Goal: Information Seeking & Learning: Learn about a topic

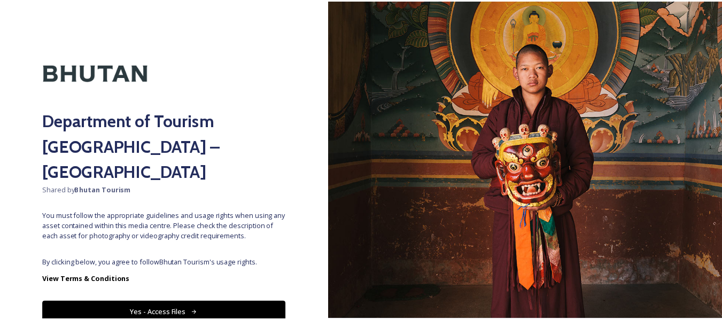
scroll to position [30, 0]
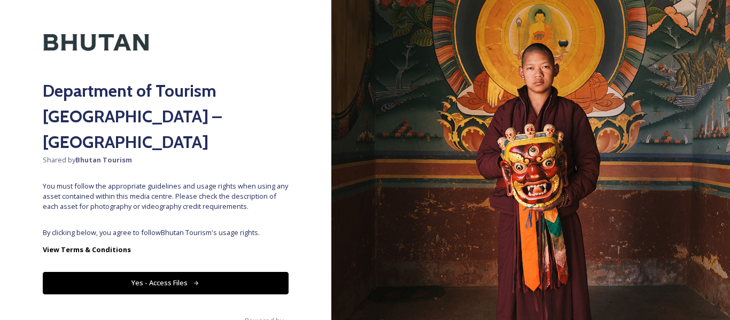
click at [213, 272] on button "Yes - Access Files" at bounding box center [166, 283] width 246 height 22
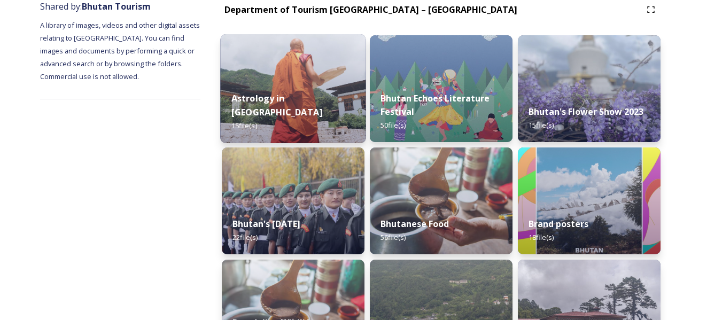
scroll to position [40, 0]
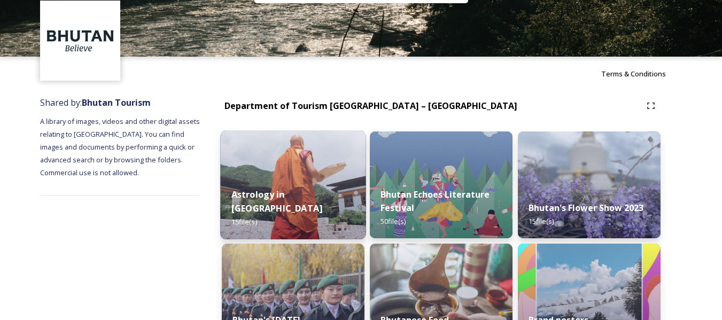
click at [295, 179] on img at bounding box center [292, 184] width 145 height 109
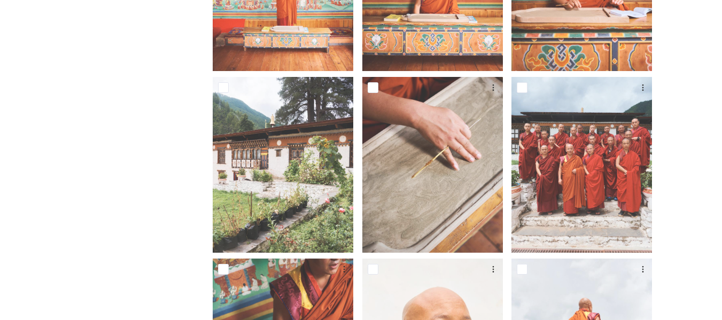
scroll to position [315, 0]
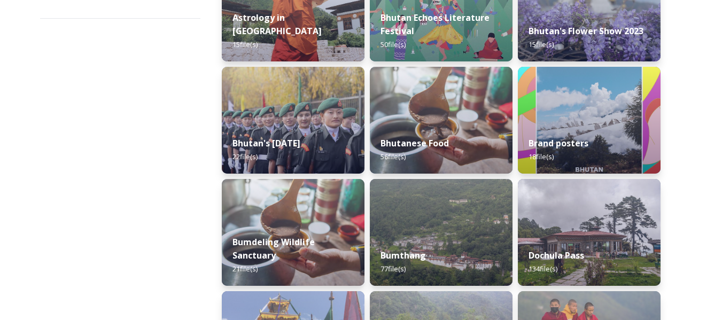
scroll to position [222, 0]
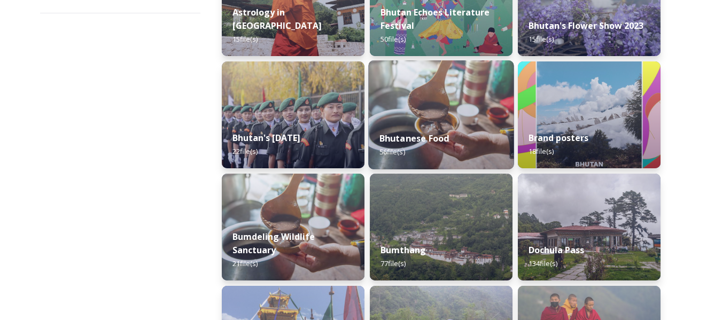
click at [448, 114] on img at bounding box center [440, 114] width 145 height 109
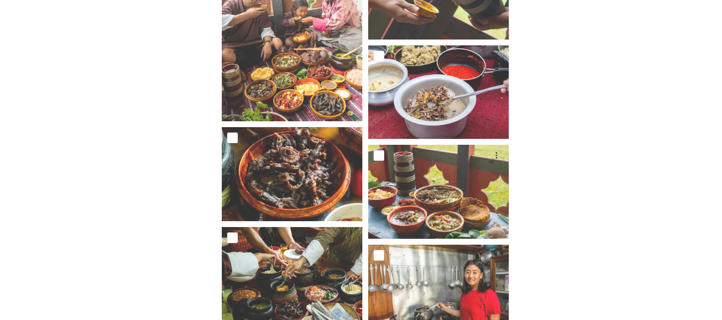
scroll to position [2495, 0]
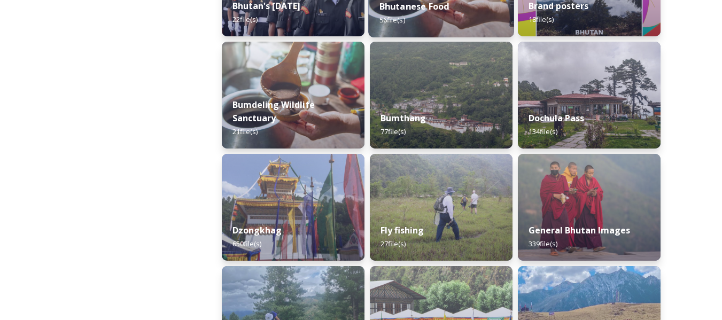
scroll to position [354, 0]
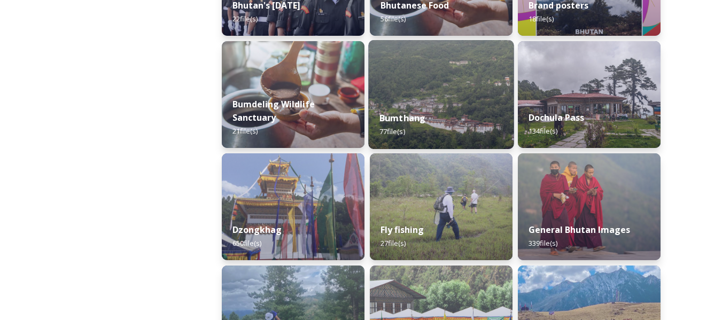
click at [462, 111] on div "Bumthang 77 file(s)" at bounding box center [440, 124] width 145 height 49
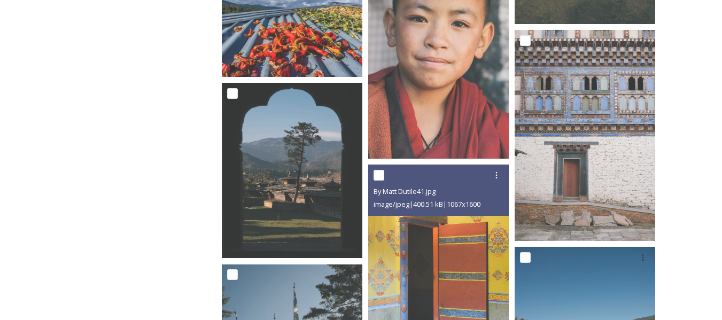
scroll to position [2551, 0]
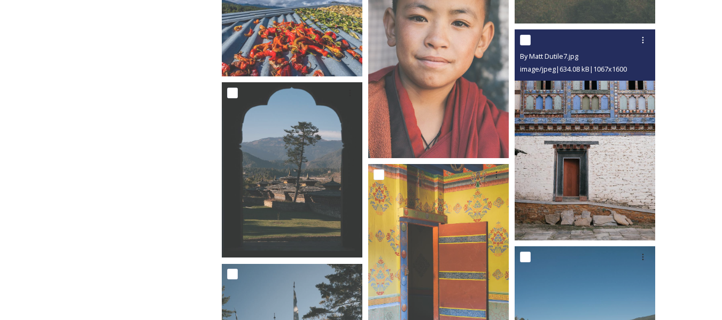
click at [614, 108] on img at bounding box center [585, 134] width 141 height 211
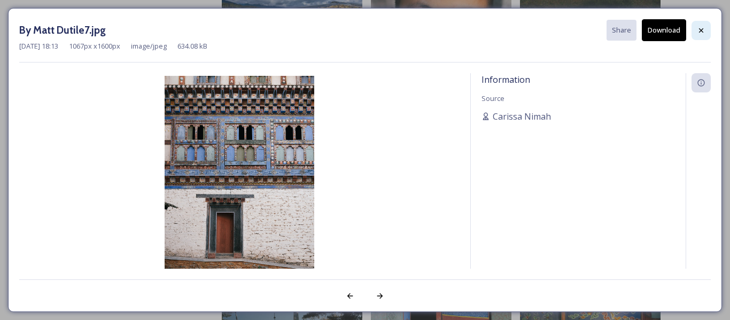
click at [701, 30] on icon at bounding box center [701, 30] width 4 height 4
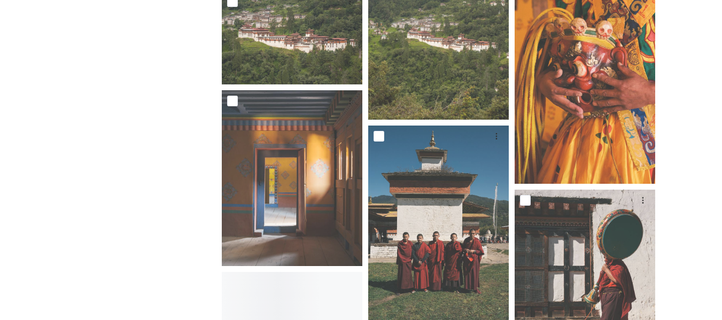
scroll to position [3890, 0]
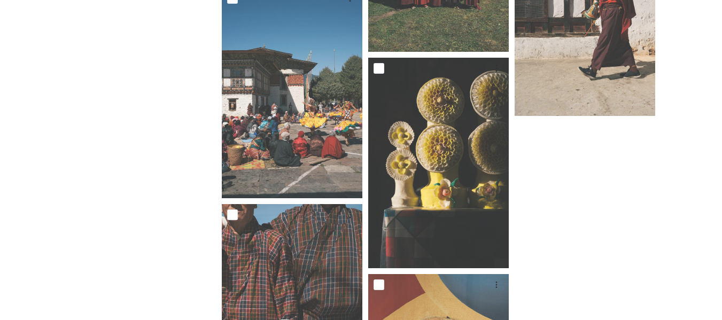
scroll to position [4175, 0]
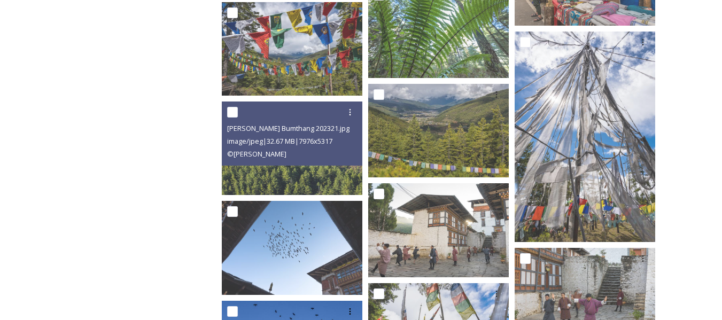
scroll to position [1888, 0]
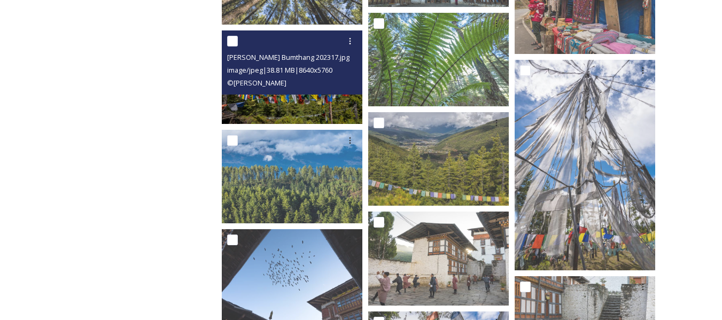
click at [282, 99] on img at bounding box center [292, 77] width 141 height 94
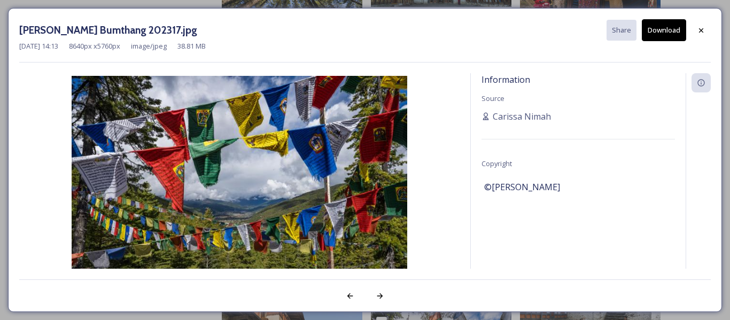
click at [282, 99] on img at bounding box center [239, 188] width 440 height 224
click at [702, 33] on icon at bounding box center [701, 30] width 9 height 9
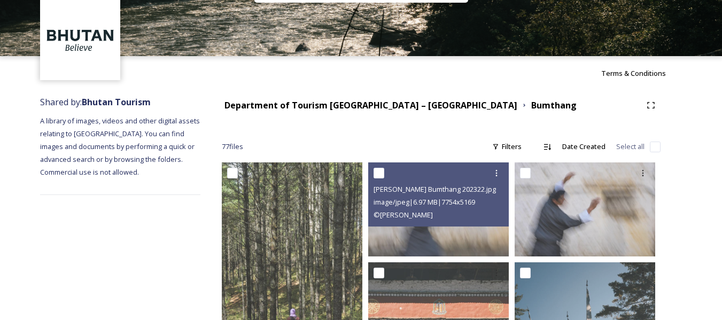
scroll to position [0, 0]
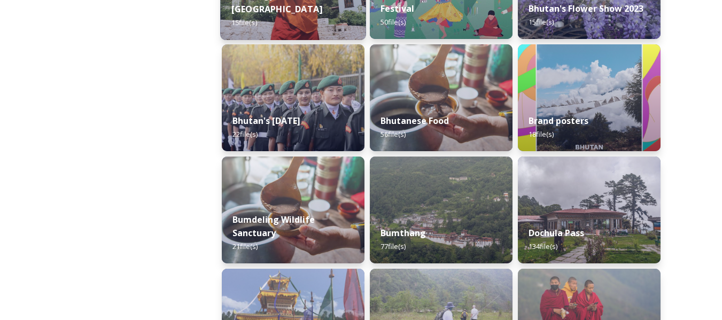
scroll to position [288, 0]
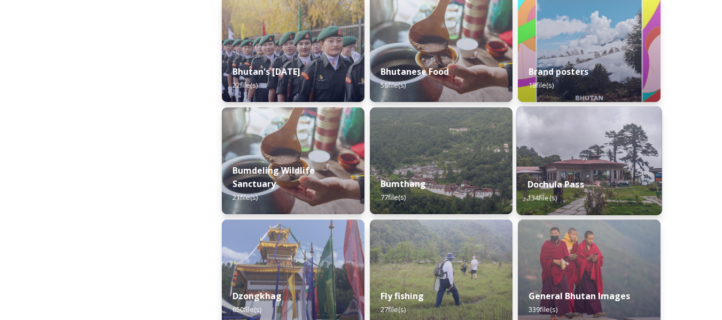
click at [546, 178] on div "Dochula Pass 134 file(s)" at bounding box center [588, 191] width 145 height 49
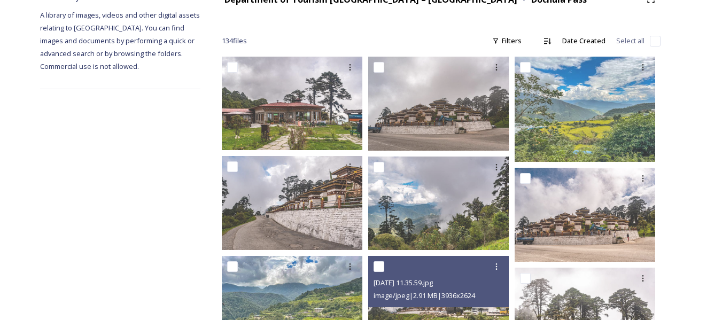
scroll to position [146, 0]
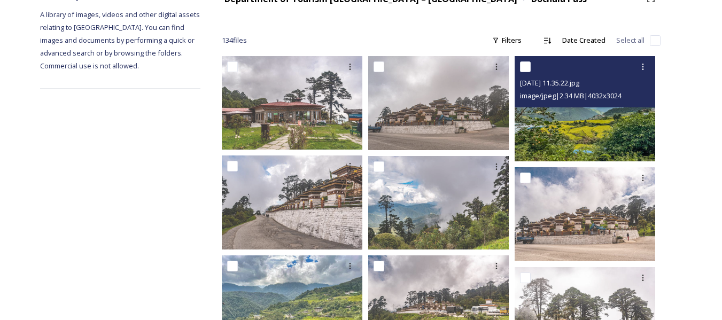
click at [601, 119] on img at bounding box center [585, 108] width 141 height 105
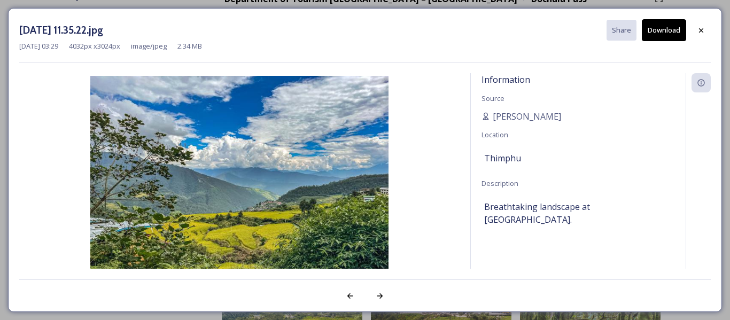
click at [601, 119] on div "[PERSON_NAME]" at bounding box center [578, 116] width 193 height 13
click at [700, 28] on icon at bounding box center [701, 30] width 9 height 9
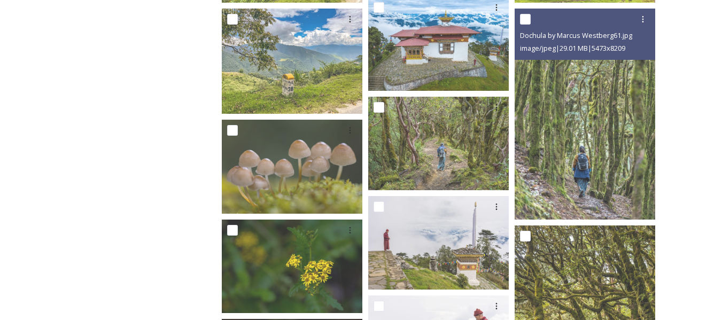
scroll to position [509, 0]
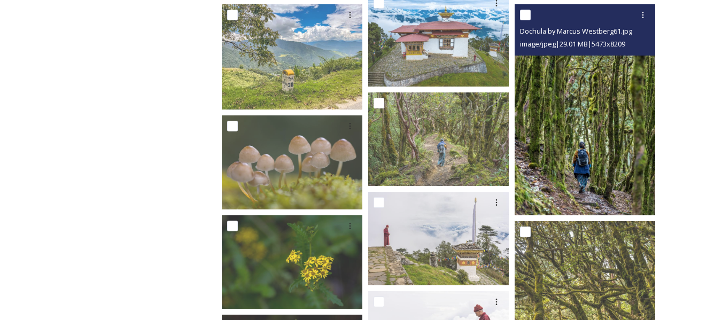
click at [552, 165] on img at bounding box center [585, 109] width 141 height 211
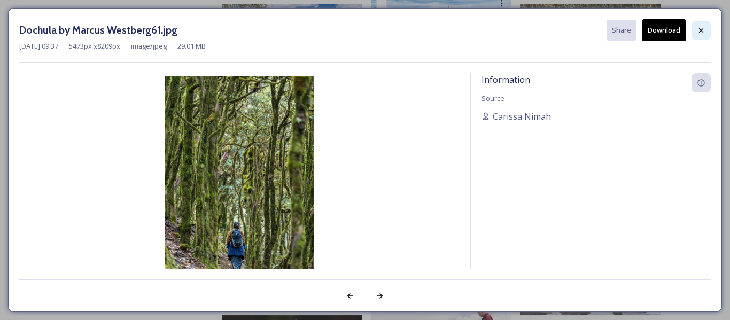
click at [701, 35] on div at bounding box center [701, 30] width 19 height 19
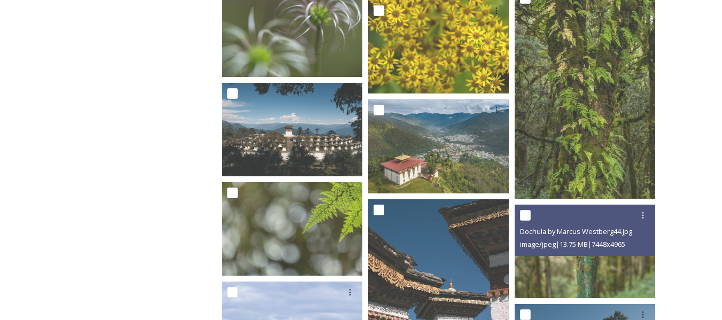
scroll to position [3326, 0]
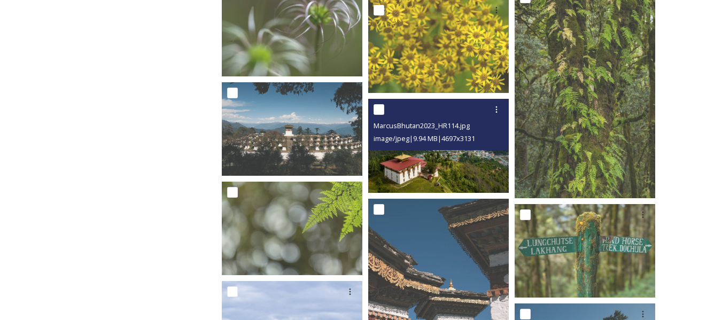
click at [442, 166] on img at bounding box center [438, 146] width 141 height 94
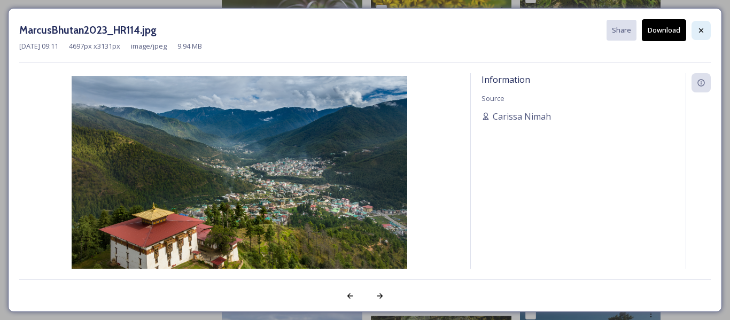
click at [697, 29] on icon at bounding box center [701, 30] width 9 height 9
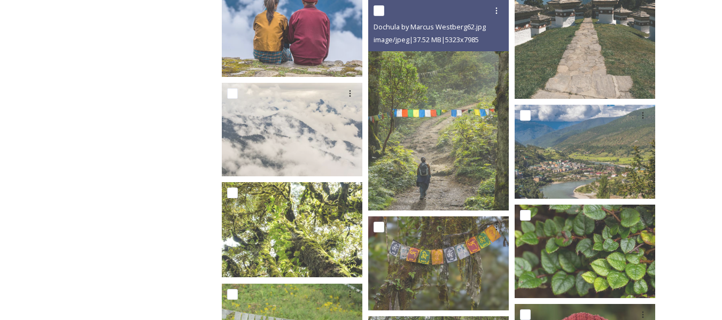
scroll to position [3741, 0]
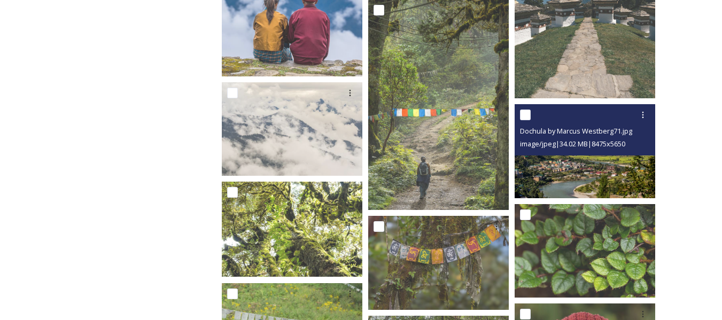
click at [554, 164] on img at bounding box center [585, 151] width 141 height 94
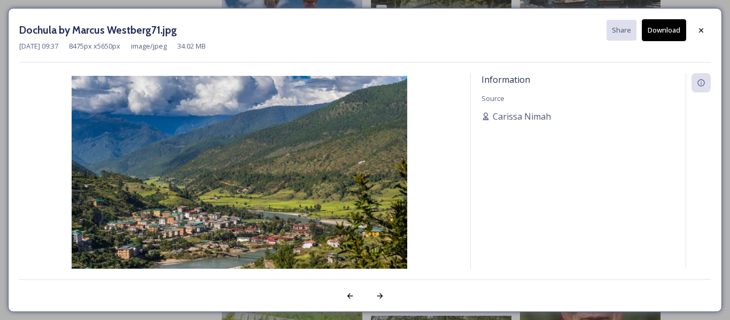
click at [554, 164] on div "Information Source Carissa Nimah" at bounding box center [578, 185] width 215 height 224
click at [700, 29] on icon at bounding box center [701, 30] width 4 height 4
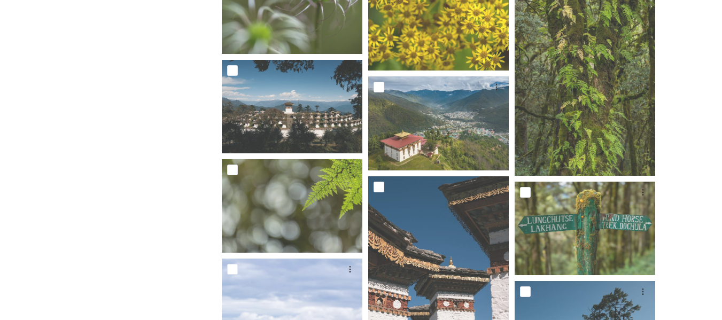
scroll to position [3349, 0]
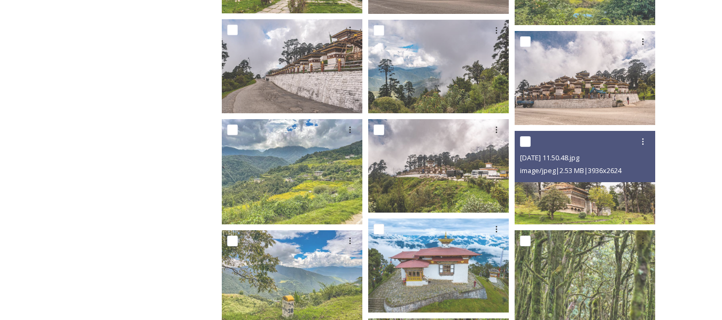
scroll to position [282, 0]
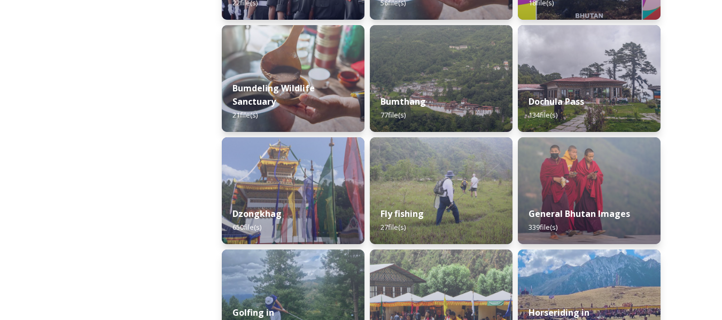
scroll to position [371, 0]
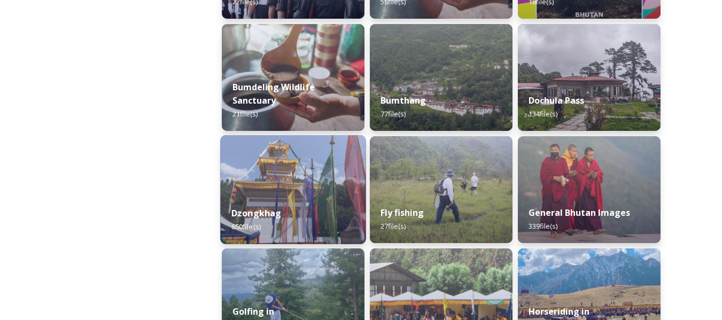
click at [330, 210] on div "Dzongkhag 650 file(s)" at bounding box center [292, 220] width 145 height 49
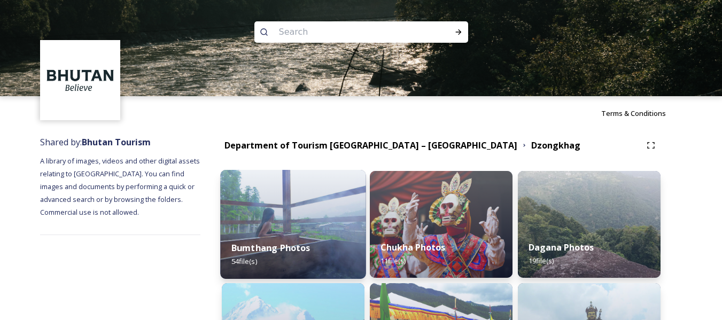
click at [330, 239] on div "Bumthang Photos 54 file(s)" at bounding box center [292, 254] width 145 height 49
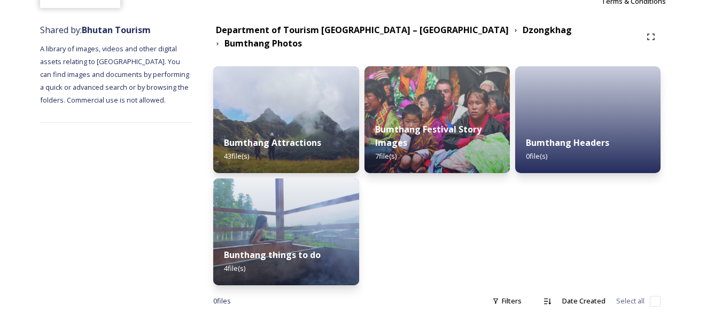
scroll to position [113, 0]
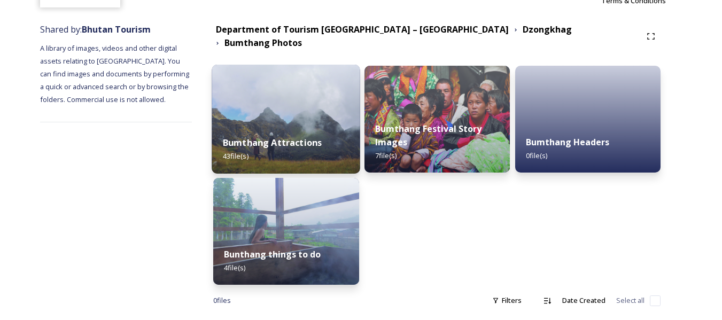
click at [301, 125] on div "Bumthang Attractions 43 file(s)" at bounding box center [286, 149] width 149 height 49
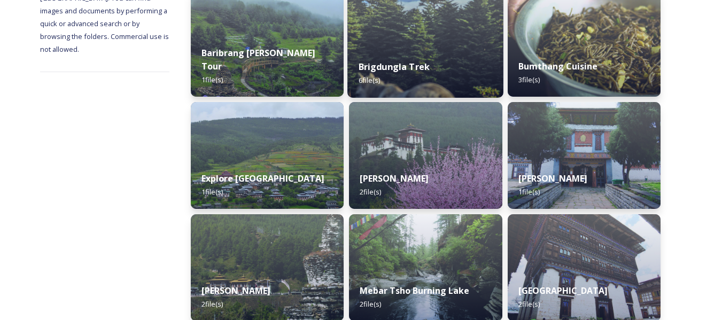
scroll to position [189, 0]
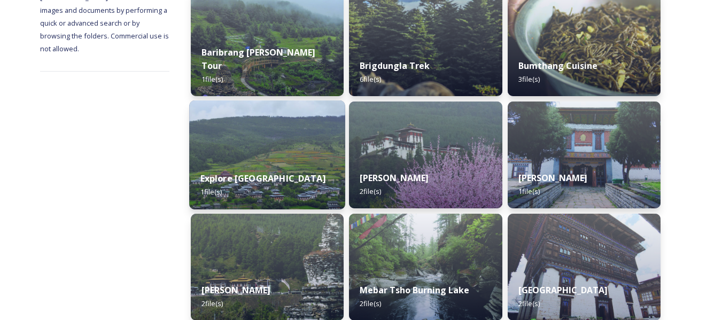
click at [301, 151] on img at bounding box center [267, 154] width 156 height 109
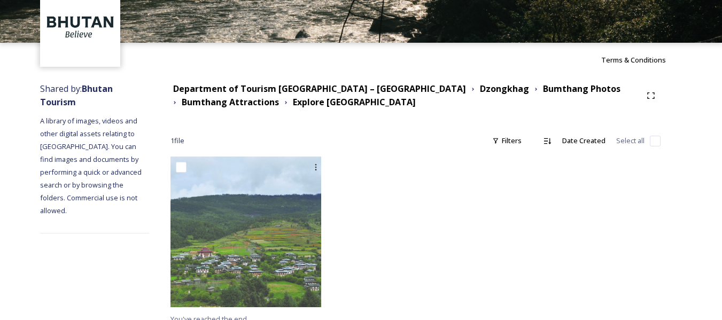
scroll to position [63, 0]
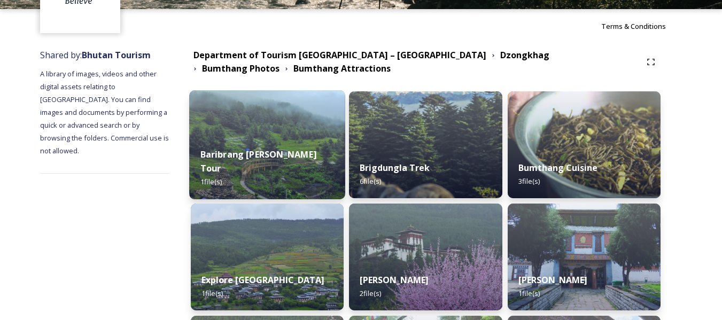
scroll to position [128, 0]
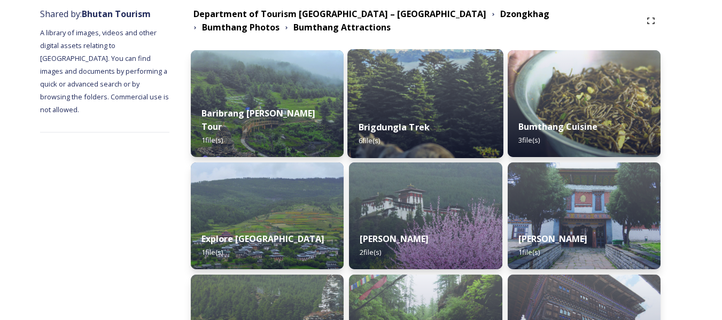
click at [421, 107] on img at bounding box center [425, 103] width 156 height 109
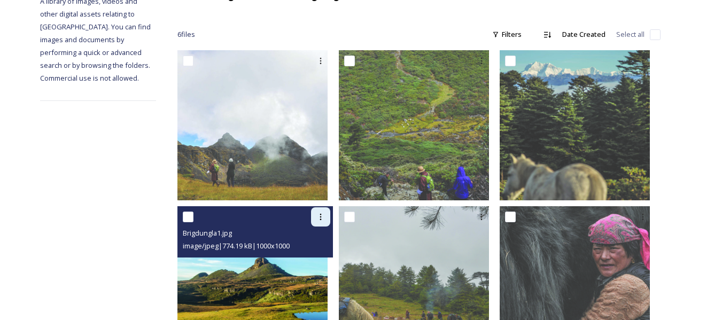
scroll to position [159, 0]
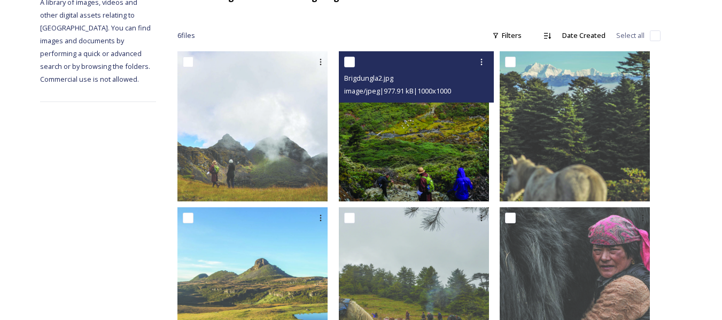
click at [385, 130] on img at bounding box center [414, 126] width 150 height 150
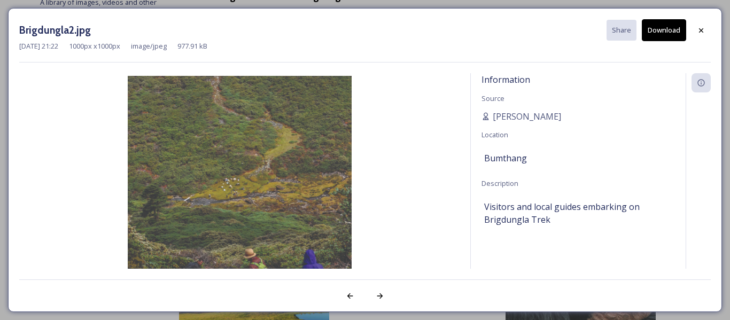
drag, startPoint x: 385, startPoint y: 130, endPoint x: 292, endPoint y: 159, distance: 97.0
click at [292, 159] on img at bounding box center [239, 188] width 440 height 224
click at [700, 30] on icon at bounding box center [701, 30] width 9 height 9
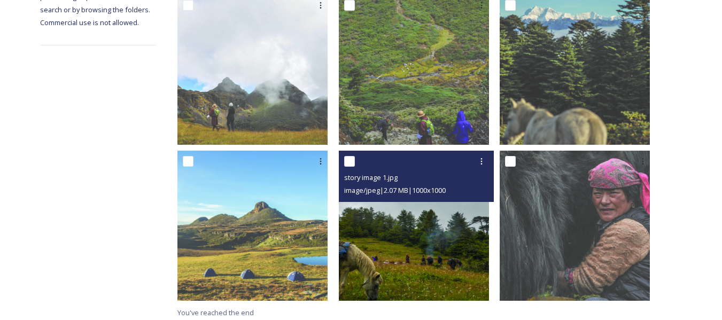
scroll to position [219, 0]
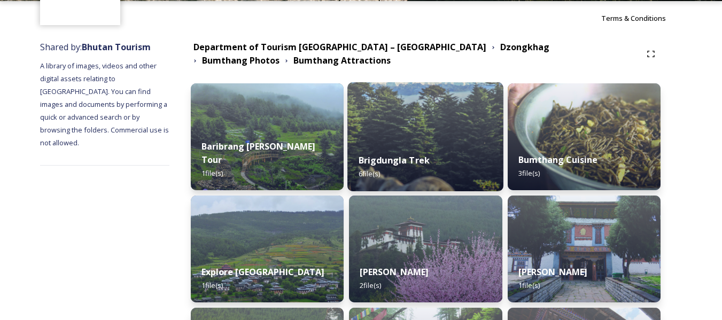
scroll to position [96, 0]
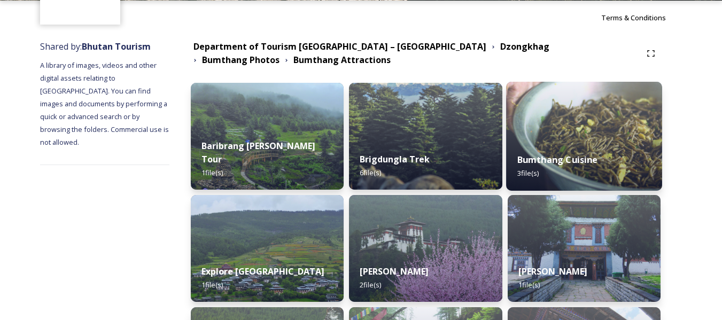
click at [567, 143] on div "Bumthang Cuisine 3 file(s)" at bounding box center [584, 166] width 156 height 49
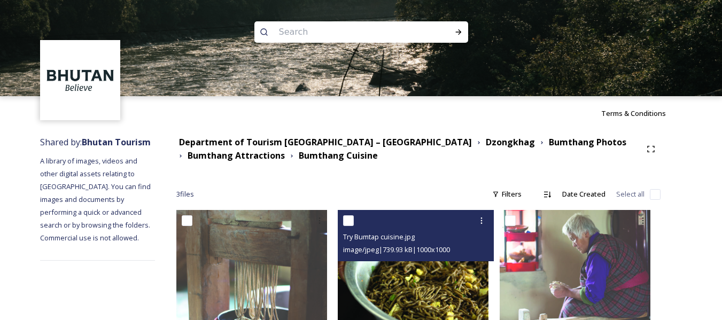
scroll to position [63, 0]
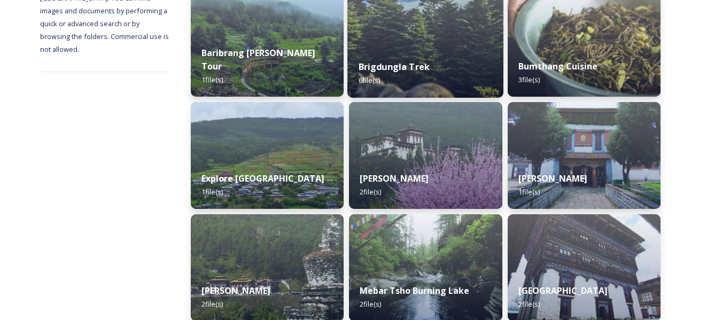
scroll to position [189, 0]
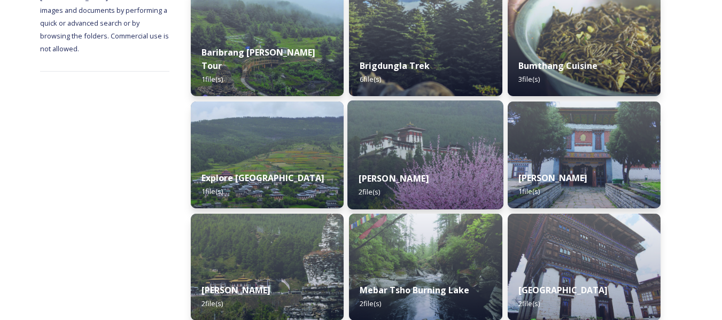
click at [435, 180] on div "Jakar Dzong 2 file(s)" at bounding box center [425, 185] width 156 height 49
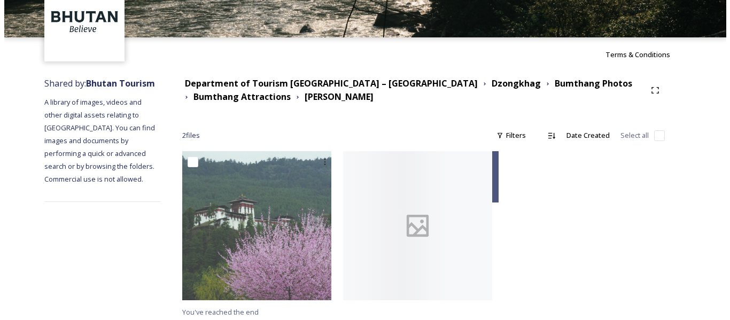
scroll to position [61, 0]
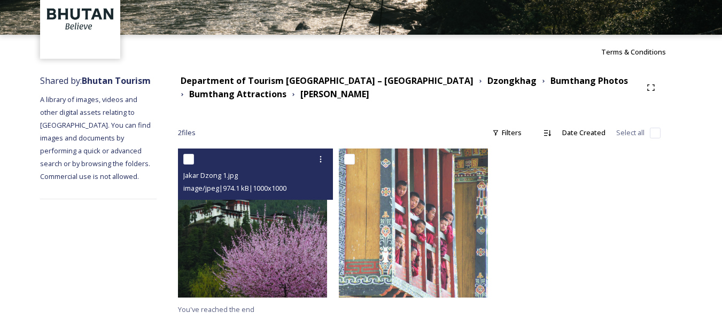
click at [267, 255] on img at bounding box center [252, 223] width 149 height 149
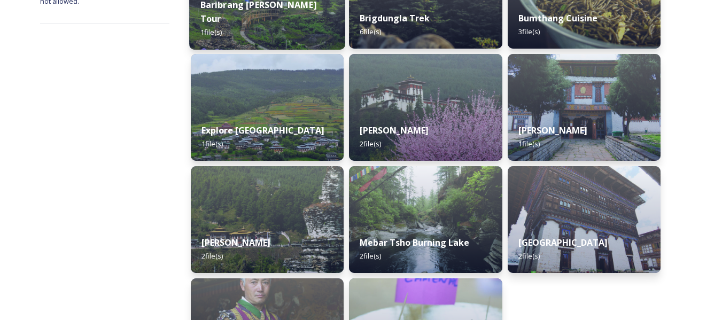
scroll to position [289, 0]
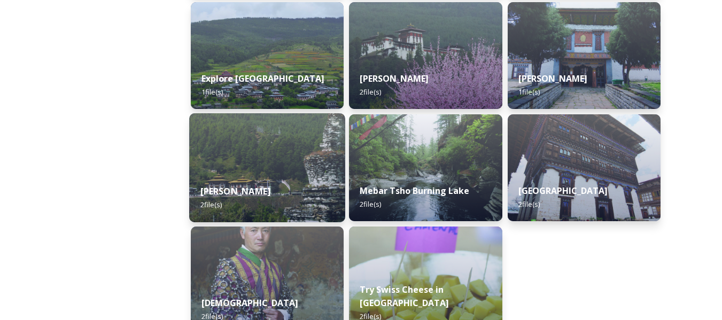
click at [281, 161] on img at bounding box center [267, 167] width 156 height 109
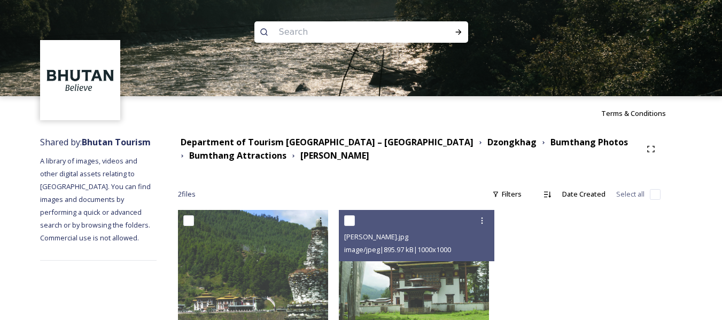
scroll to position [63, 0]
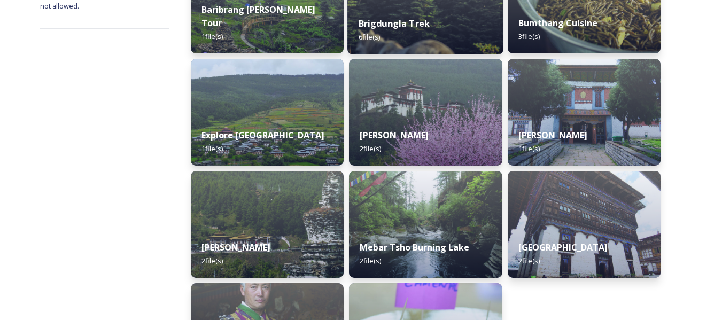
scroll to position [232, 0]
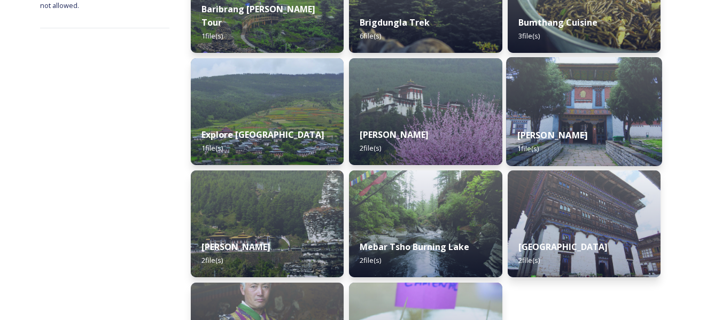
click at [567, 105] on img at bounding box center [584, 111] width 156 height 109
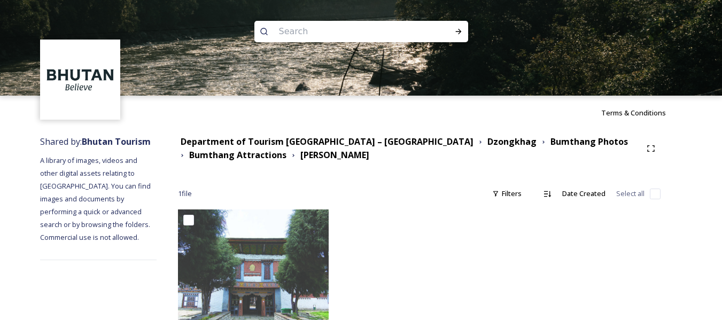
scroll to position [63, 0]
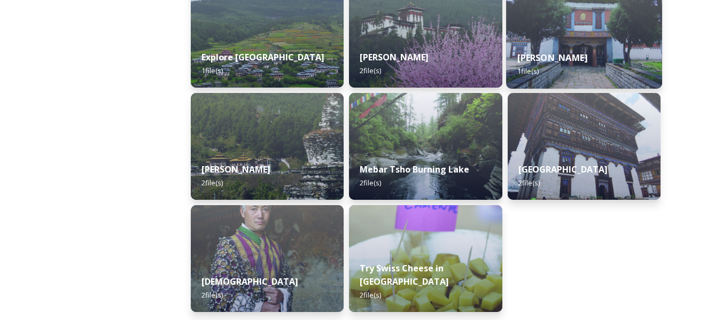
scroll to position [311, 0]
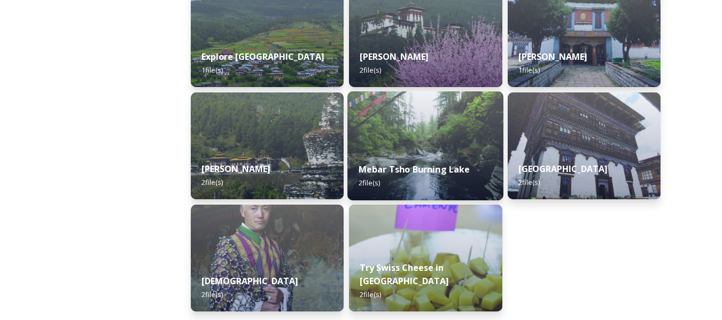
click at [425, 177] on div "Mebar Tsho Burning Lake 2 file(s)" at bounding box center [425, 176] width 156 height 49
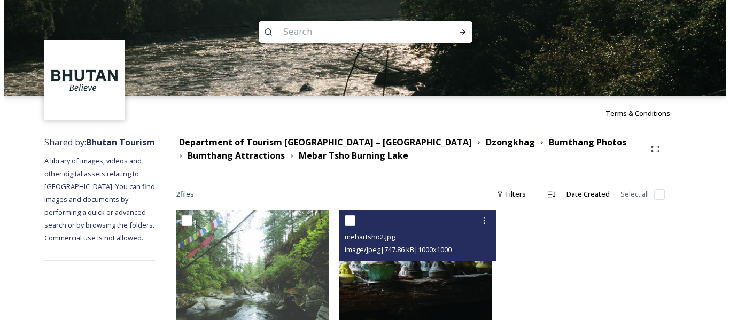
scroll to position [65, 0]
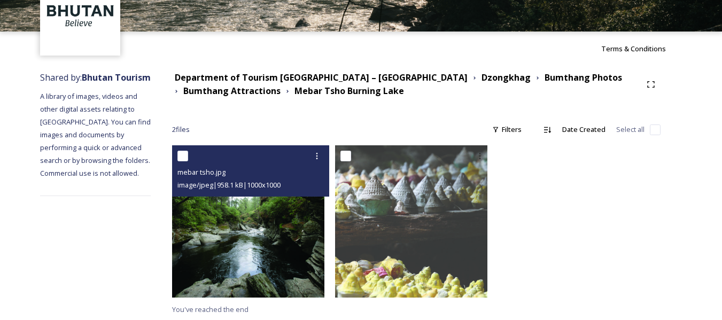
click at [302, 263] on img at bounding box center [248, 221] width 152 height 152
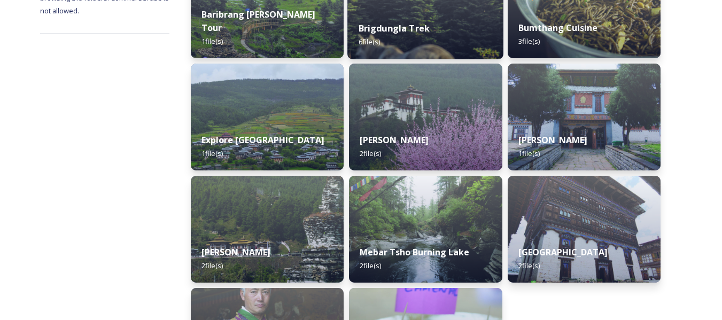
scroll to position [228, 0]
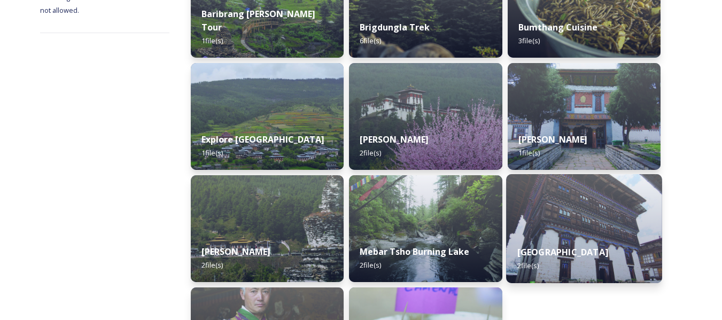
click at [555, 224] on img at bounding box center [584, 228] width 156 height 109
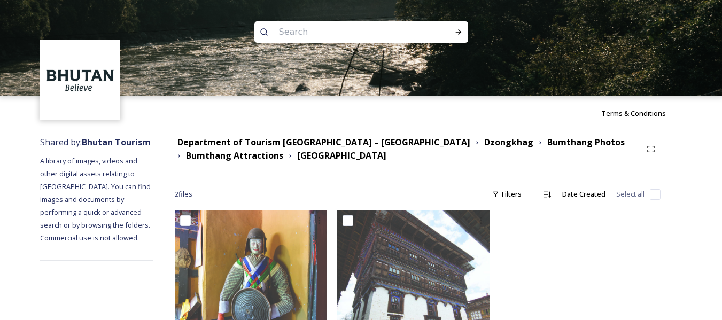
scroll to position [65, 0]
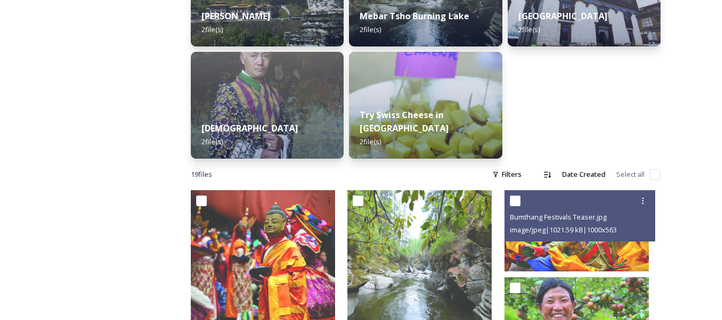
scroll to position [464, 0]
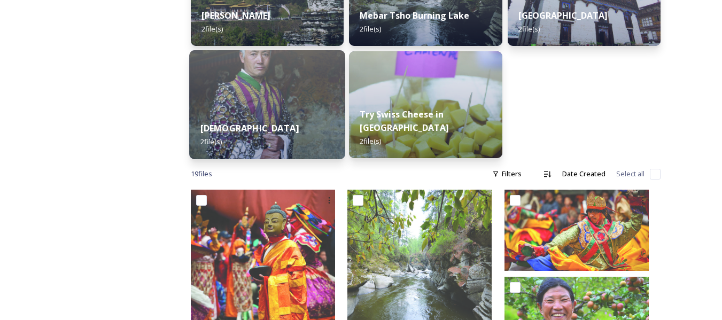
click at [319, 125] on div "Tamzhing Temple 2 file(s)" at bounding box center [267, 135] width 156 height 49
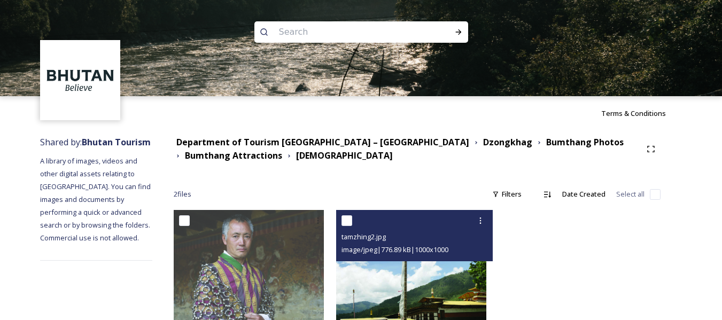
scroll to position [63, 0]
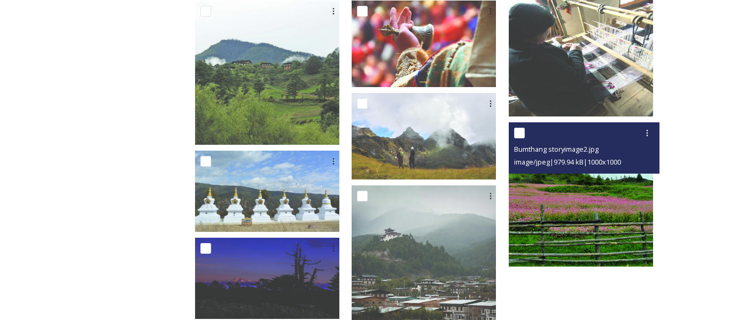
scroll to position [1104, 0]
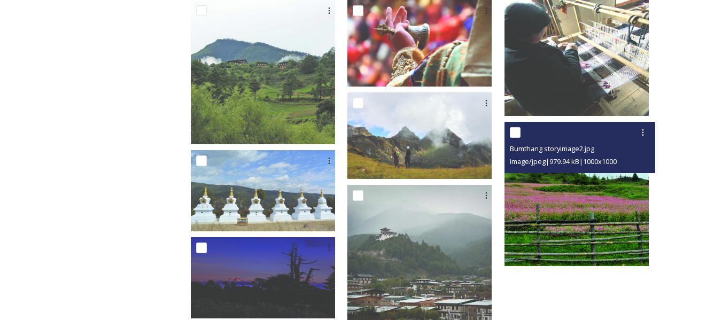
click at [568, 223] on img at bounding box center [577, 194] width 144 height 144
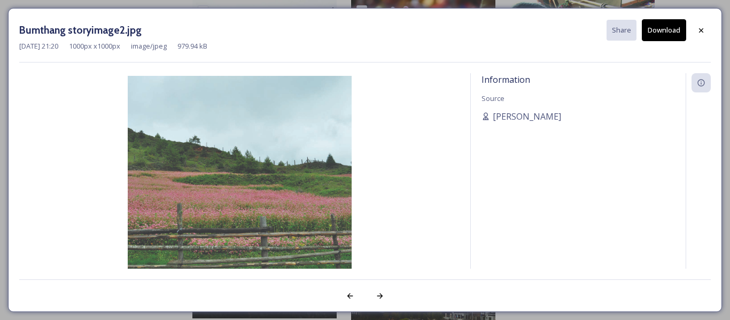
drag, startPoint x: 260, startPoint y: 195, endPoint x: 254, endPoint y: 192, distance: 6.5
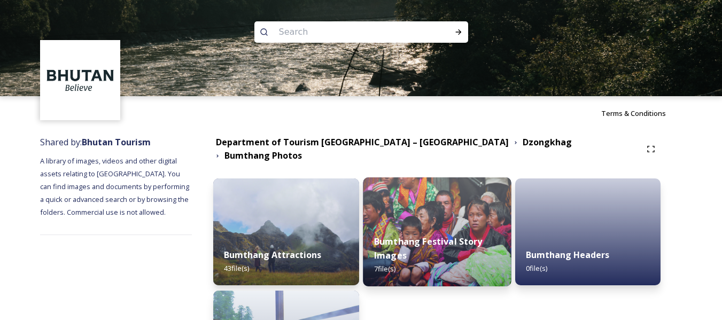
scroll to position [120, 0]
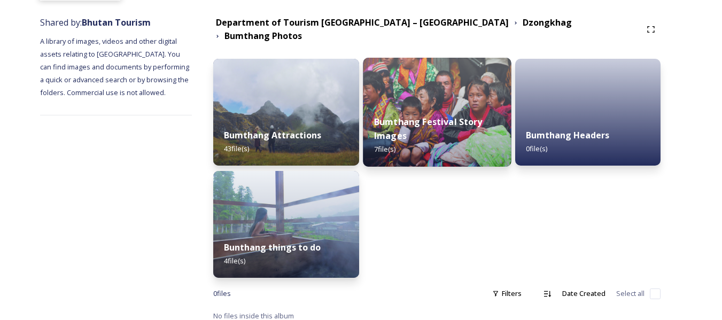
click at [390, 105] on div "Bumthang Festival Story Images 7 file(s)" at bounding box center [437, 136] width 149 height 62
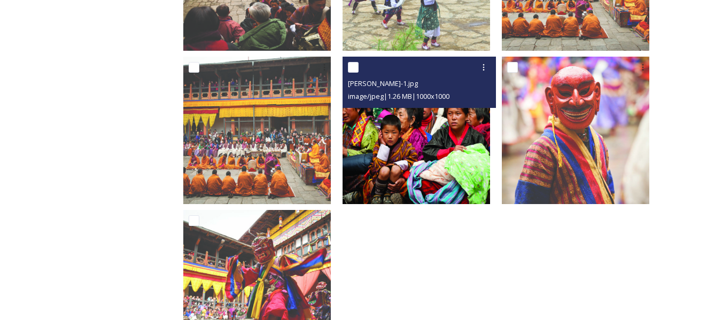
scroll to position [307, 0]
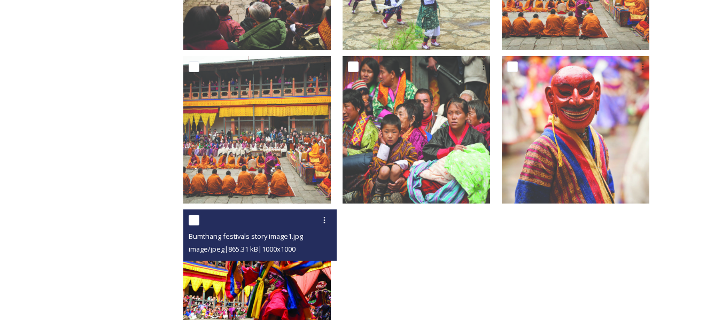
drag, startPoint x: 326, startPoint y: 288, endPoint x: 317, endPoint y: 283, distance: 10.0
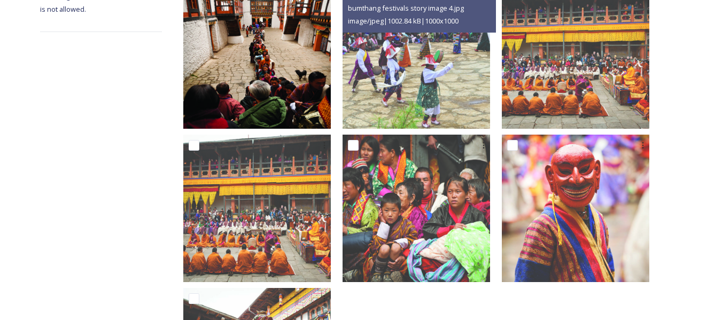
scroll to position [229, 0]
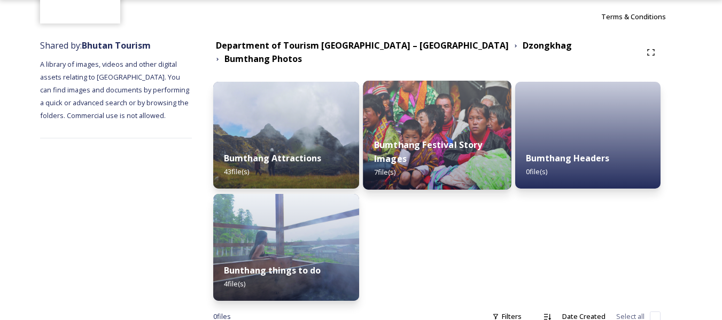
scroll to position [120, 0]
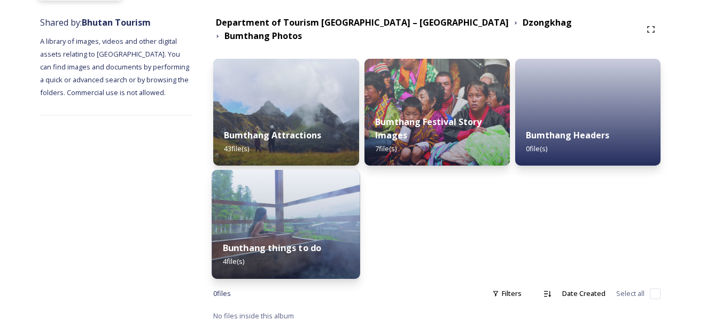
click at [278, 230] on div "Bunthang things to do 4 file(s)" at bounding box center [286, 254] width 149 height 49
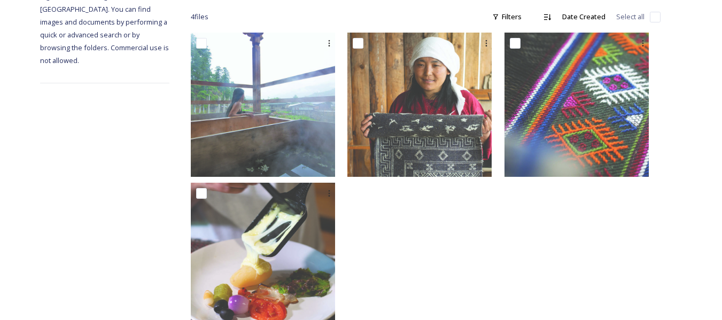
scroll to position [207, 0]
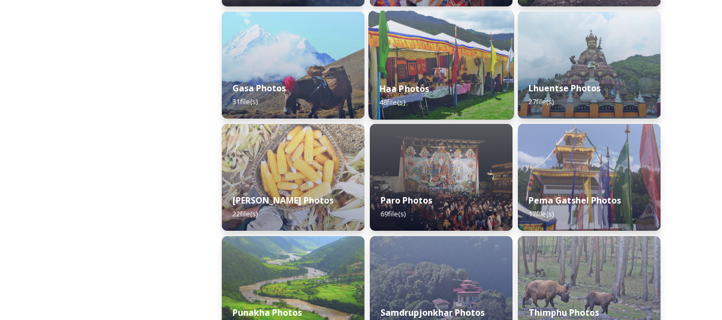
scroll to position [273, 0]
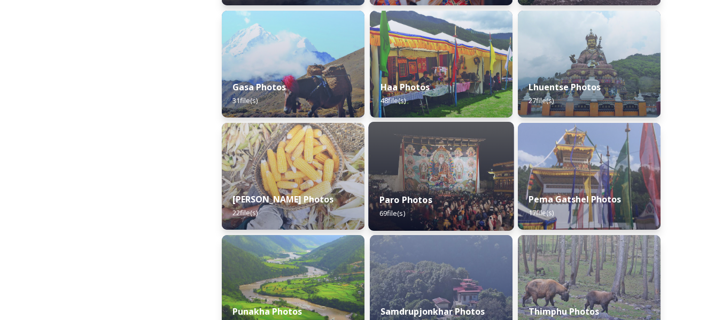
click at [436, 177] on img at bounding box center [440, 176] width 145 height 109
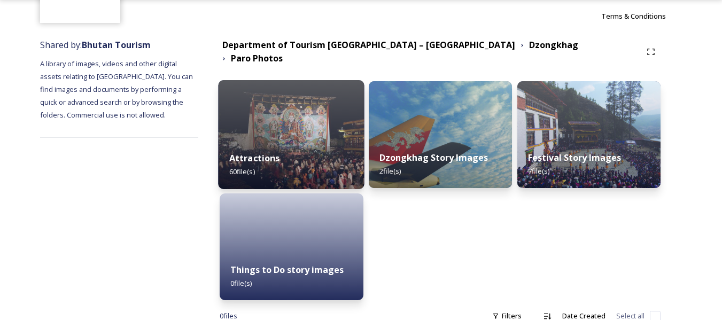
scroll to position [98, 0]
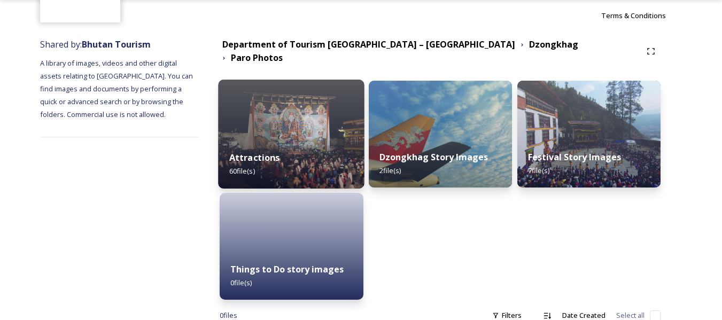
click at [319, 162] on div "Attractions 60 file(s)" at bounding box center [292, 164] width 146 height 49
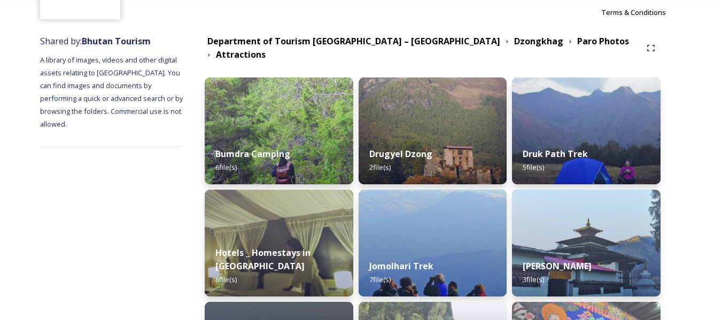
scroll to position [97, 0]
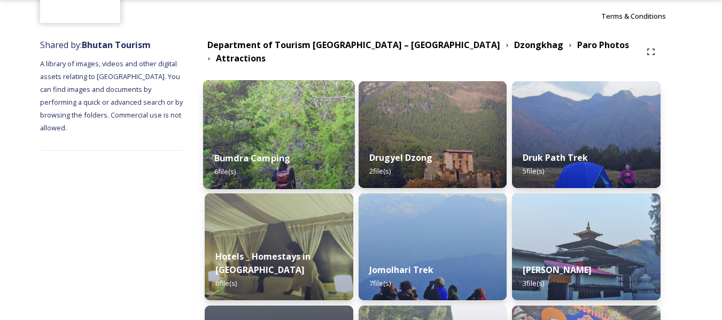
click at [341, 128] on img at bounding box center [278, 134] width 151 height 109
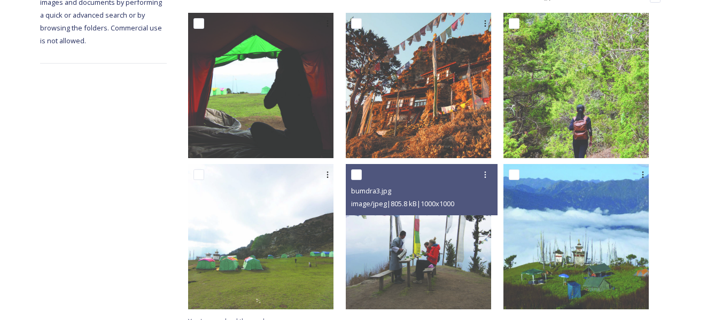
scroll to position [209, 0]
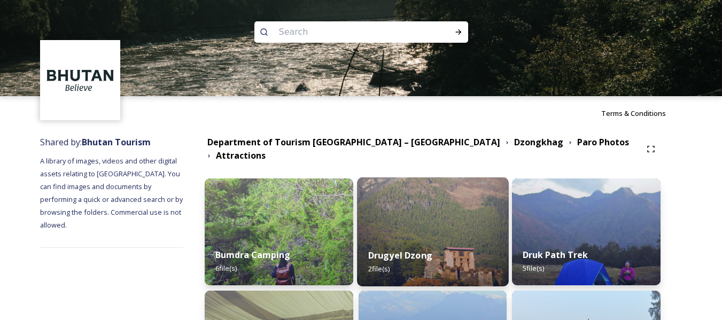
click at [450, 241] on div "Drugyel Dzong 2 file(s)" at bounding box center [432, 262] width 151 height 49
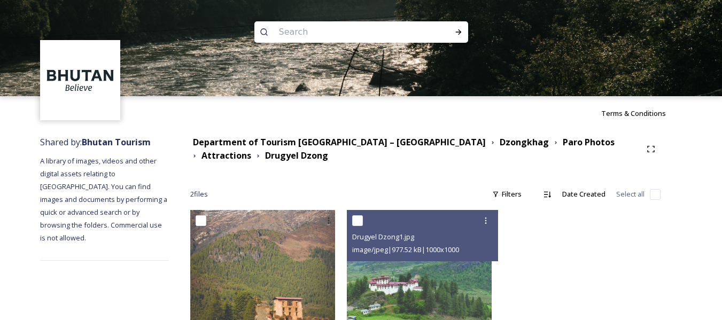
scroll to position [57, 0]
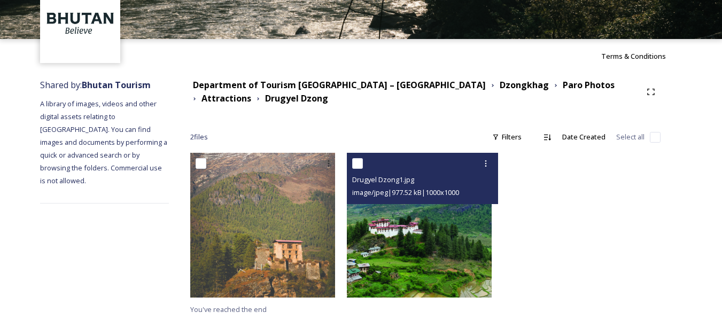
drag, startPoint x: 420, startPoint y: 211, endPoint x: 415, endPoint y: 207, distance: 6.4
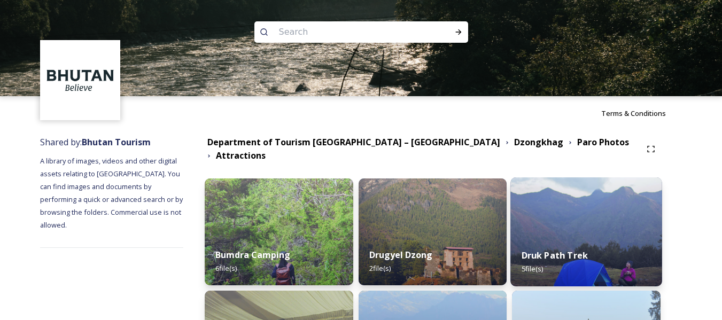
click at [572, 223] on img at bounding box center [586, 231] width 151 height 109
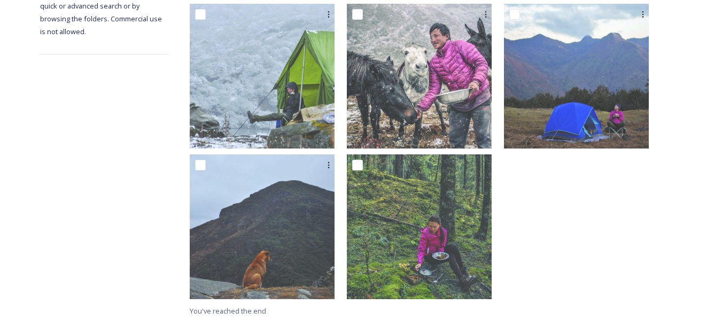
scroll to position [208, 0]
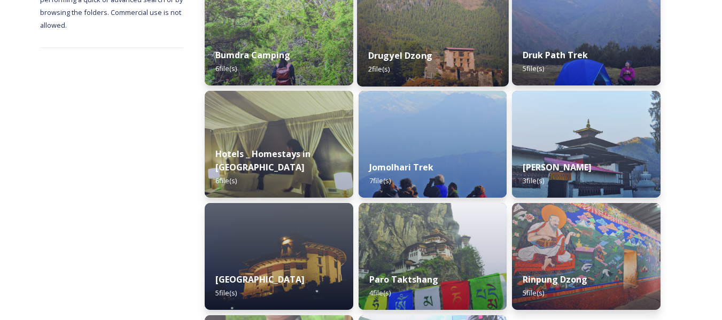
scroll to position [204, 0]
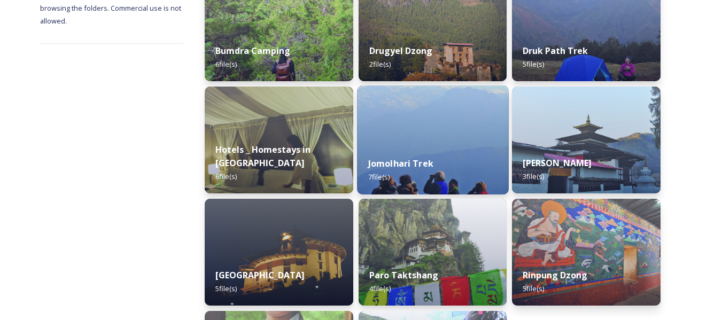
click at [449, 150] on div "Jomolhari Trek 7 file(s)" at bounding box center [432, 170] width 151 height 49
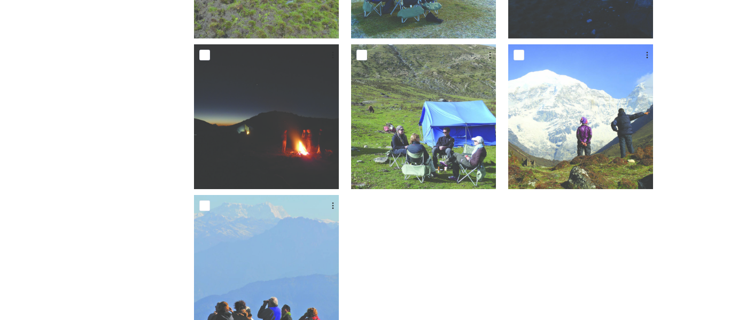
scroll to position [317, 0]
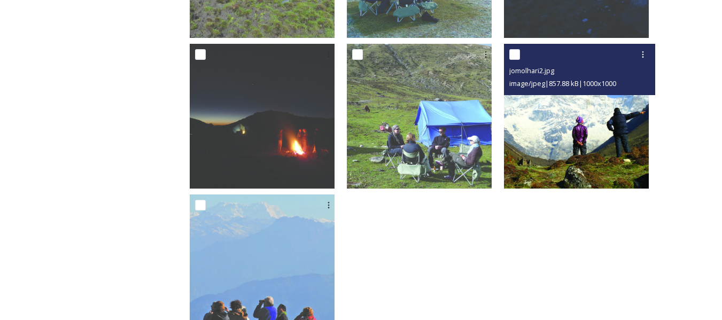
click at [548, 138] on img at bounding box center [576, 116] width 145 height 145
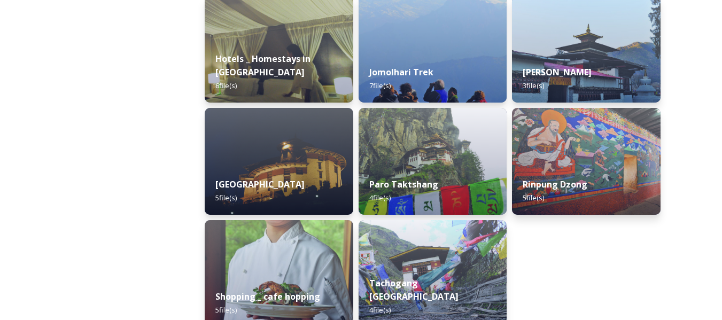
scroll to position [297, 0]
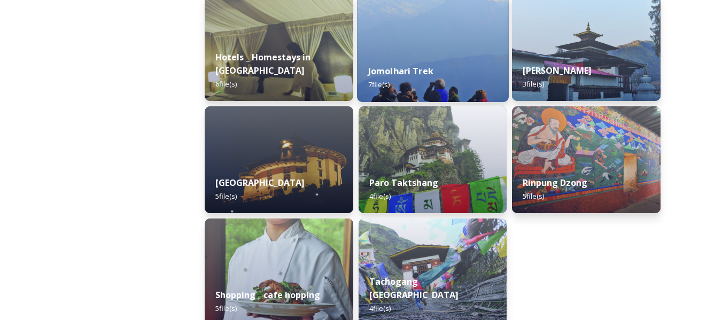
click at [444, 53] on div "Jomolhari Trek 7 file(s)" at bounding box center [432, 77] width 151 height 49
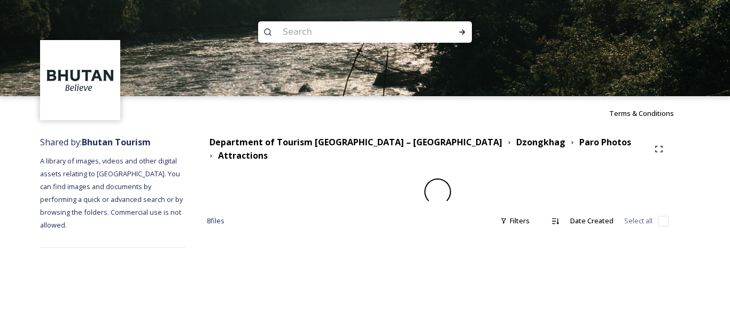
click at [444, 51] on img at bounding box center [365, 48] width 730 height 96
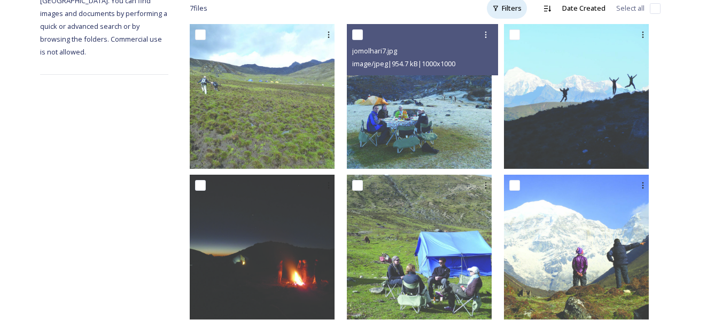
scroll to position [189, 0]
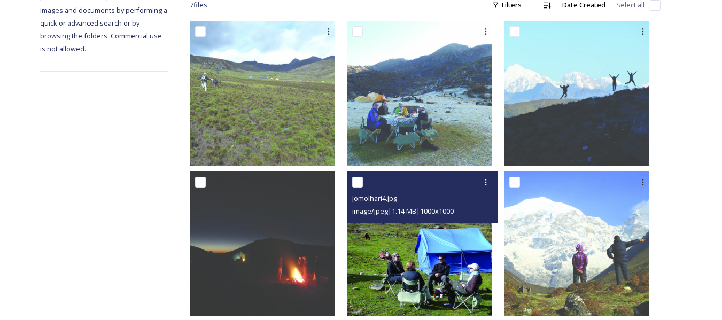
drag, startPoint x: 448, startPoint y: 261, endPoint x: 445, endPoint y: 255, distance: 6.2
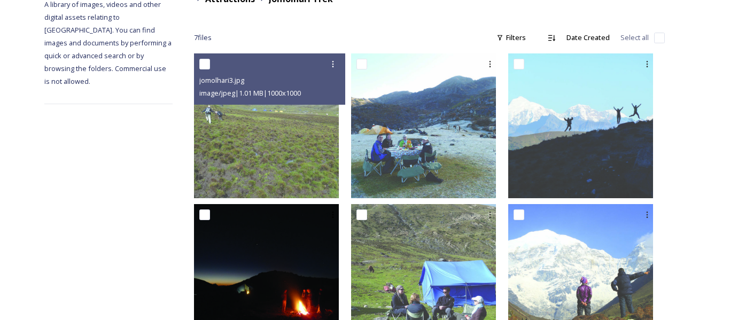
scroll to position [156, 0]
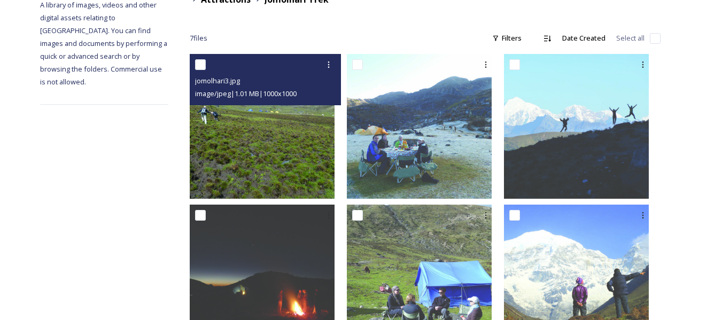
drag, startPoint x: 308, startPoint y: 184, endPoint x: 311, endPoint y: 193, distance: 9.0
click at [311, 193] on img at bounding box center [262, 126] width 145 height 145
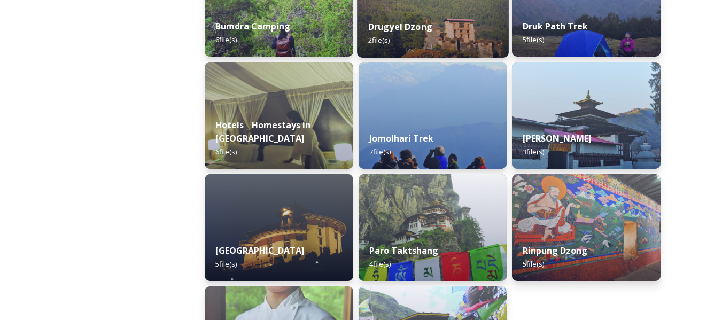
scroll to position [229, 0]
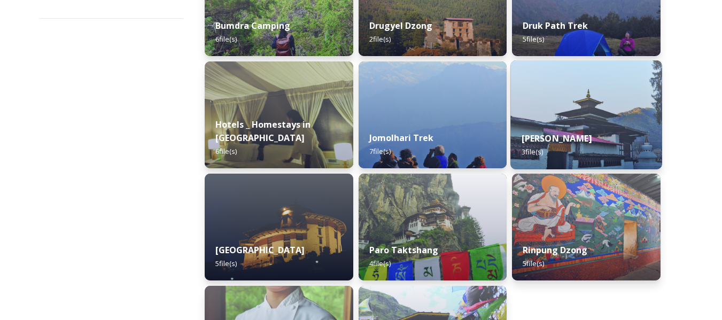
click at [558, 110] on img at bounding box center [586, 114] width 151 height 109
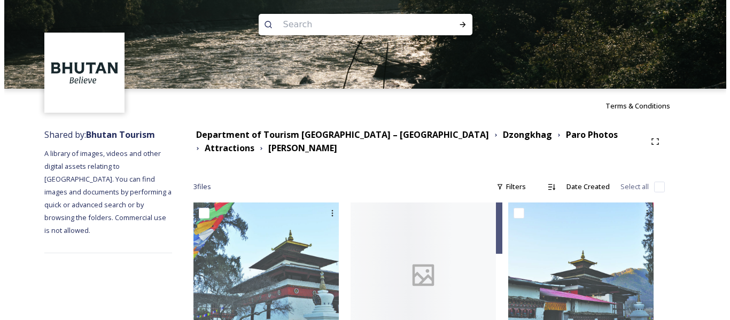
scroll to position [58, 0]
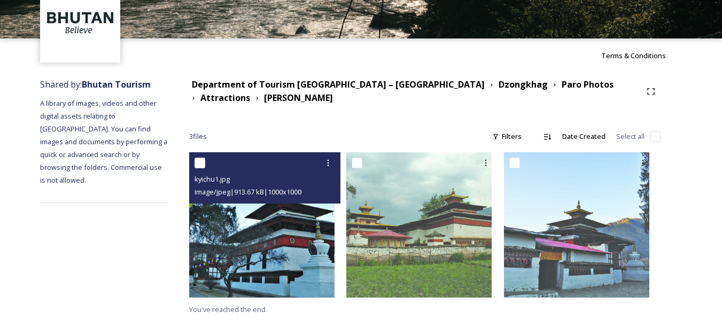
click at [322, 268] on img at bounding box center [261, 224] width 145 height 145
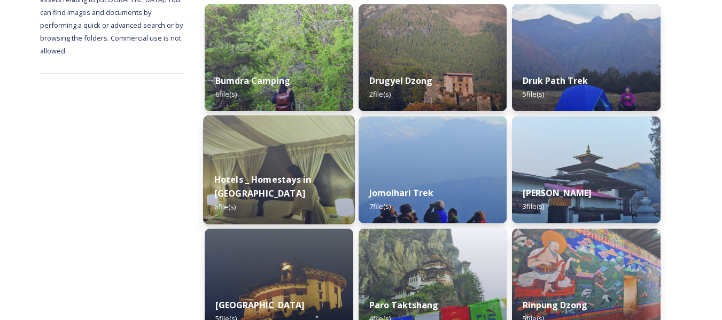
scroll to position [176, 0]
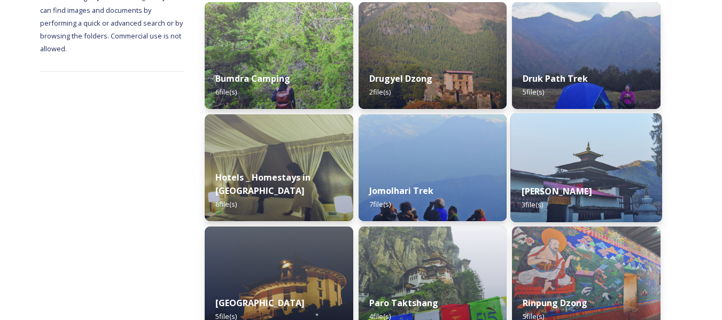
click at [571, 191] on div "Kyichu Lhakhang 3 file(s)" at bounding box center [586, 198] width 151 height 49
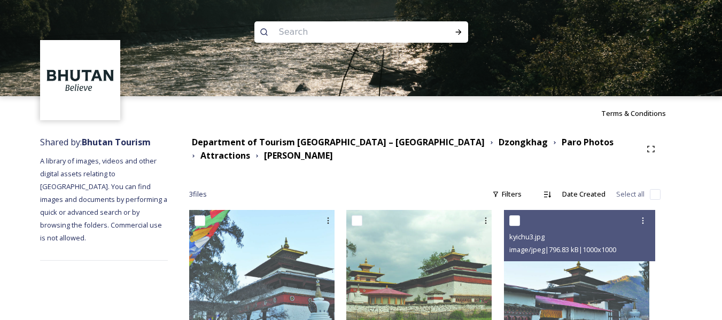
scroll to position [58, 0]
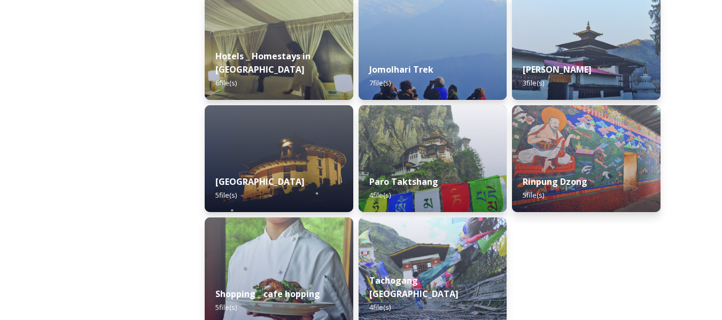
scroll to position [299, 0]
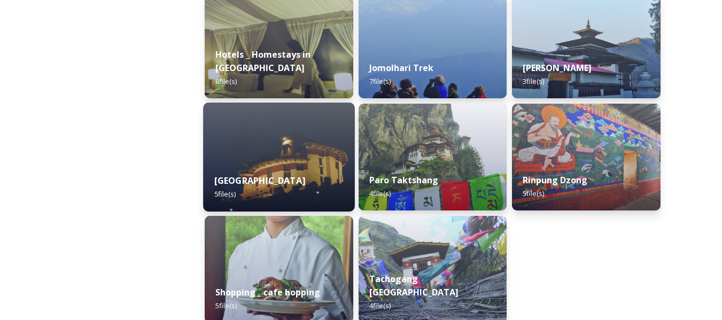
click at [332, 166] on div "National Museum 5 file(s)" at bounding box center [278, 187] width 151 height 49
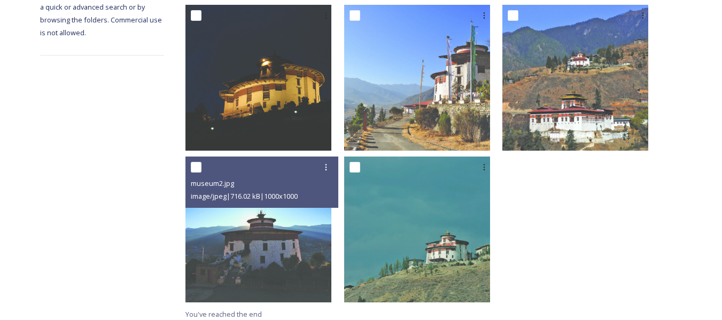
scroll to position [206, 0]
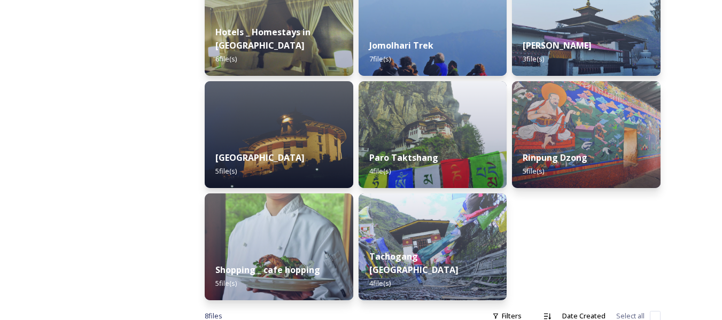
scroll to position [322, 0]
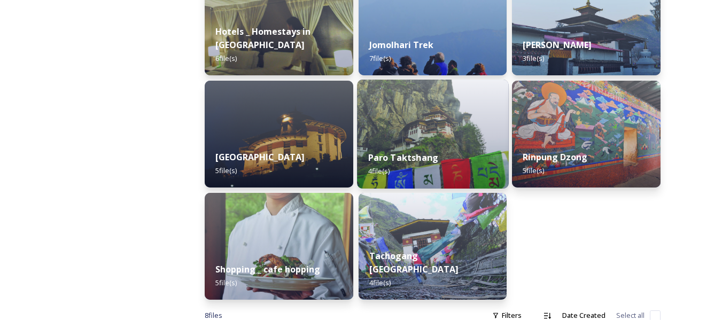
click at [456, 140] on div "Paro Taktshang 4 file(s)" at bounding box center [432, 164] width 151 height 49
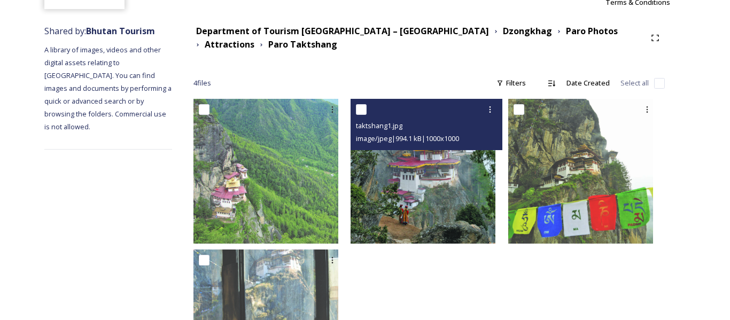
scroll to position [113, 0]
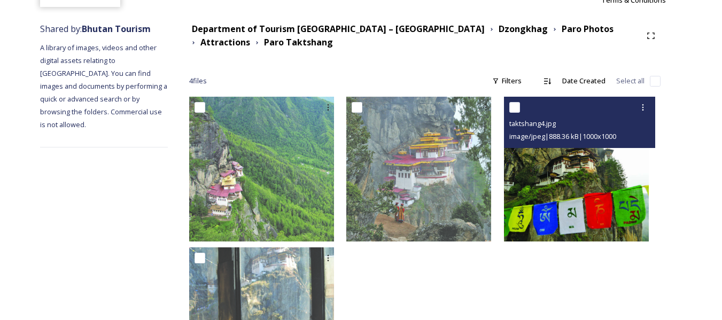
click at [543, 183] on img at bounding box center [576, 169] width 145 height 145
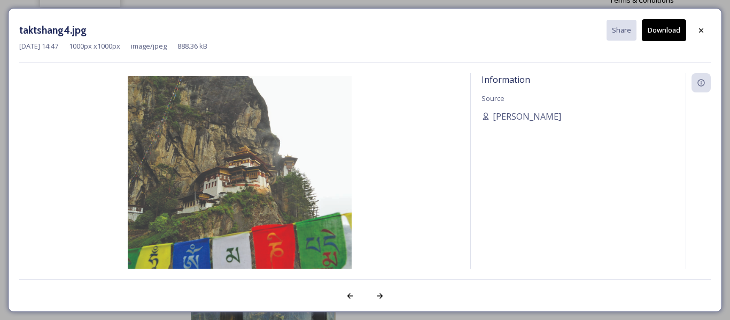
click at [232, 199] on img at bounding box center [239, 188] width 440 height 224
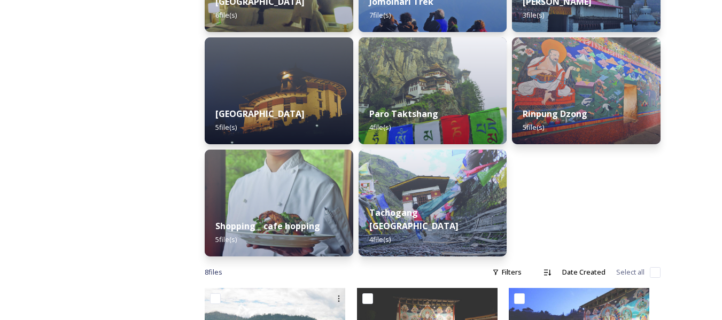
scroll to position [354, 0]
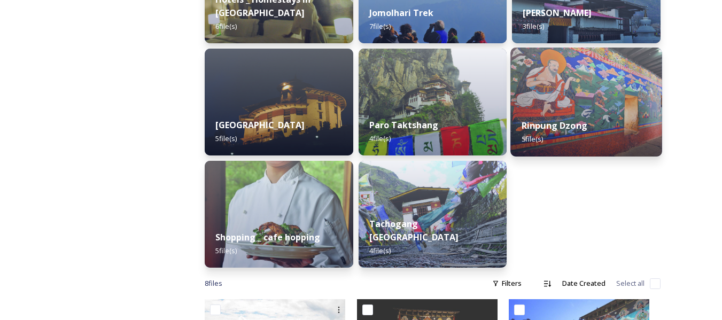
click at [571, 108] on div "Rinpung Dzong 5 file(s)" at bounding box center [586, 132] width 151 height 49
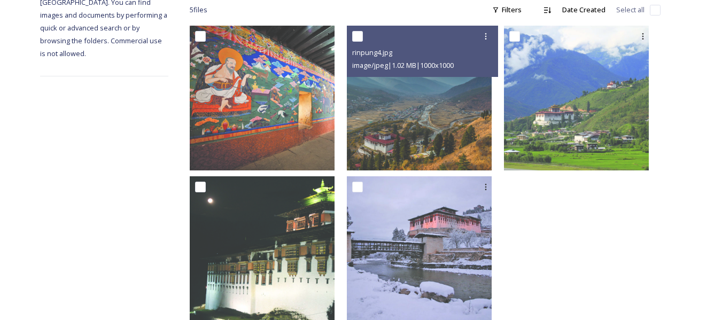
scroll to position [208, 0]
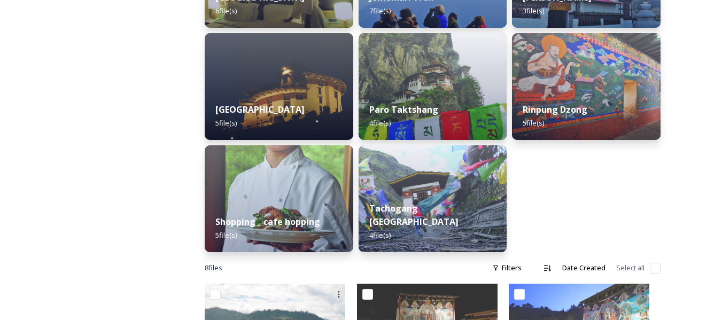
scroll to position [370, 0]
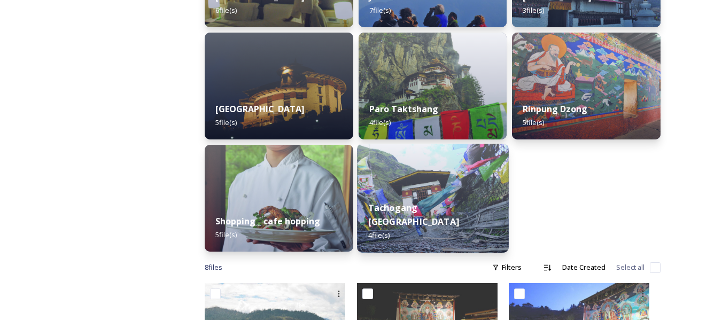
click at [371, 193] on img at bounding box center [432, 198] width 151 height 109
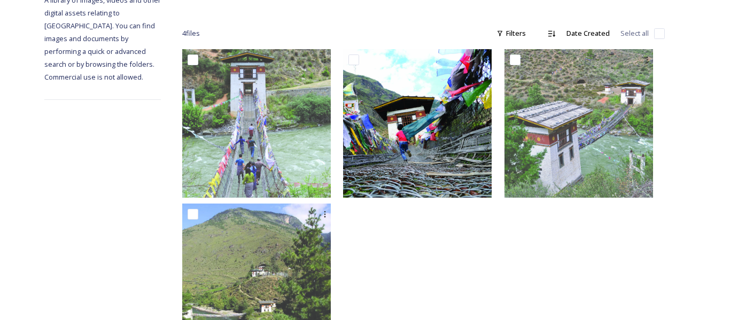
scroll to position [215, 0]
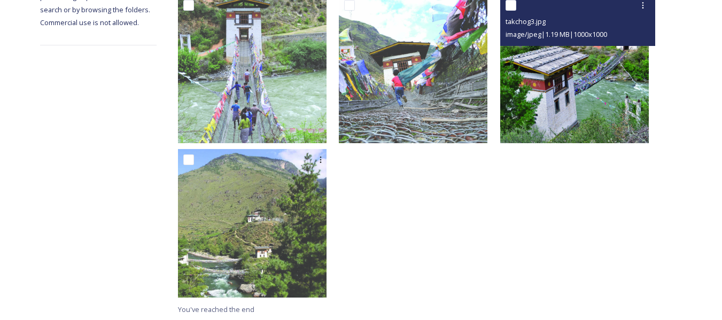
drag, startPoint x: 416, startPoint y: 123, endPoint x: 573, endPoint y: 90, distance: 161.0
click at [573, 90] on img at bounding box center [574, 69] width 149 height 149
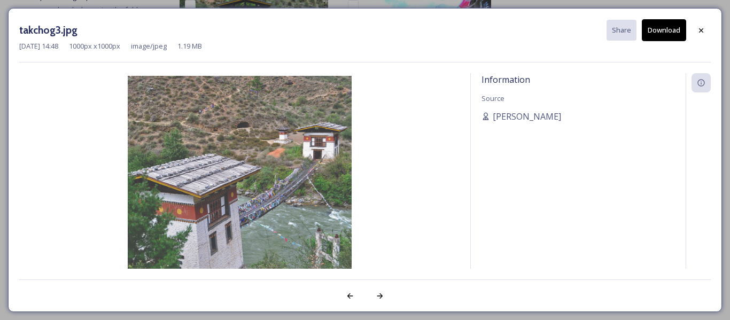
click at [258, 261] on img at bounding box center [239, 188] width 440 height 224
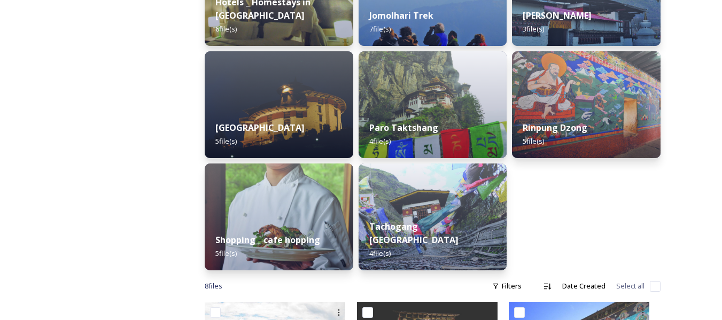
scroll to position [351, 0]
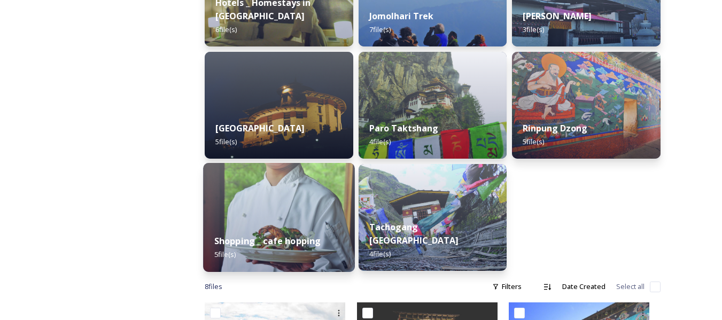
click at [320, 208] on img at bounding box center [278, 217] width 151 height 109
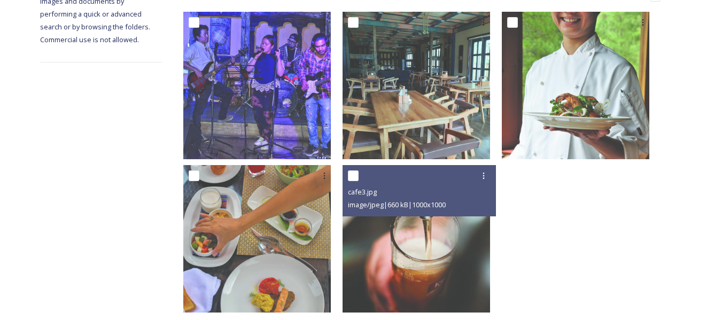
scroll to position [213, 0]
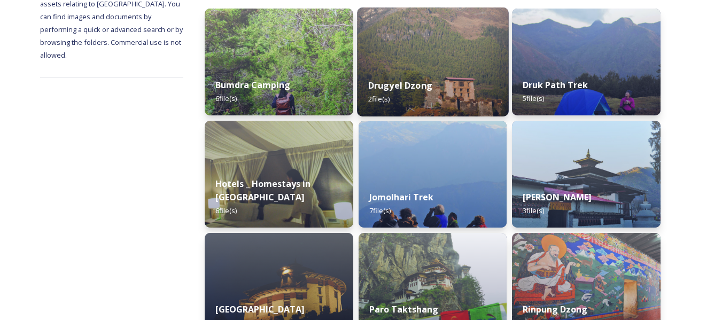
scroll to position [169, 0]
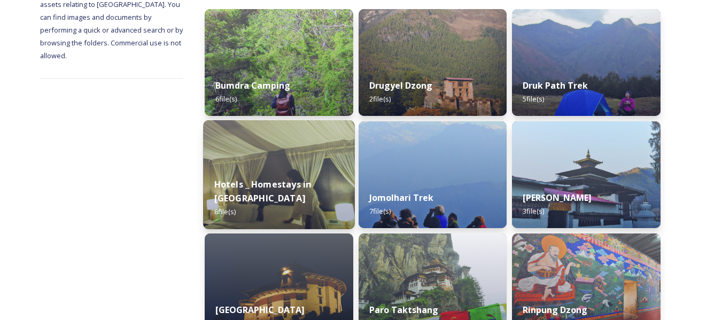
click at [316, 181] on div "Hotels _ Homestays in Paro 6 file(s)" at bounding box center [278, 198] width 151 height 62
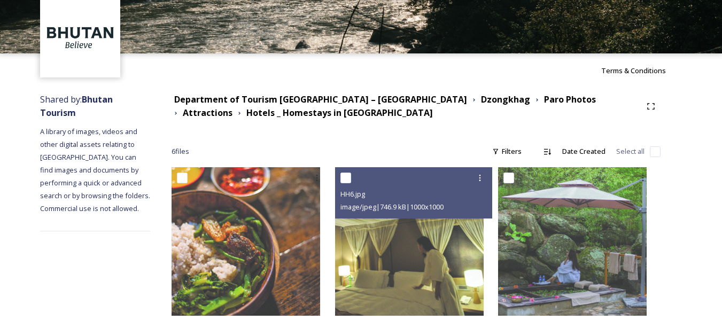
scroll to position [215, 0]
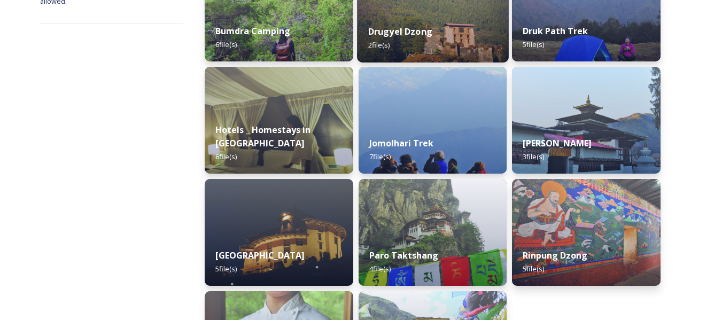
scroll to position [604, 0]
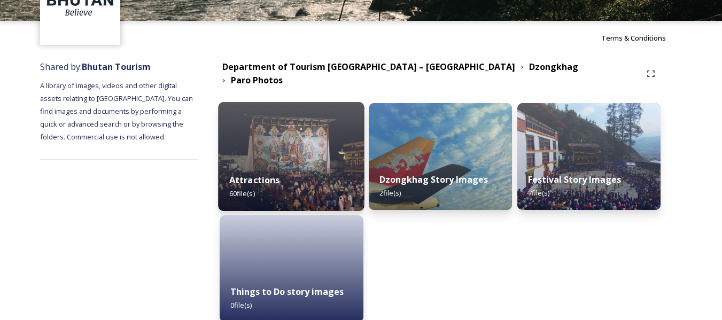
scroll to position [120, 0]
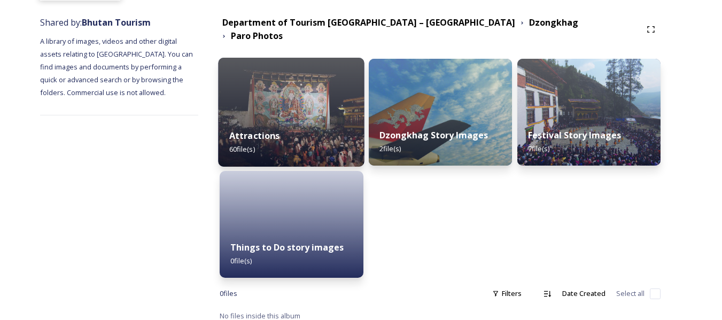
click at [324, 122] on div "Attractions 60 file(s)" at bounding box center [292, 142] width 146 height 49
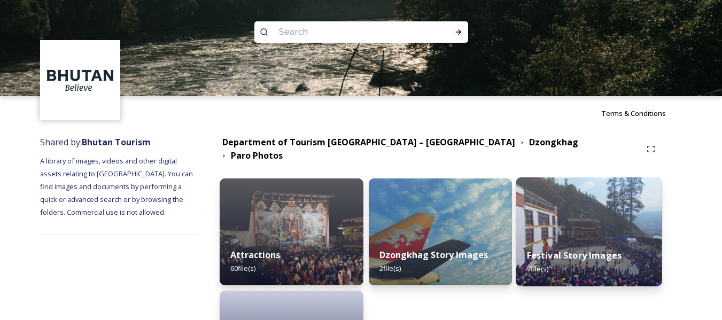
click at [595, 220] on img at bounding box center [589, 231] width 146 height 109
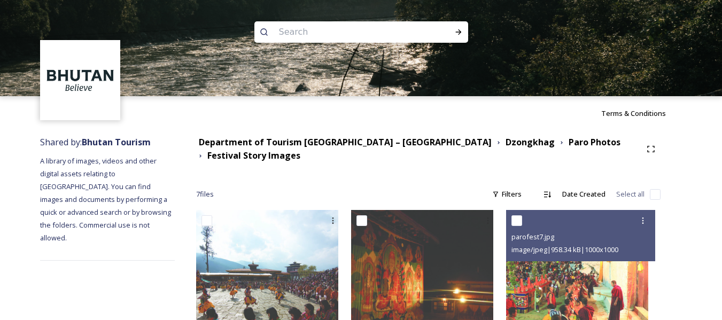
click at [595, 220] on div at bounding box center [581, 220] width 141 height 19
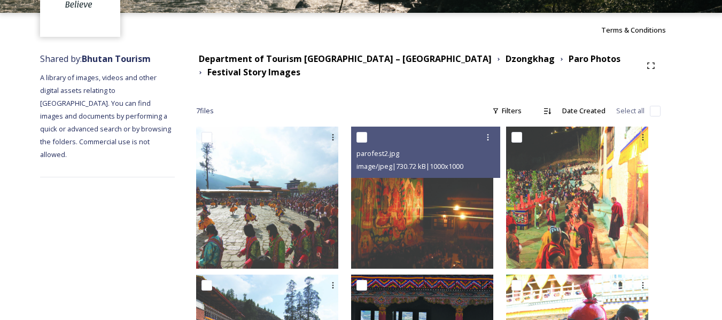
scroll to position [83, 0]
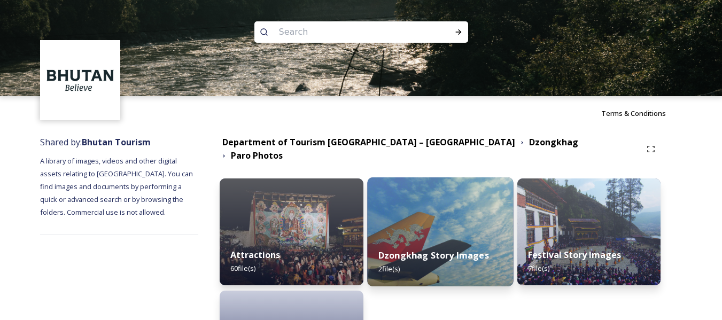
click at [435, 242] on div "Dzongkhag Story Images 2 file(s)" at bounding box center [440, 262] width 146 height 49
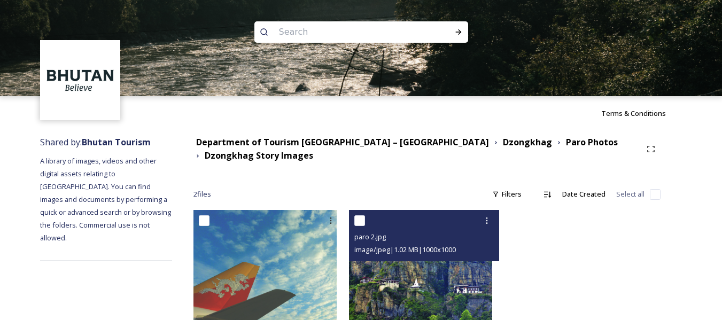
scroll to position [56, 0]
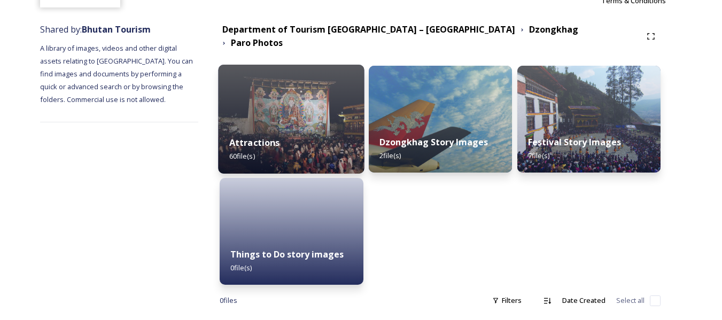
scroll to position [120, 0]
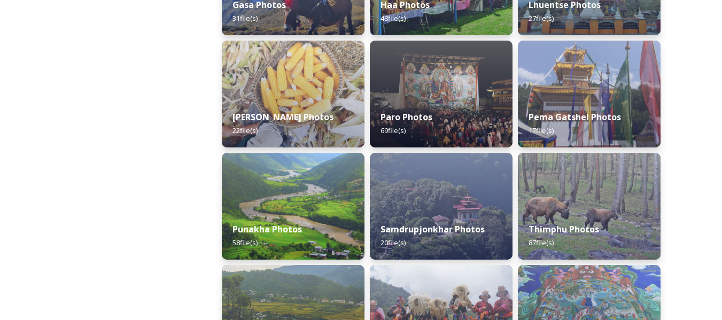
scroll to position [355, 0]
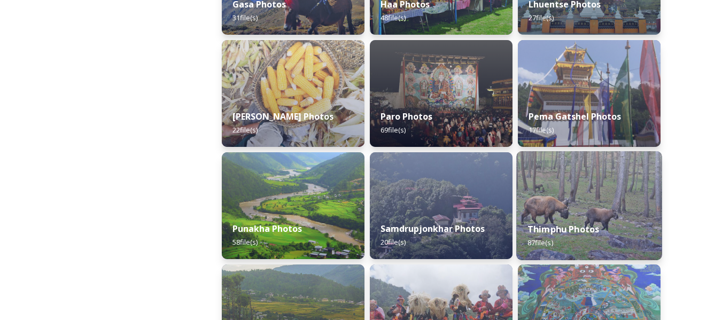
click at [633, 182] on img at bounding box center [588, 205] width 145 height 109
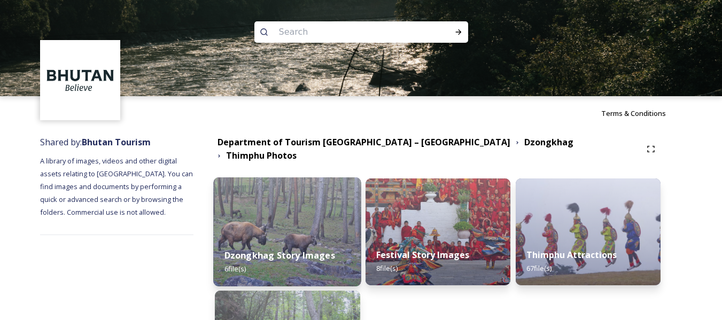
click at [329, 227] on img at bounding box center [288, 231] width 148 height 109
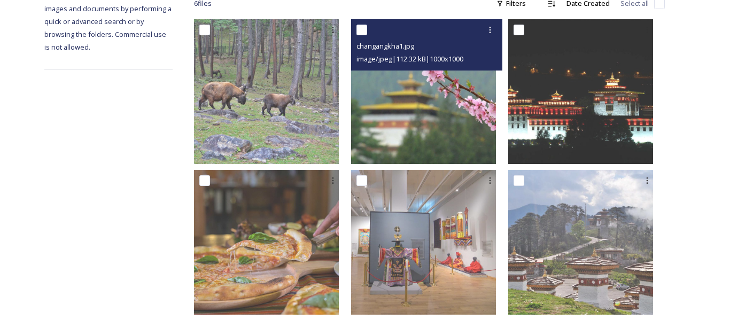
scroll to position [208, 0]
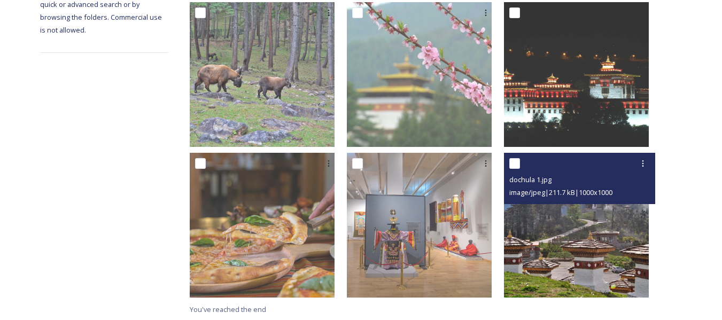
drag, startPoint x: 448, startPoint y: 275, endPoint x: 625, endPoint y: 233, distance: 181.4
click at [625, 233] on img at bounding box center [576, 225] width 145 height 145
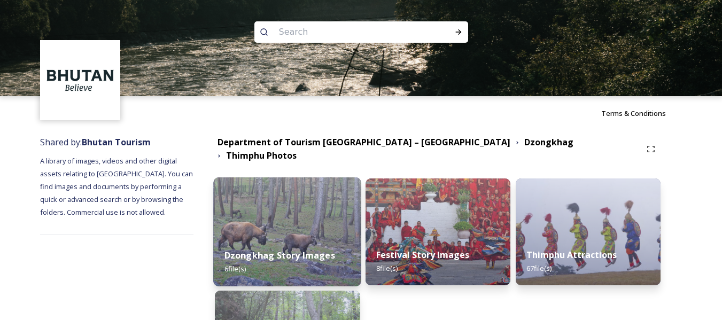
click at [324, 238] on div "Dzongkhag Story Images 6 file(s)" at bounding box center [288, 262] width 148 height 49
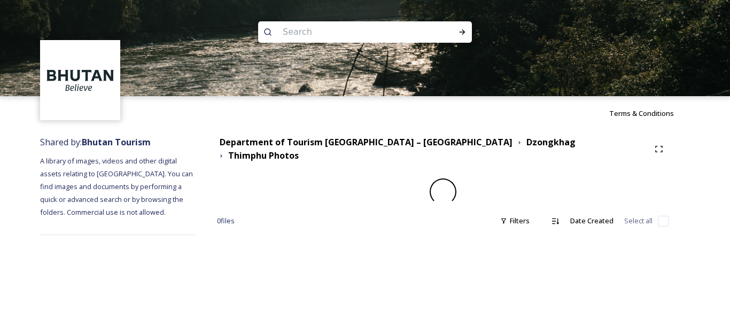
click at [324, 234] on div "Department of Tourism Bhutan – Brand Centre Dzongkhag Thimphu Photos 0 file s F…" at bounding box center [443, 186] width 494 height 112
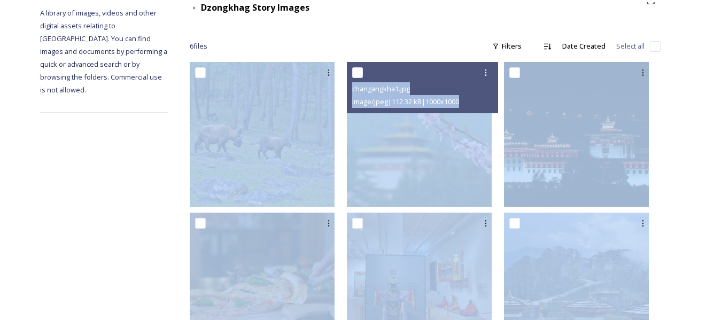
scroll to position [149, 0]
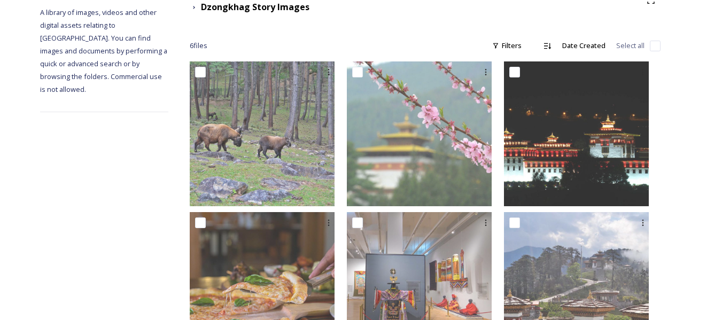
click at [15, 266] on div "Shared by: Bhutan Tourism A library of images, videos and other digital assets …" at bounding box center [361, 181] width 722 height 399
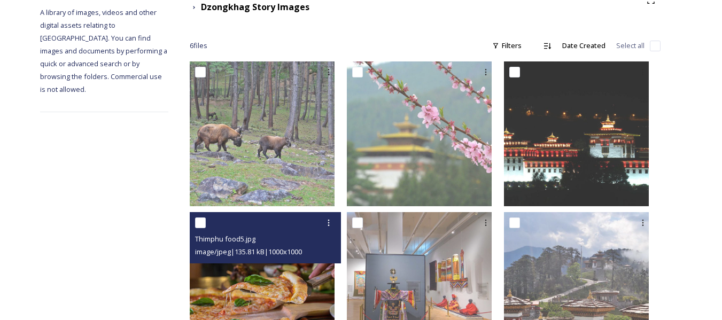
scroll to position [208, 0]
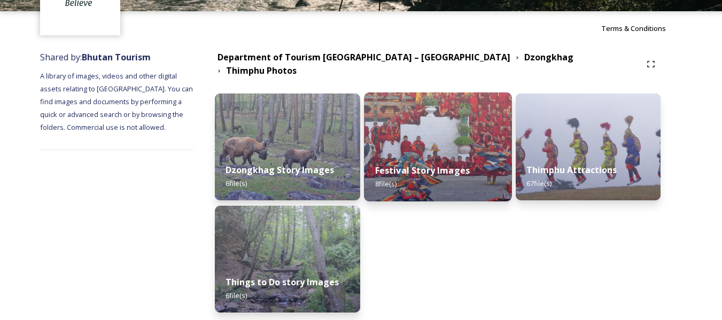
scroll to position [120, 0]
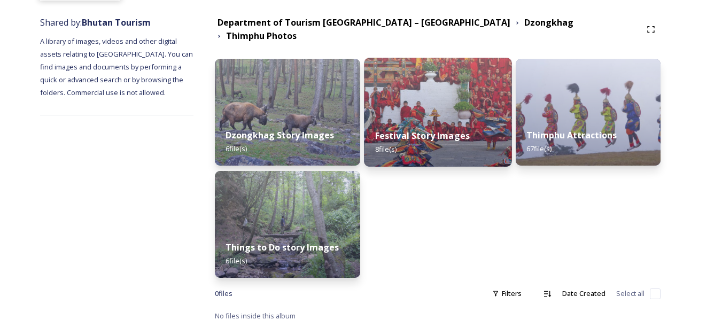
click at [469, 110] on img at bounding box center [438, 112] width 148 height 109
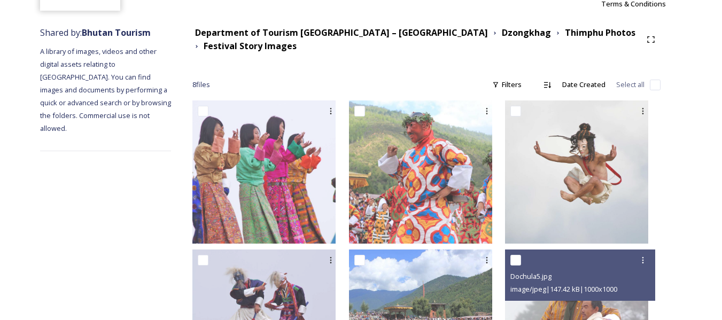
scroll to position [105, 0]
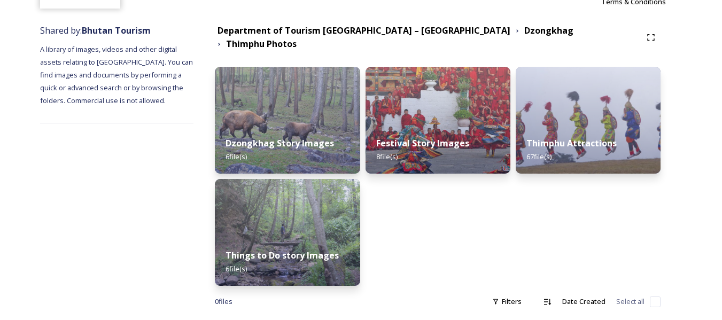
scroll to position [120, 0]
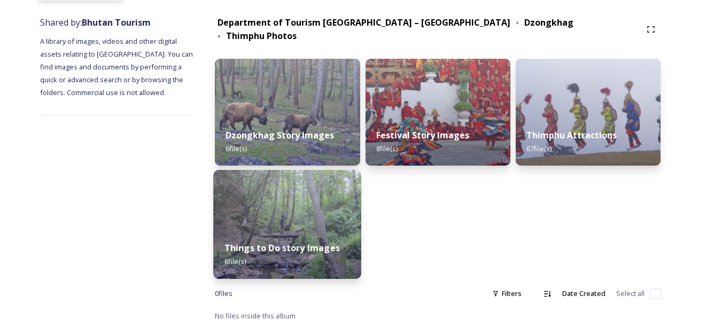
click at [299, 194] on img at bounding box center [288, 224] width 148 height 109
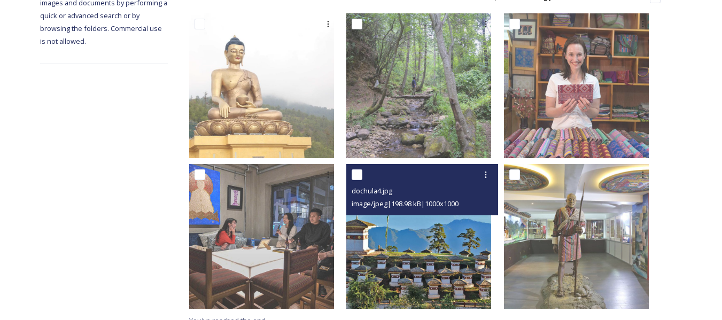
scroll to position [208, 0]
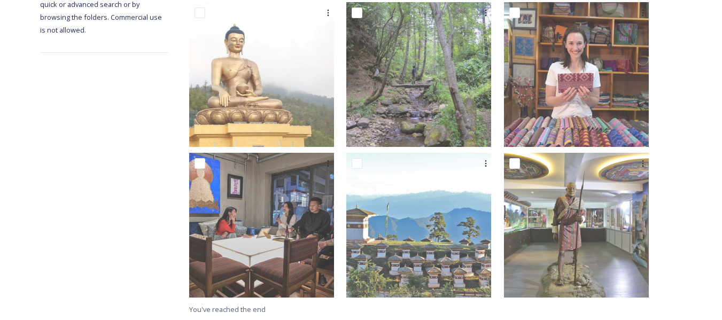
click at [149, 130] on div "Shared by: Bhutan Tourism A library of images, videos and other digital assets …" at bounding box center [104, 122] width 128 height 399
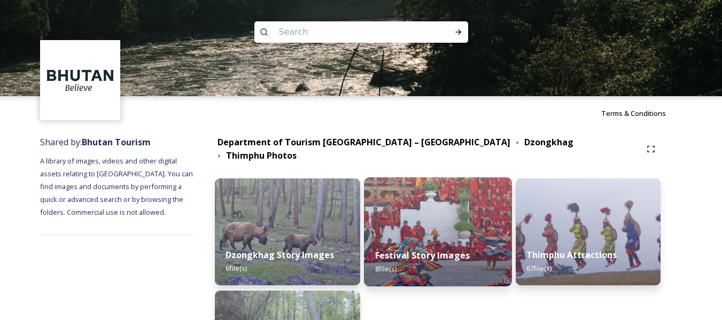
scroll to position [120, 0]
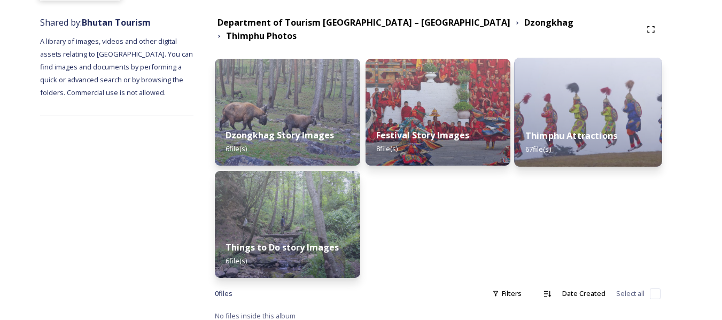
click at [634, 72] on img at bounding box center [588, 112] width 148 height 109
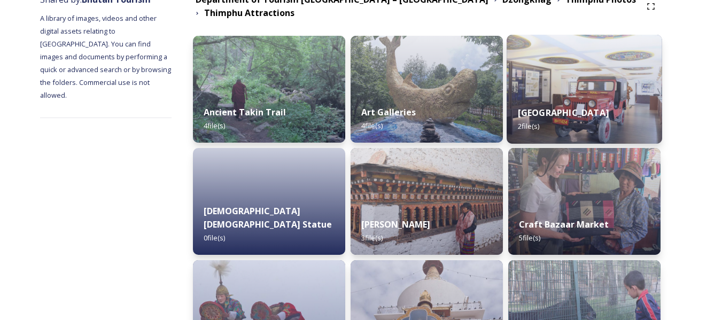
scroll to position [144, 0]
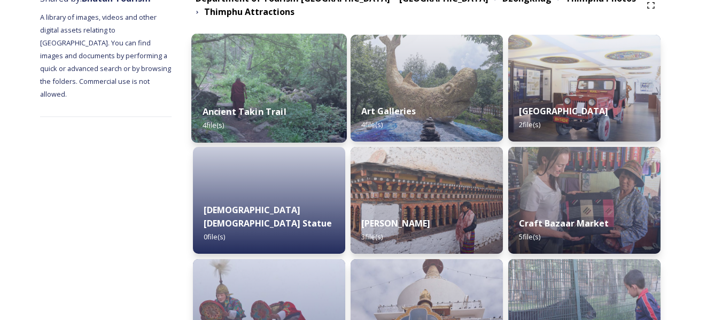
click at [286, 112] on strong "Ancient Takin Trail" at bounding box center [245, 112] width 84 height 12
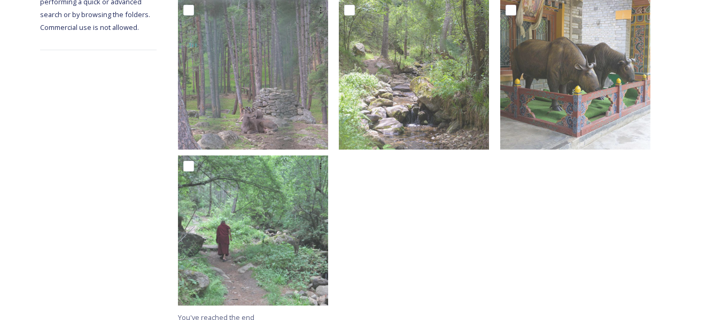
scroll to position [219, 0]
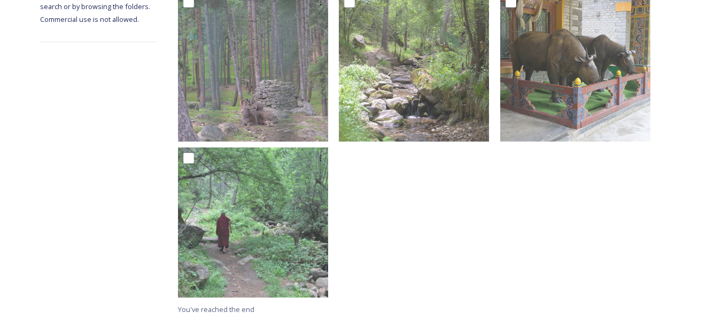
click at [423, 255] on div at bounding box center [419, 147] width 160 height 312
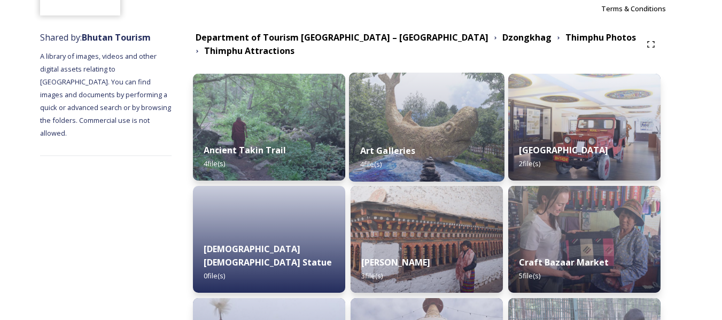
scroll to position [105, 0]
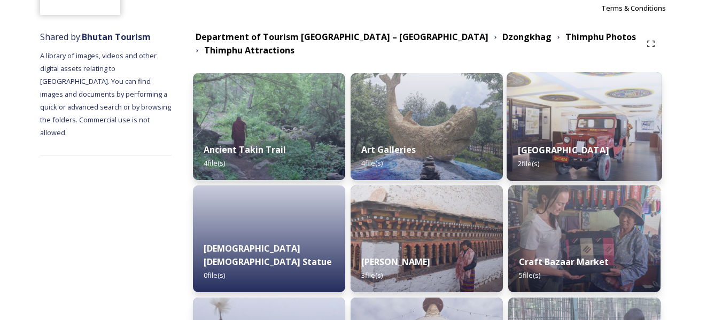
click at [593, 126] on img at bounding box center [585, 126] width 156 height 109
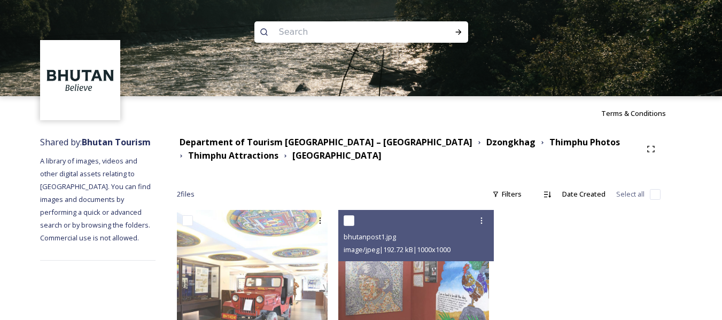
scroll to position [63, 0]
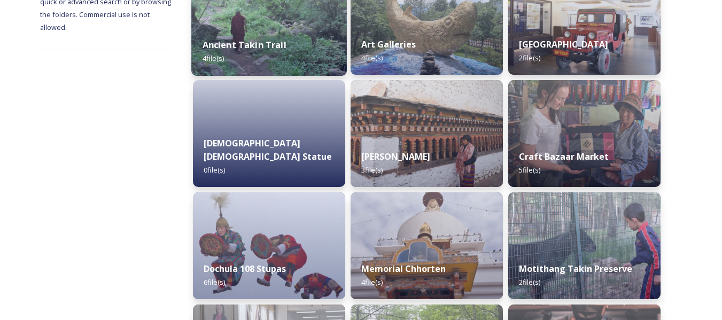
scroll to position [214, 0]
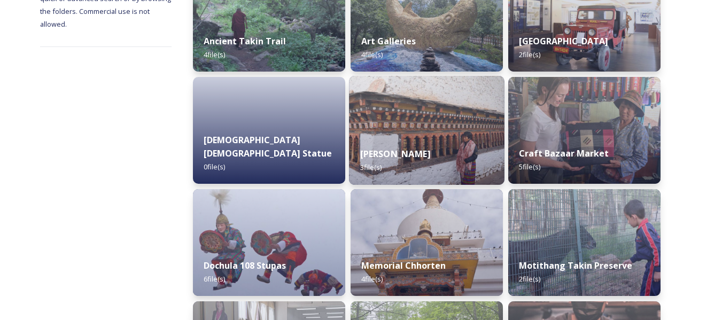
click at [405, 133] on img at bounding box center [427, 130] width 156 height 109
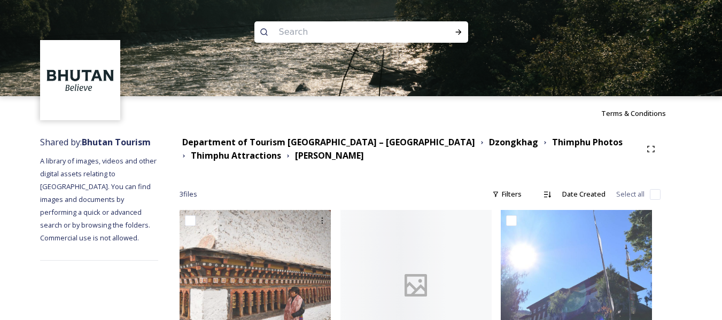
scroll to position [64, 0]
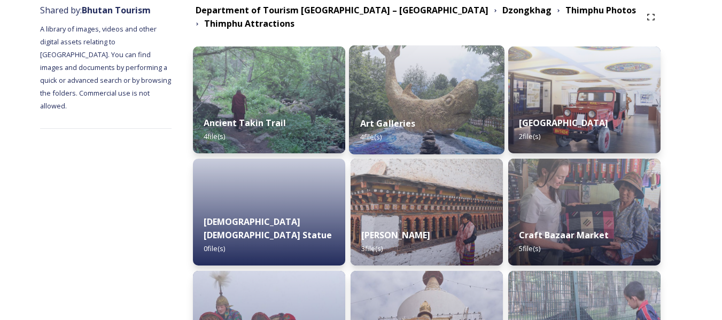
scroll to position [133, 0]
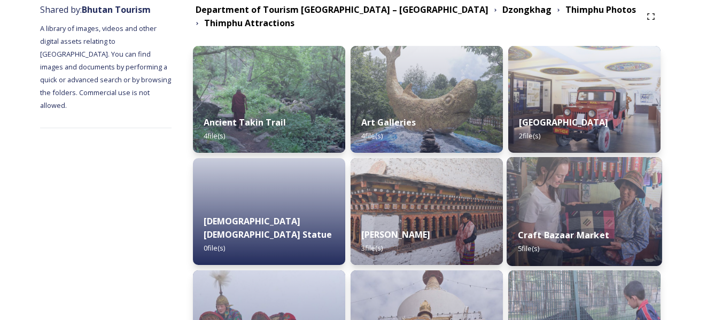
click at [542, 205] on img at bounding box center [585, 211] width 156 height 109
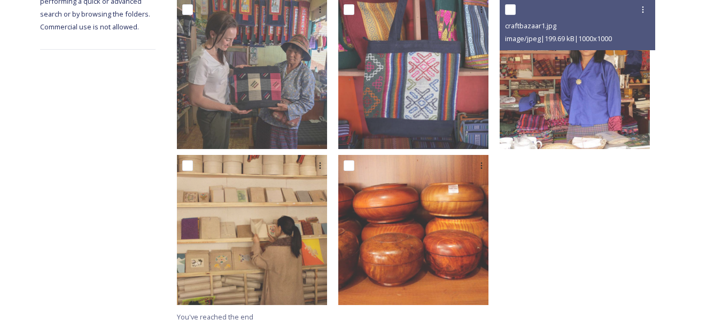
scroll to position [219, 0]
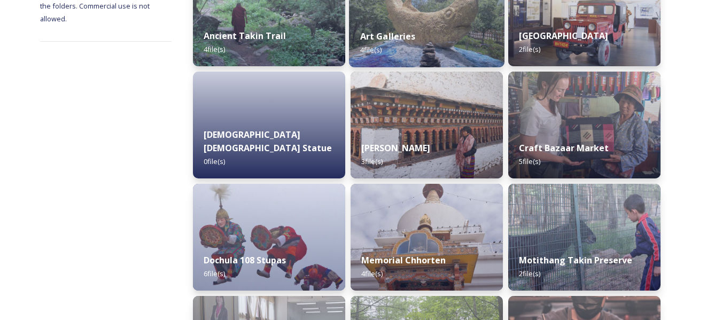
scroll to position [274, 0]
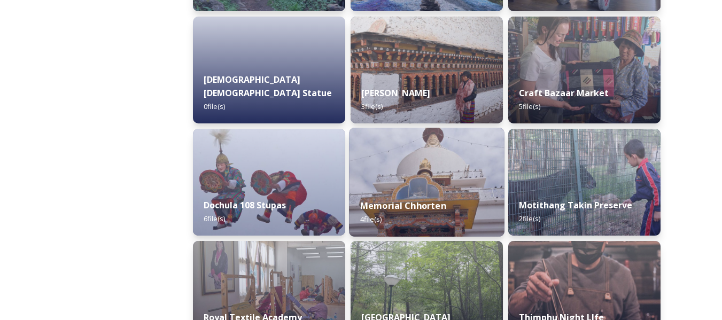
click at [405, 184] on img at bounding box center [427, 182] width 156 height 109
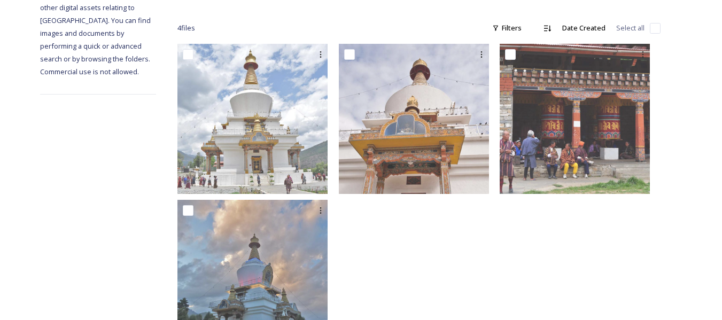
scroll to position [166, 0]
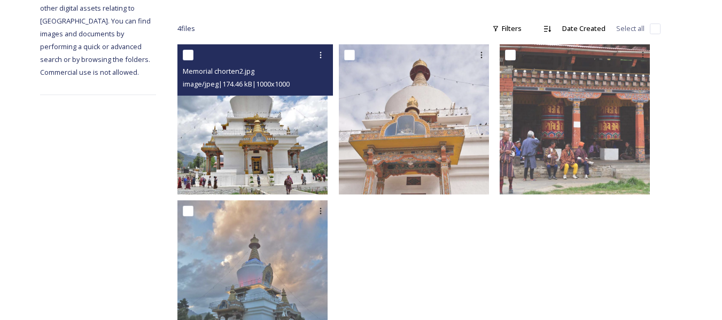
click at [305, 164] on img at bounding box center [252, 119] width 150 height 150
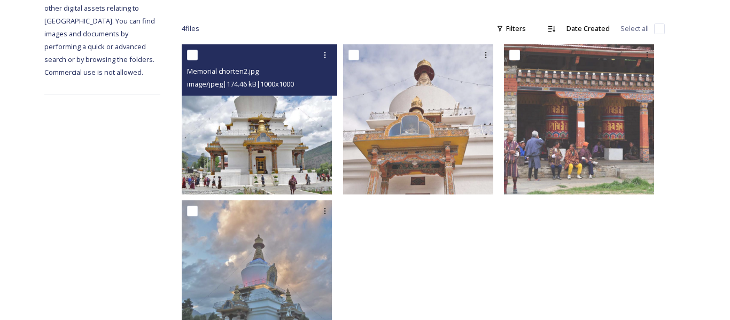
scroll to position [63, 0]
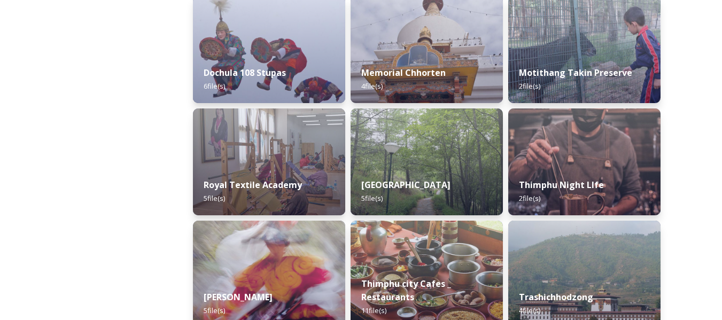
scroll to position [408, 0]
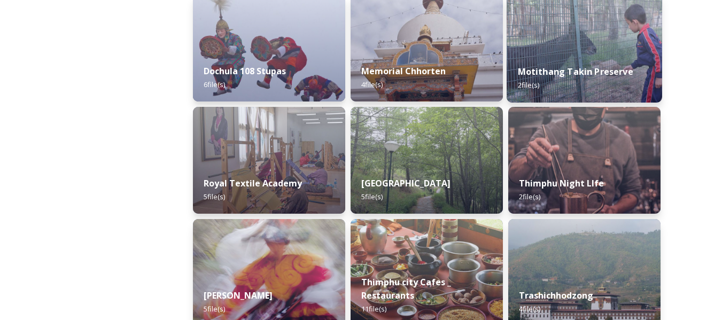
click at [564, 33] on img at bounding box center [585, 48] width 156 height 109
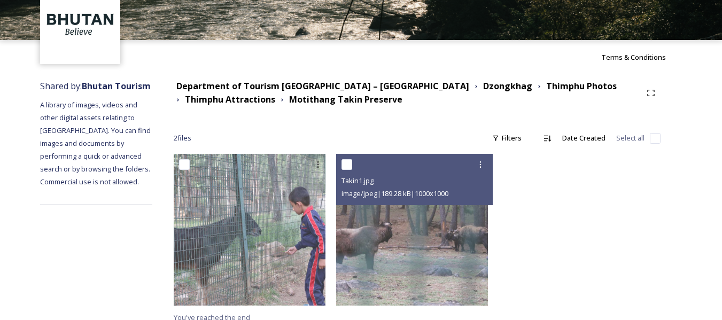
scroll to position [64, 0]
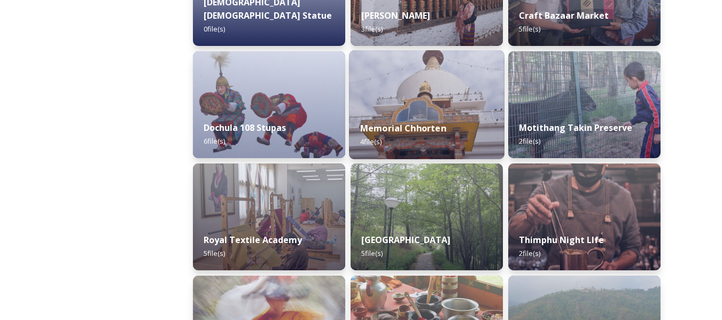
scroll to position [366, 0]
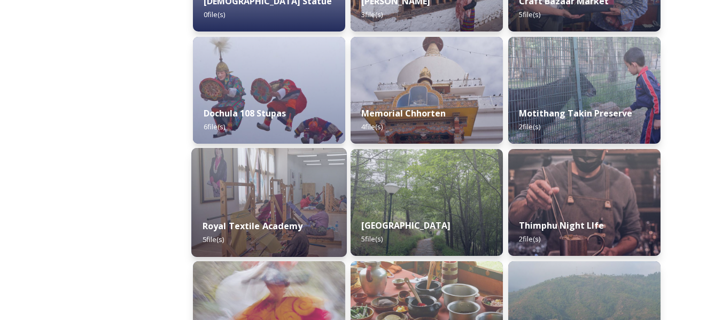
click at [281, 195] on img at bounding box center [270, 202] width 156 height 109
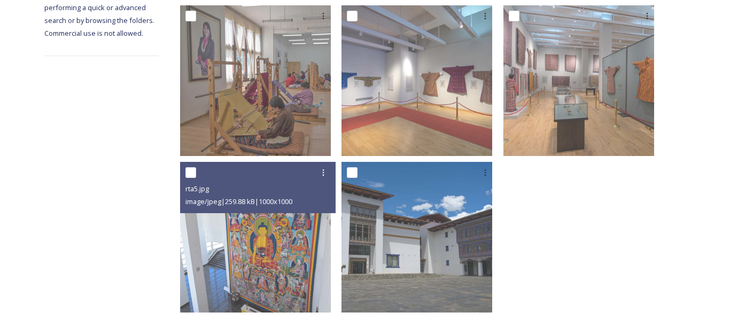
scroll to position [207, 0]
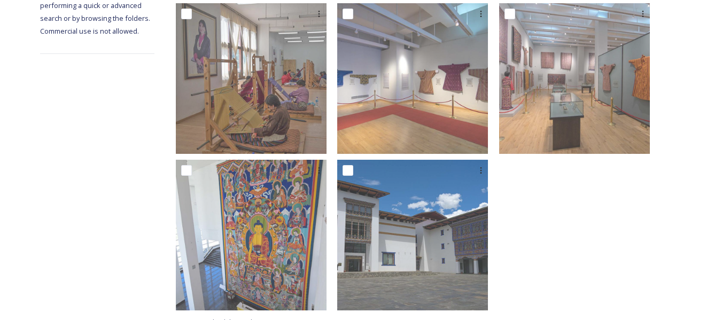
click at [536, 275] on div at bounding box center [579, 159] width 161 height 313
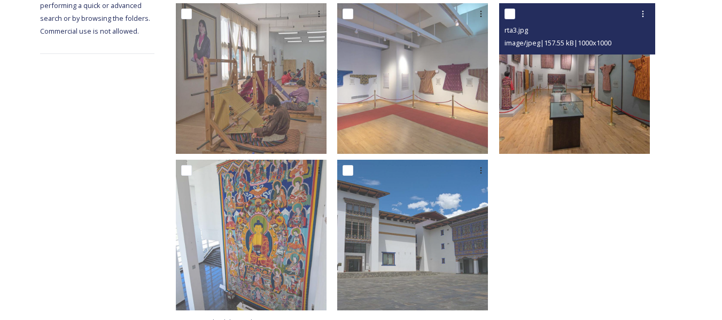
click at [576, 137] on img at bounding box center [574, 78] width 151 height 151
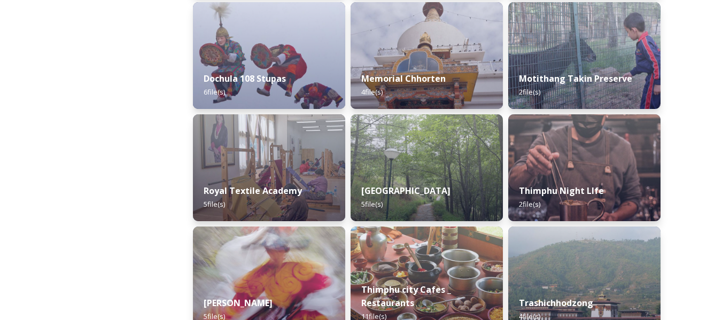
scroll to position [401, 0]
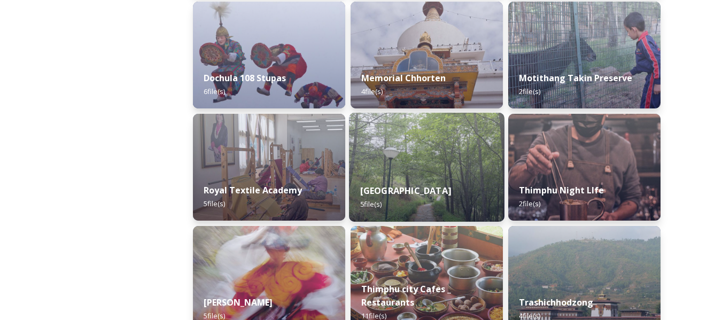
click at [439, 199] on div "Thimphu City Gardens 5 file(s)" at bounding box center [427, 197] width 156 height 49
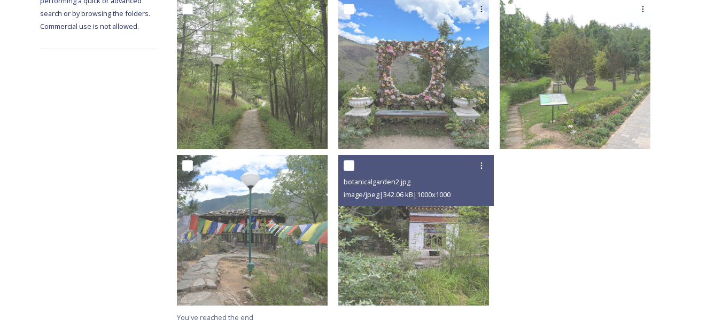
scroll to position [220, 0]
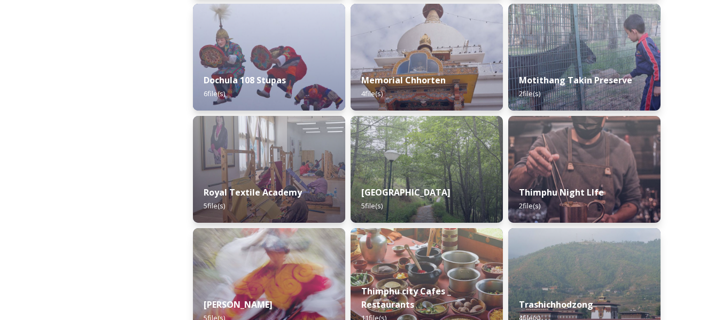
scroll to position [421, 0]
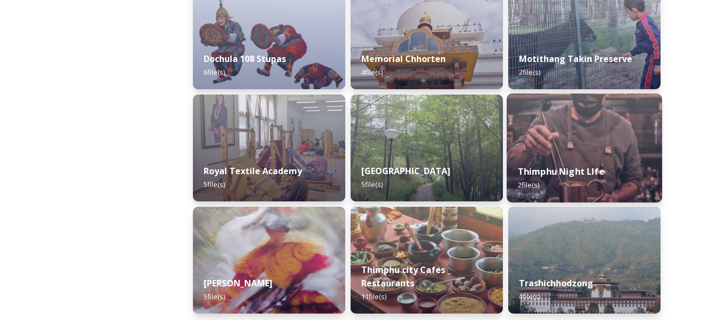
click at [570, 149] on img at bounding box center [585, 148] width 156 height 109
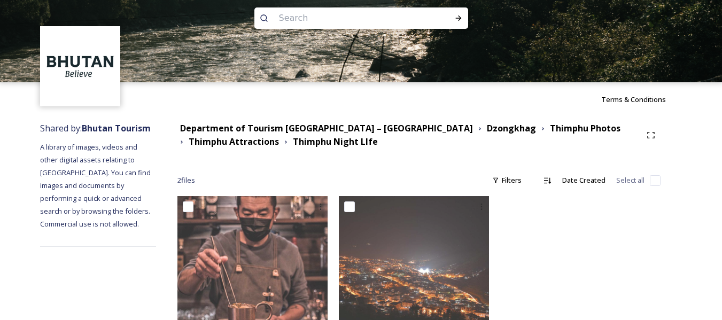
scroll to position [63, 0]
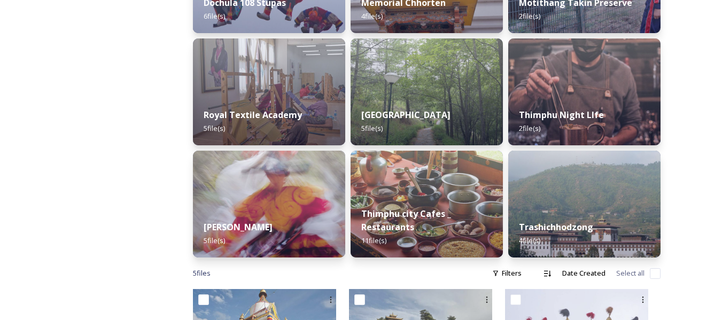
scroll to position [477, 0]
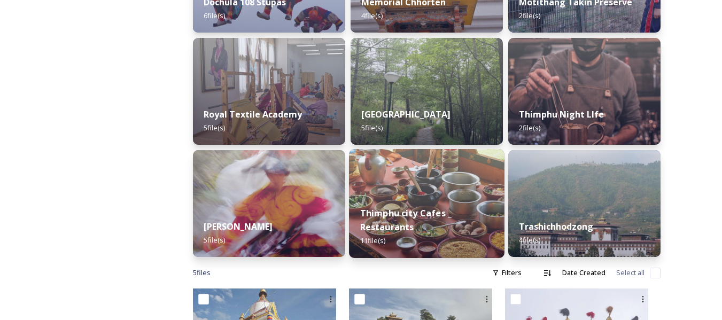
click at [426, 210] on strong "Thimphu city Cafes _ Restaurants" at bounding box center [405, 220] width 91 height 26
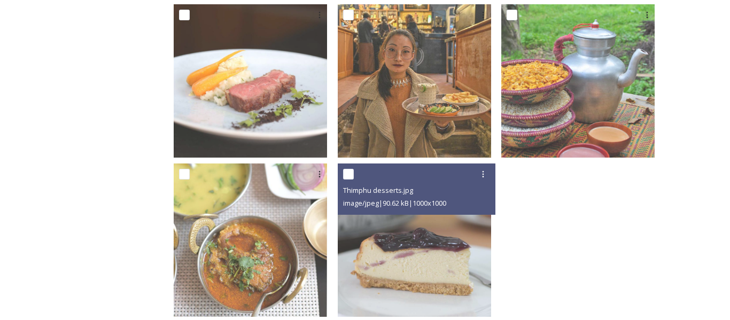
scroll to position [544, 0]
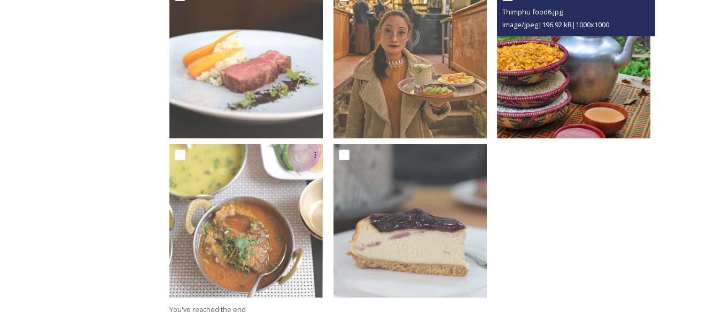
click at [553, 132] on img at bounding box center [573, 61] width 153 height 153
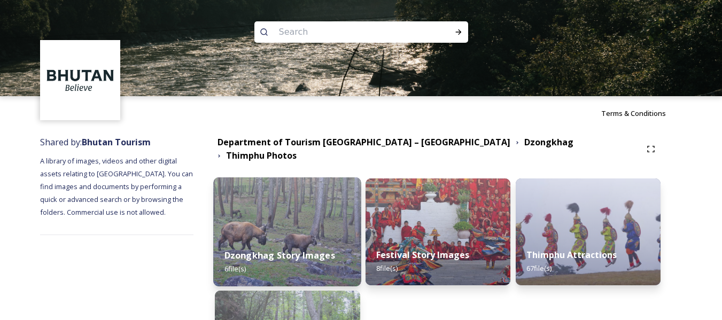
scroll to position [120, 0]
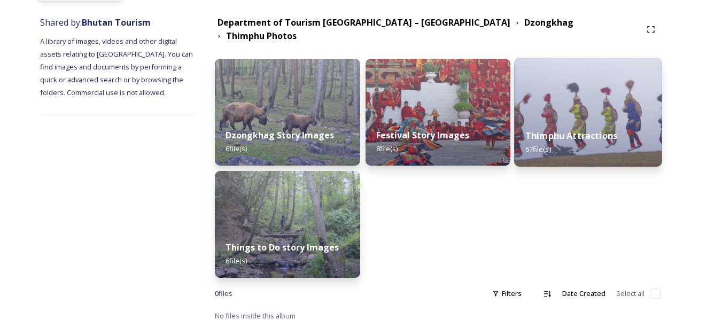
click at [540, 107] on img at bounding box center [588, 112] width 148 height 109
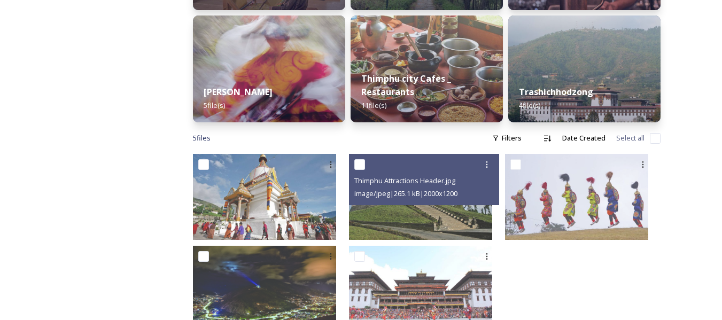
scroll to position [614, 0]
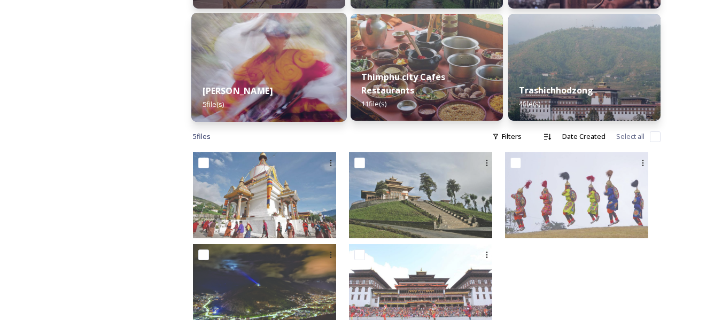
click at [276, 68] on img at bounding box center [270, 67] width 156 height 109
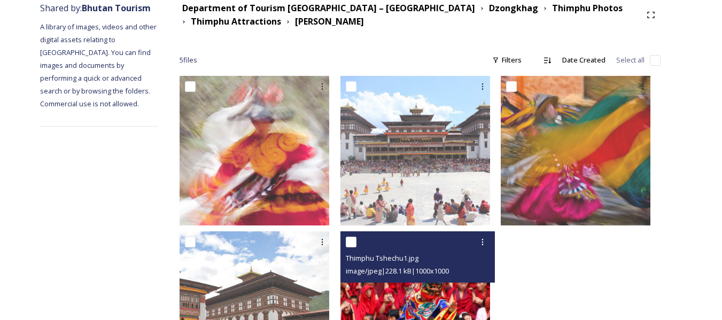
scroll to position [218, 0]
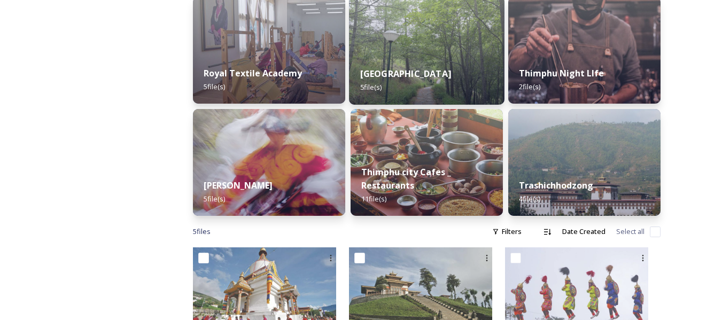
scroll to position [519, 0]
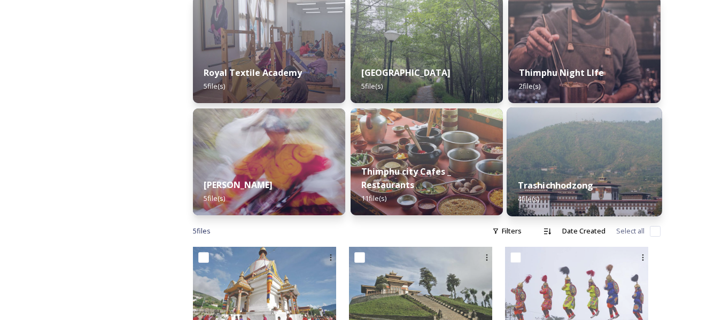
click at [563, 146] on img at bounding box center [585, 161] width 156 height 109
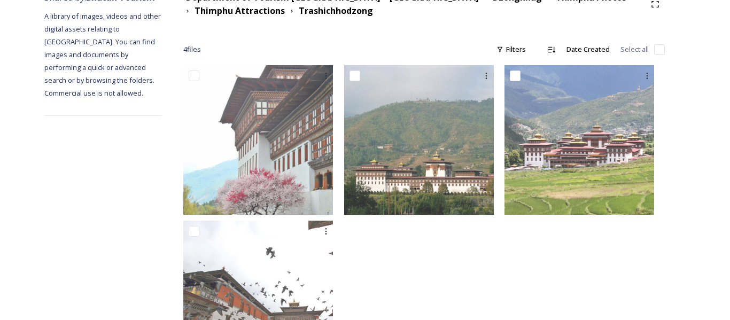
scroll to position [144, 0]
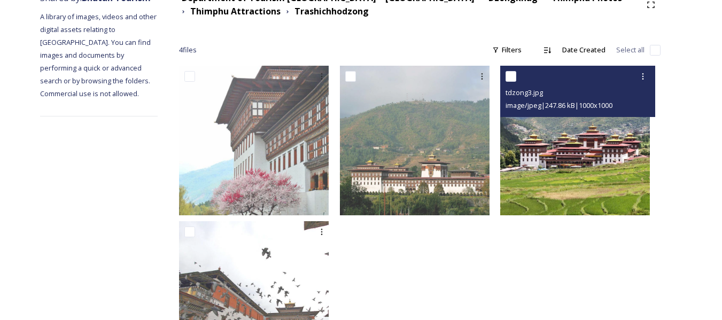
click at [510, 205] on img at bounding box center [575, 141] width 150 height 150
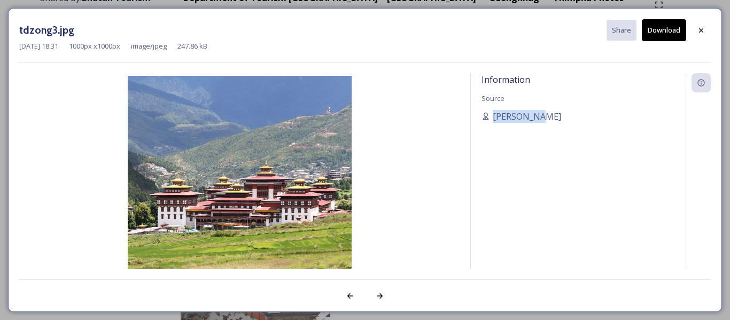
click at [510, 205] on div "Information Source Scarlette DG" at bounding box center [578, 185] width 215 height 224
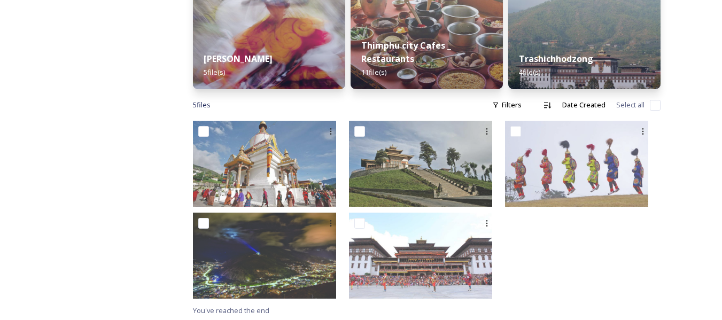
scroll to position [646, 0]
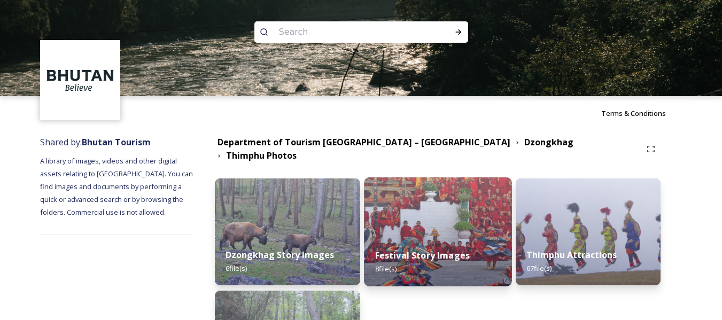
scroll to position [120, 0]
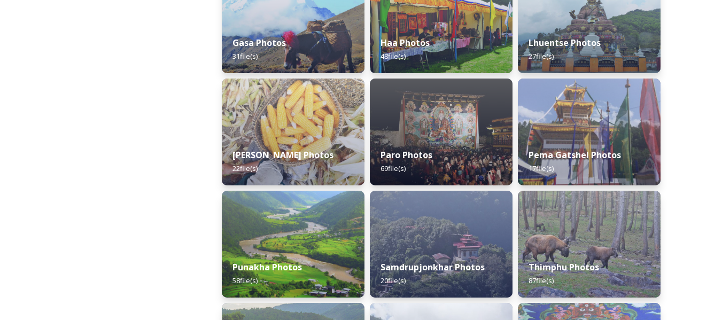
scroll to position [348, 0]
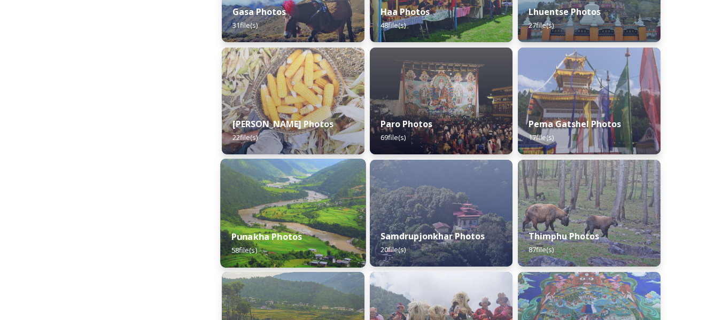
click at [312, 219] on img at bounding box center [292, 213] width 145 height 109
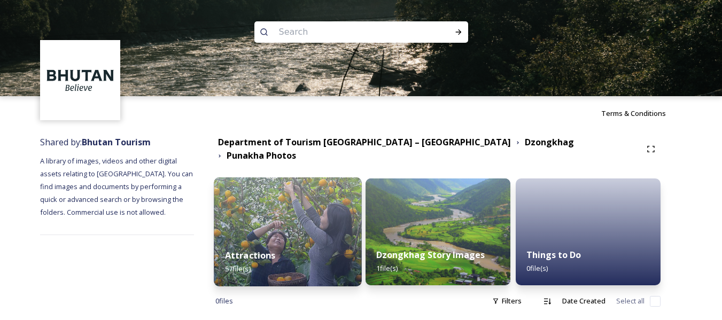
scroll to position [7, 0]
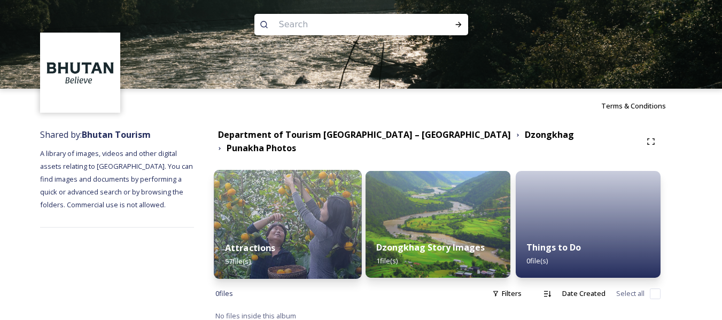
click at [309, 230] on div "Attractions 57 file(s)" at bounding box center [288, 254] width 148 height 49
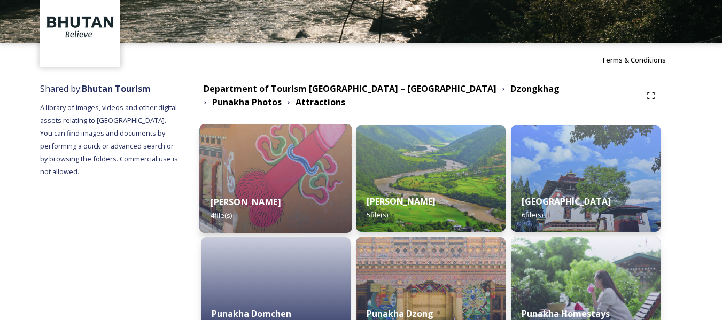
scroll to position [54, 0]
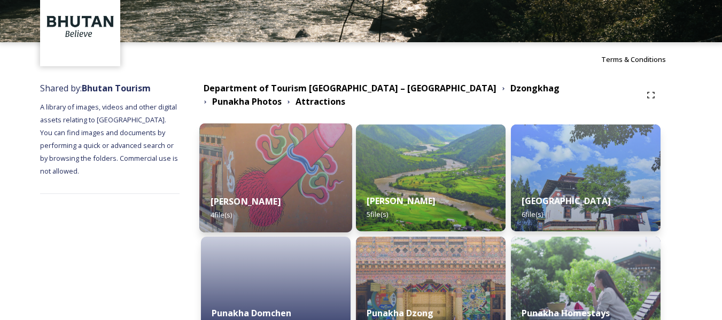
click at [326, 190] on div "Chhimi Lhakhang 4 file(s)" at bounding box center [276, 208] width 152 height 49
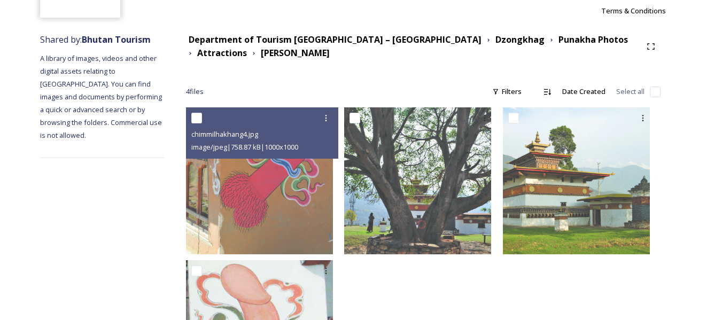
scroll to position [169, 0]
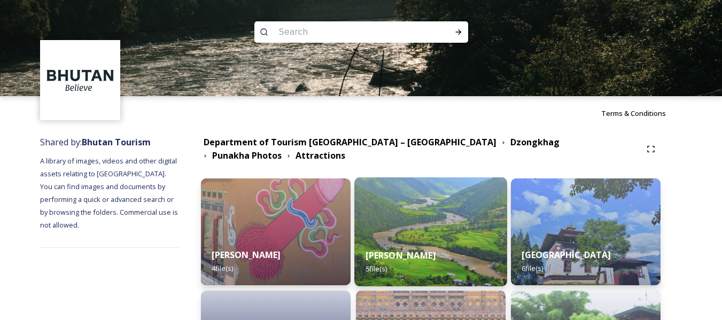
click at [392, 238] on div "Khamsum Yulley Namgyel Chhorten 5 file(s)" at bounding box center [430, 262] width 152 height 49
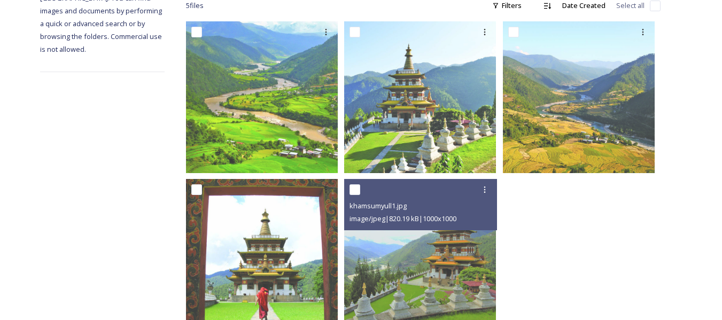
scroll to position [222, 0]
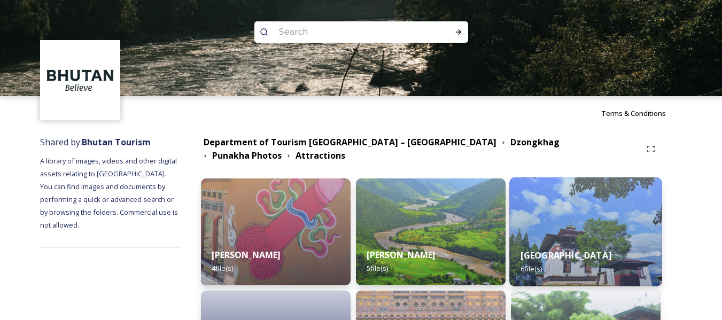
click at [571, 229] on img at bounding box center [585, 231] width 152 height 109
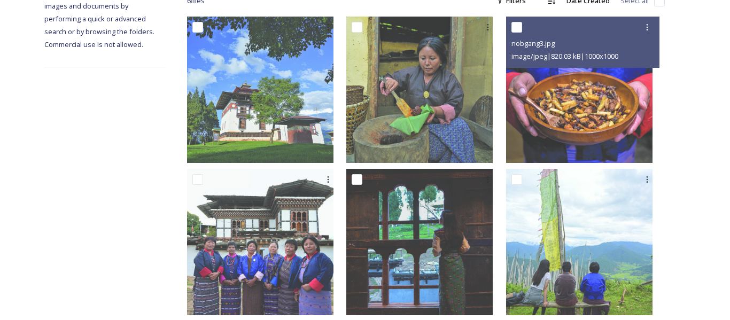
scroll to position [211, 0]
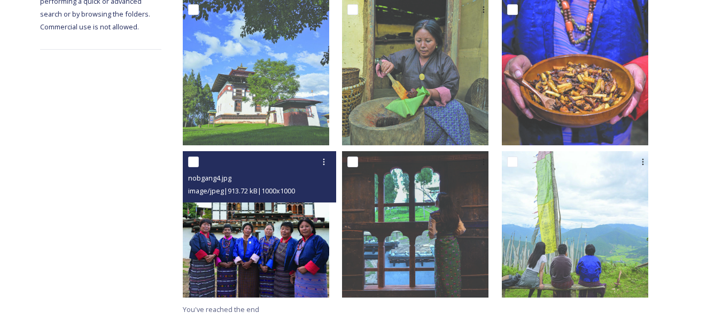
click at [309, 236] on img at bounding box center [256, 224] width 146 height 146
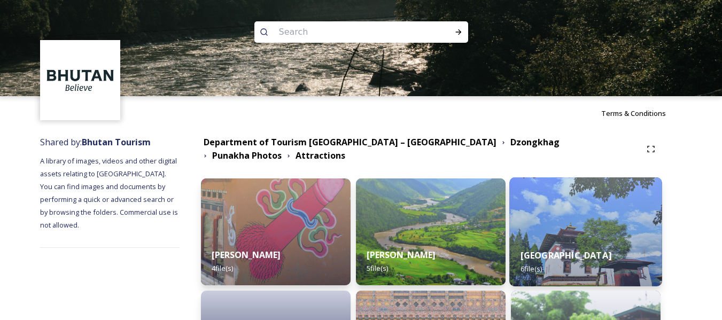
click at [568, 238] on div "Nobgang Village 6 file(s)" at bounding box center [585, 262] width 152 height 49
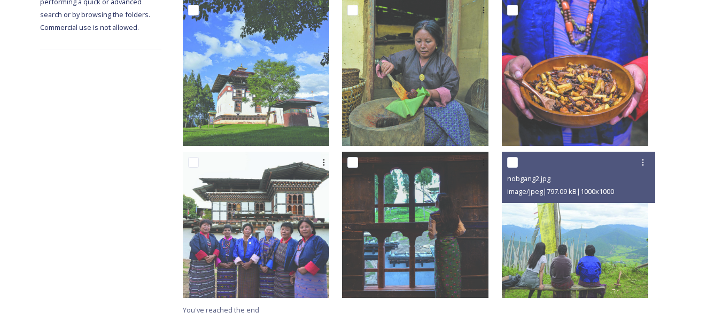
scroll to position [211, 0]
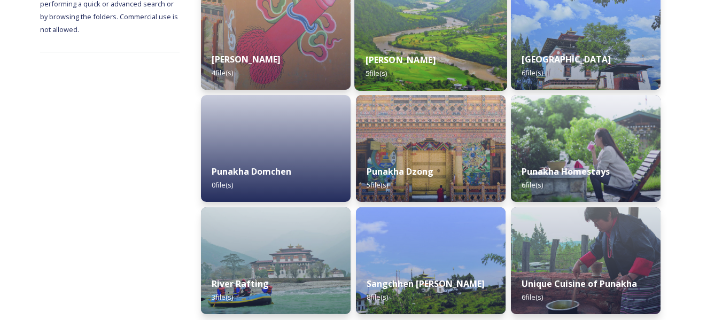
scroll to position [196, 0]
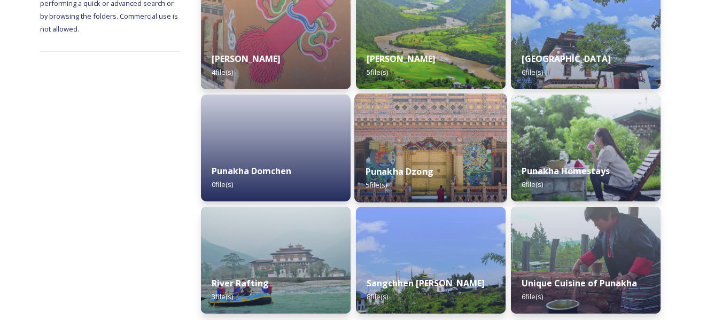
click at [432, 133] on img at bounding box center [430, 148] width 152 height 109
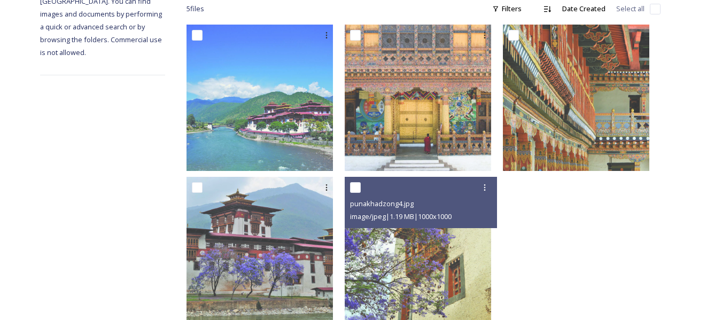
scroll to position [211, 0]
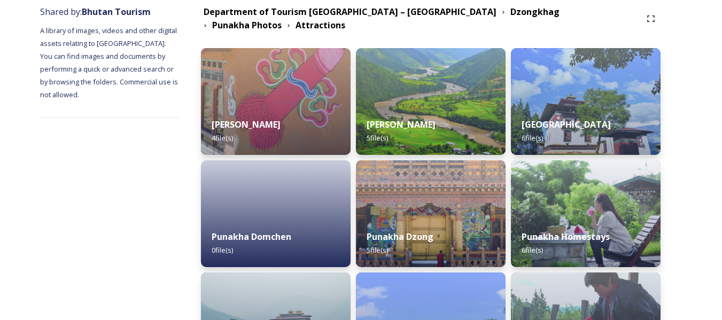
scroll to position [131, 0]
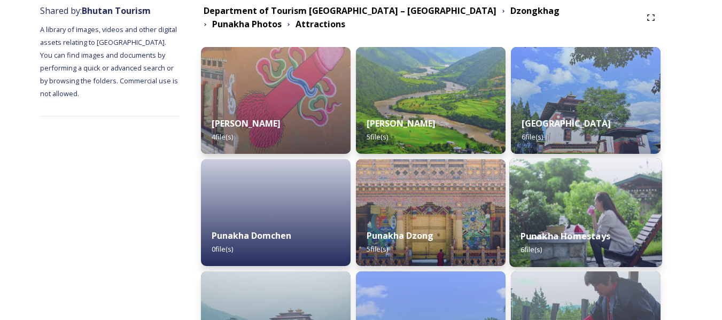
click at [575, 219] on div "Punakha Homestays 6 file(s)" at bounding box center [585, 243] width 152 height 49
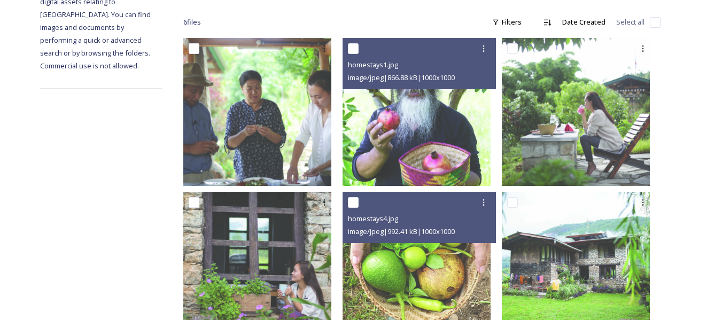
scroll to position [172, 0]
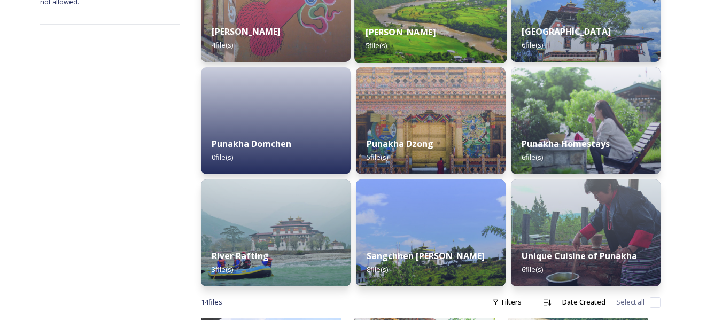
scroll to position [237, 0]
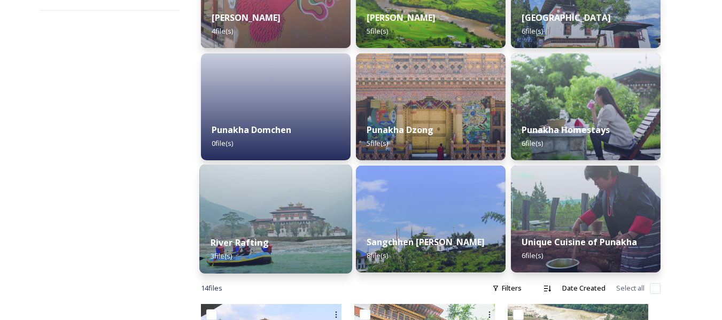
click at [306, 211] on img at bounding box center [276, 219] width 152 height 109
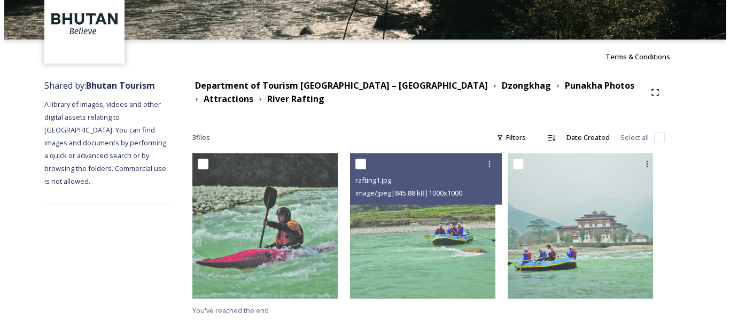
scroll to position [58, 0]
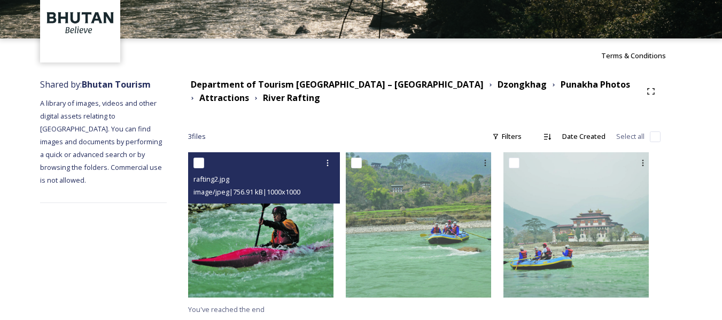
click at [316, 257] on img at bounding box center [260, 224] width 145 height 145
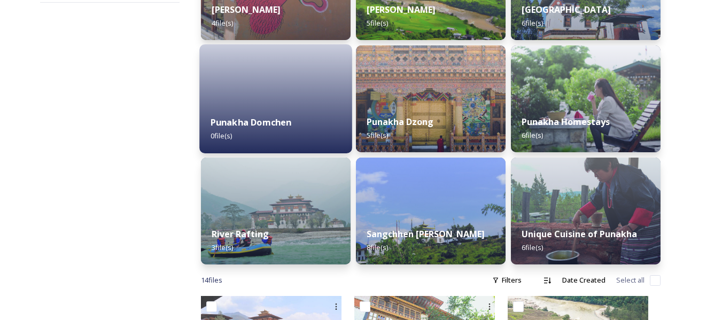
scroll to position [245, 0]
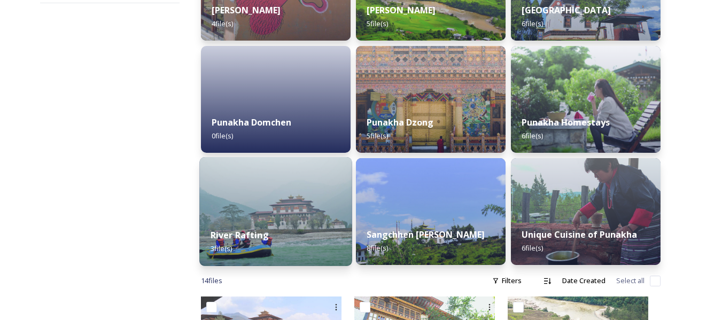
click at [323, 206] on img at bounding box center [276, 211] width 152 height 109
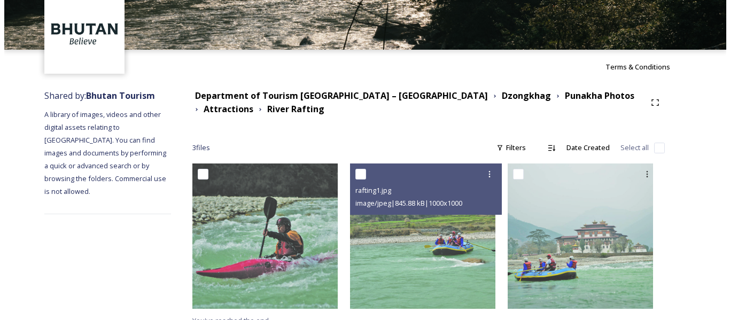
scroll to position [58, 0]
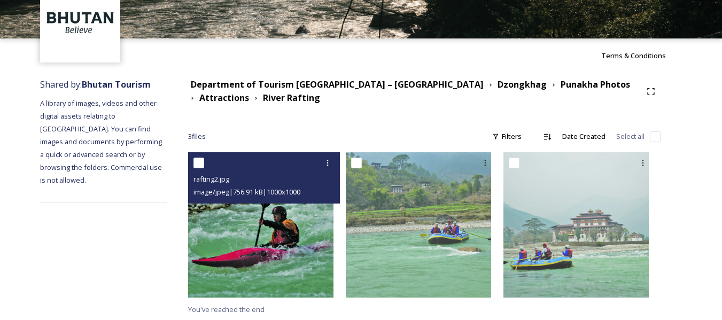
click at [276, 237] on img at bounding box center [260, 224] width 145 height 145
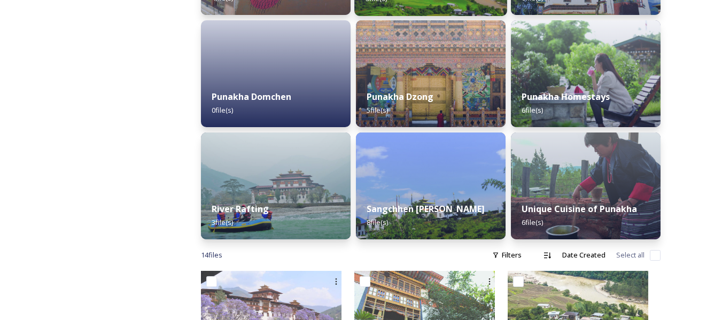
scroll to position [277, 0]
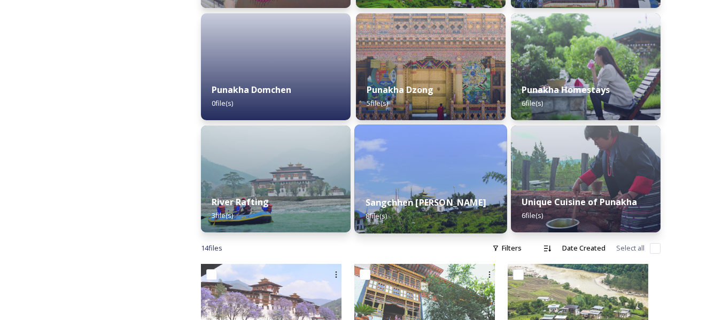
click at [431, 197] on strong "Sangchhen Dorji Lhendrup Nunnery" at bounding box center [426, 203] width 120 height 12
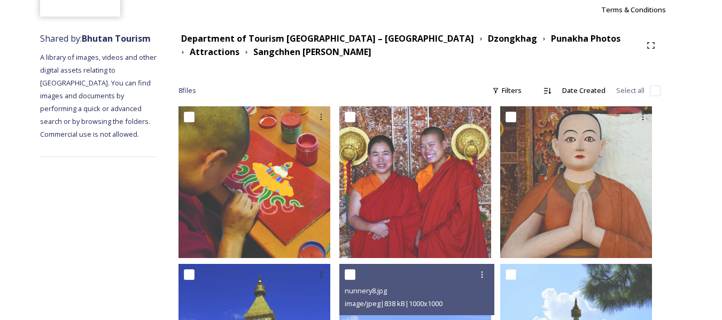
scroll to position [101, 0]
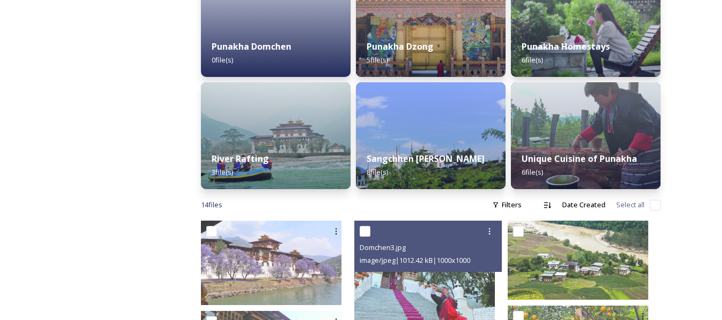
scroll to position [325, 0]
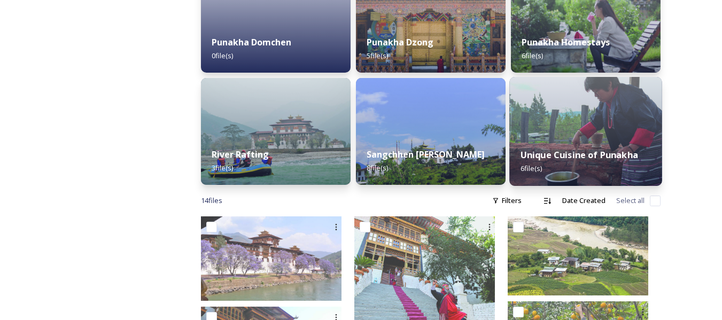
click at [605, 98] on img at bounding box center [585, 131] width 152 height 109
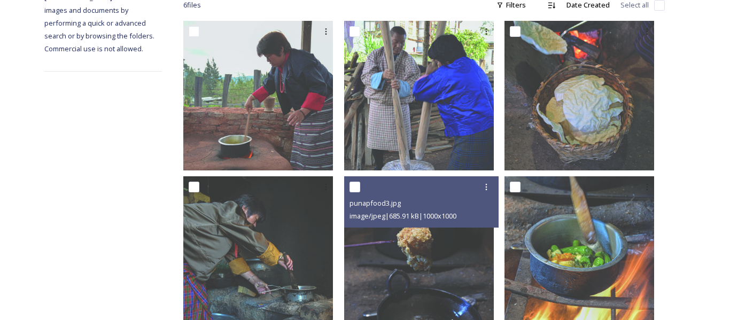
scroll to position [218, 0]
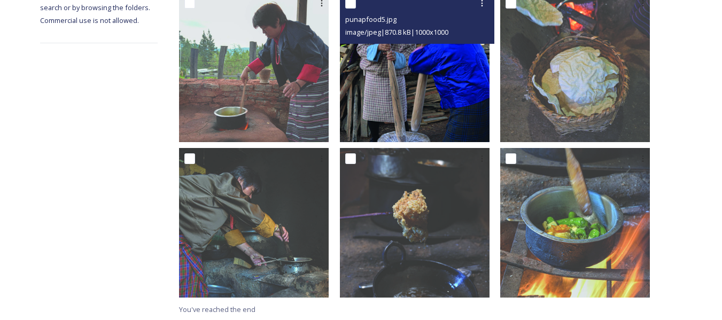
click at [437, 121] on img at bounding box center [415, 68] width 150 height 150
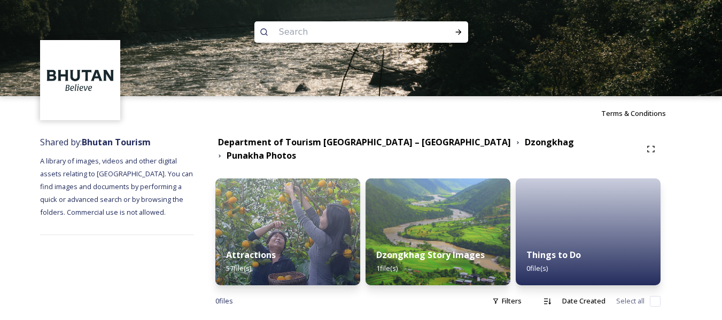
scroll to position [7, 0]
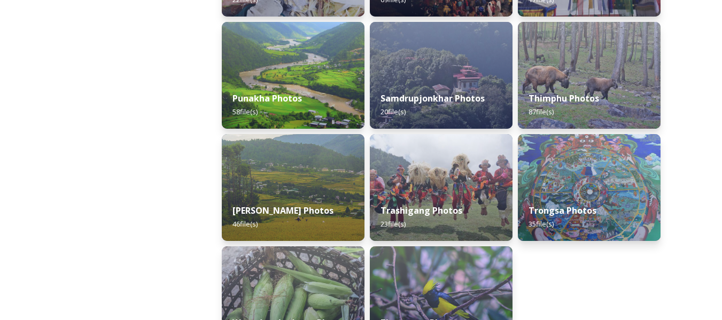
scroll to position [569, 0]
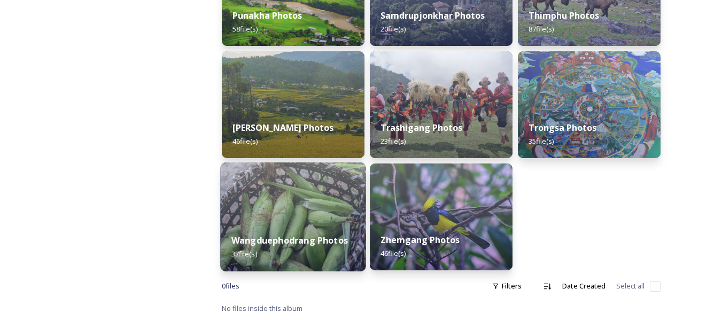
click at [314, 238] on strong "Wangduephodrang Photos" at bounding box center [289, 241] width 117 height 12
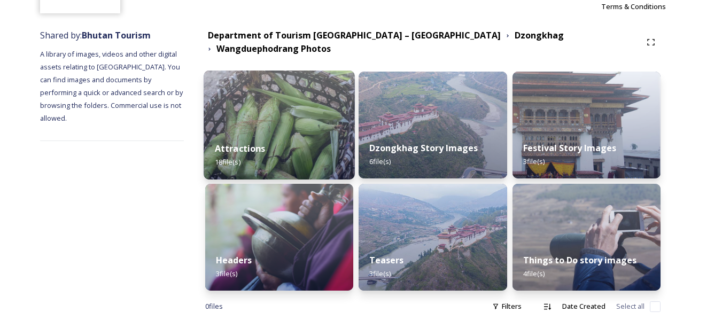
scroll to position [114, 0]
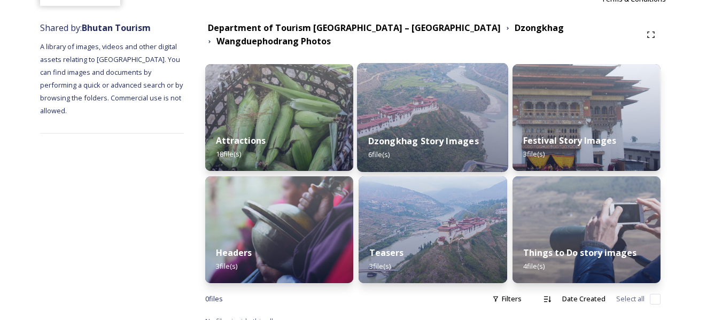
click at [419, 123] on div "Dzongkhag Story Images 6 file(s)" at bounding box center [432, 147] width 151 height 49
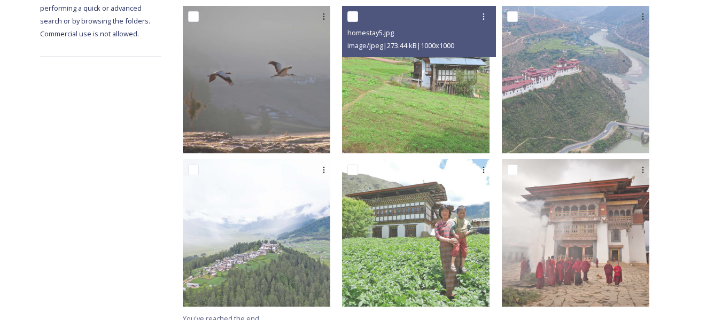
scroll to position [213, 0]
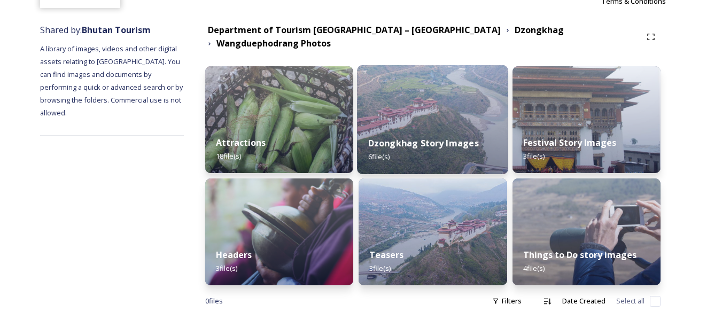
scroll to position [113, 0]
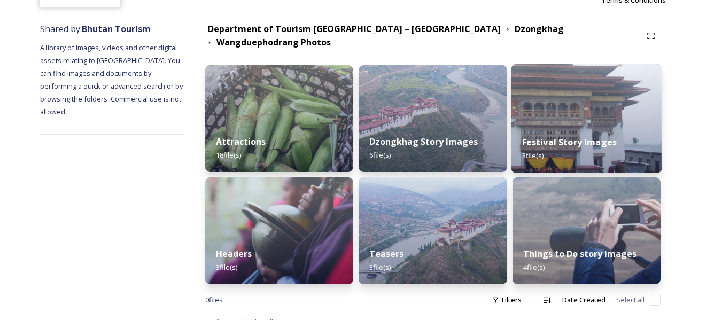
click at [558, 108] on img at bounding box center [586, 118] width 151 height 109
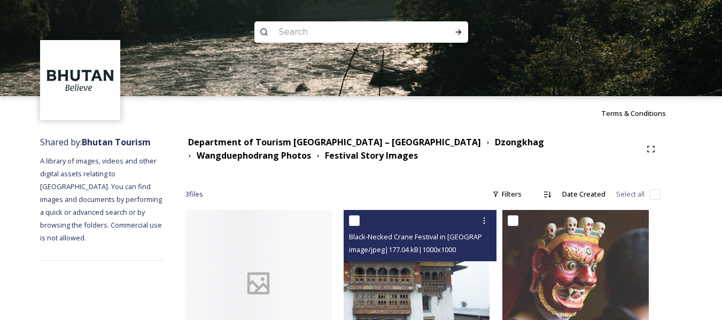
scroll to position [59, 0]
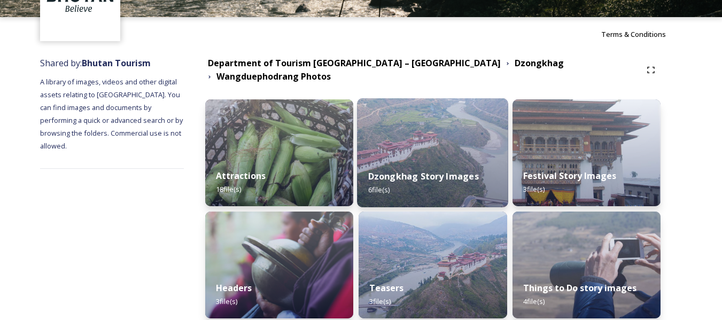
scroll to position [84, 0]
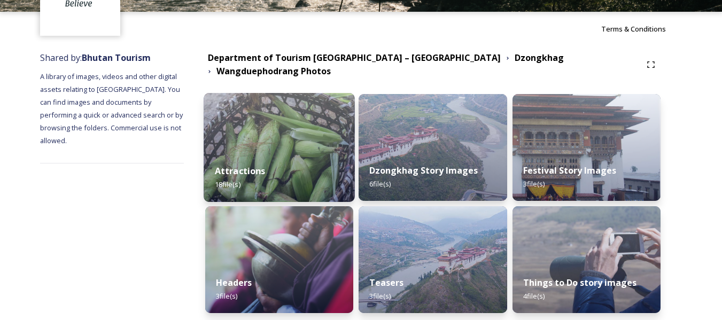
click at [346, 172] on div "Attractions 18 file(s)" at bounding box center [279, 177] width 151 height 49
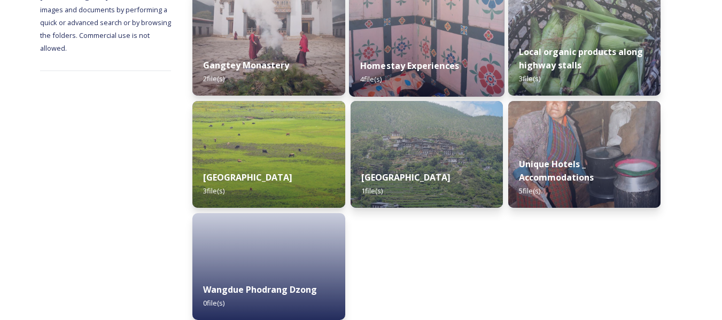
scroll to position [191, 0]
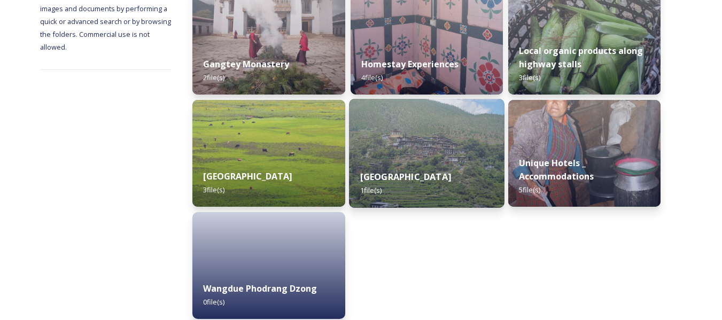
click at [416, 153] on img at bounding box center [427, 153] width 156 height 109
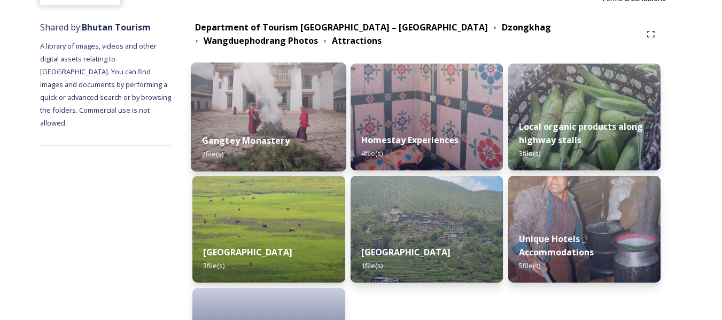
scroll to position [116, 0]
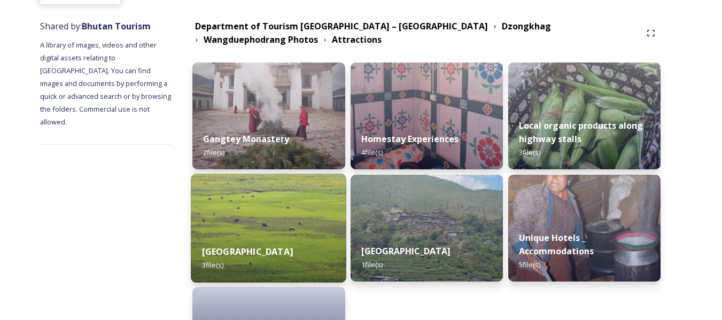
click at [330, 208] on img at bounding box center [269, 228] width 156 height 109
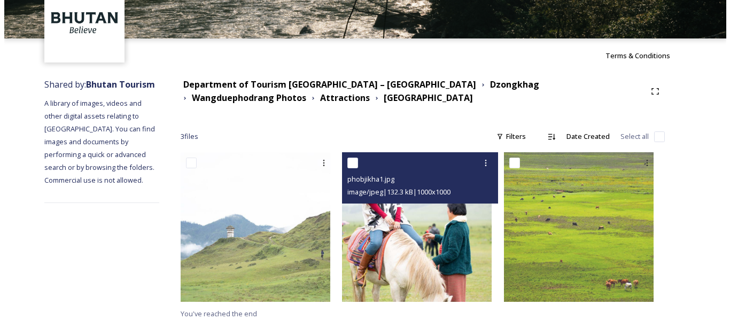
scroll to position [62, 0]
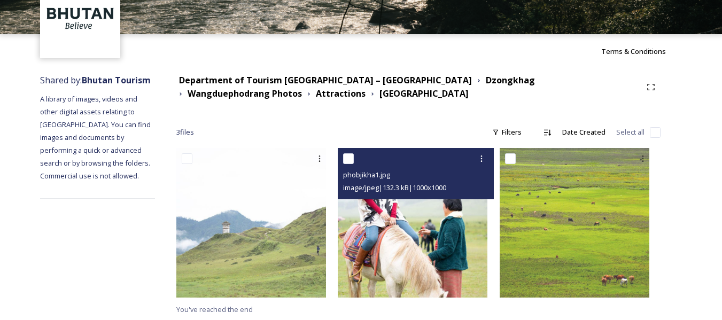
click at [423, 247] on img at bounding box center [413, 223] width 150 height 150
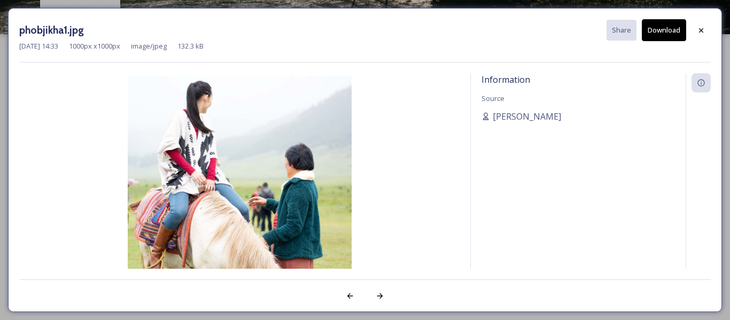
click at [270, 221] on img at bounding box center [239, 188] width 440 height 224
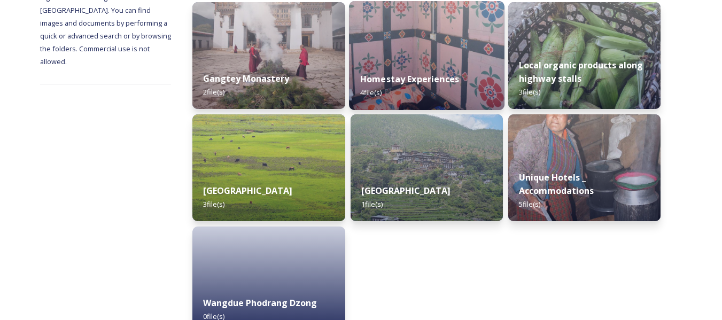
scroll to position [157, 0]
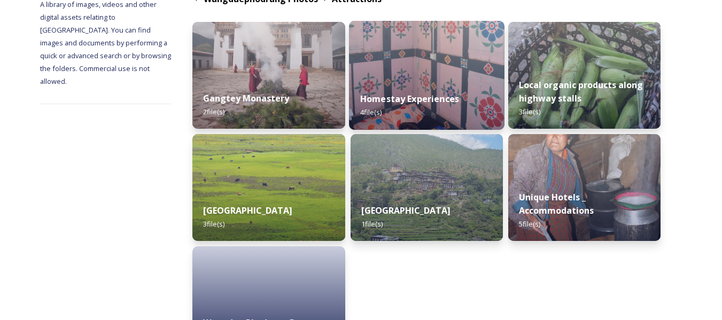
click at [465, 122] on div "Homestay Experiences 4 file(s)" at bounding box center [427, 105] width 156 height 49
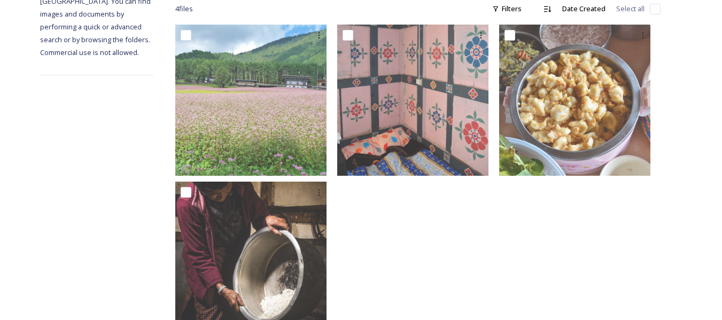
scroll to position [186, 0]
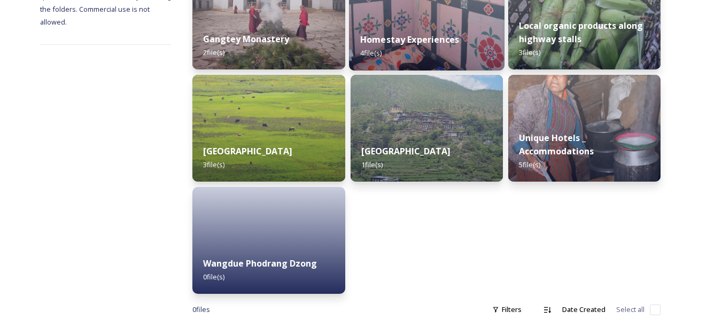
scroll to position [238, 0]
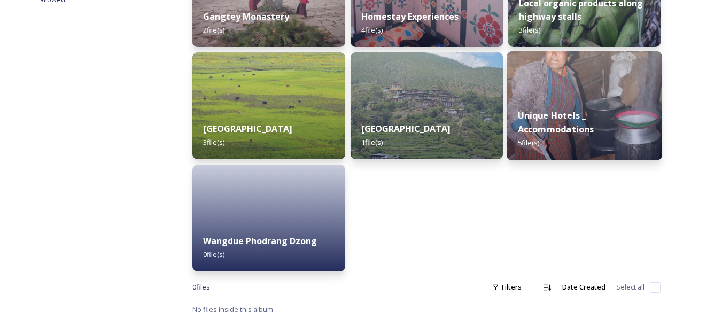
click at [592, 111] on div "Unique Hotels _ Accommodations 5 file(s)" at bounding box center [585, 129] width 156 height 62
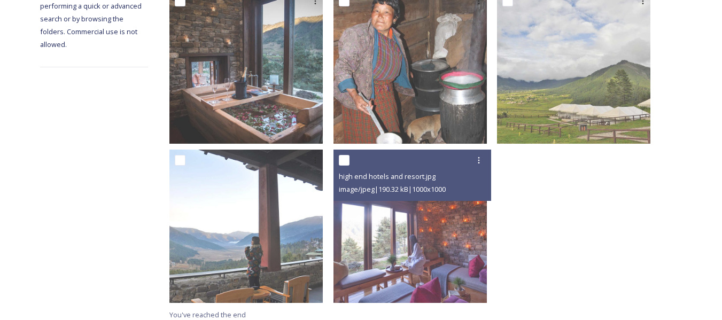
scroll to position [225, 0]
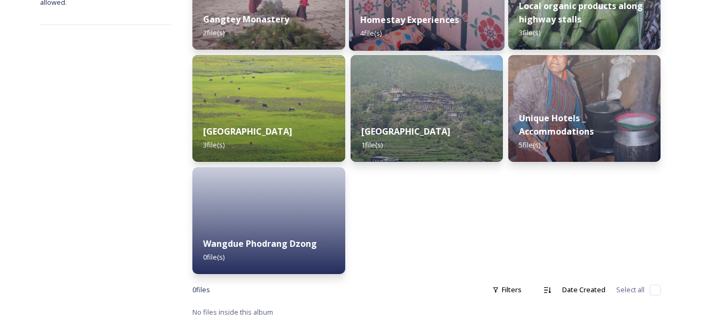
scroll to position [238, 0]
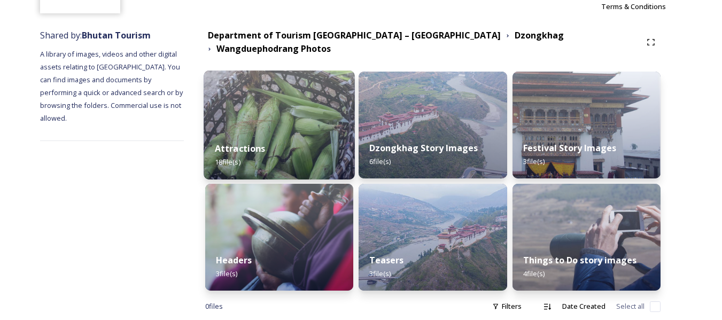
scroll to position [120, 0]
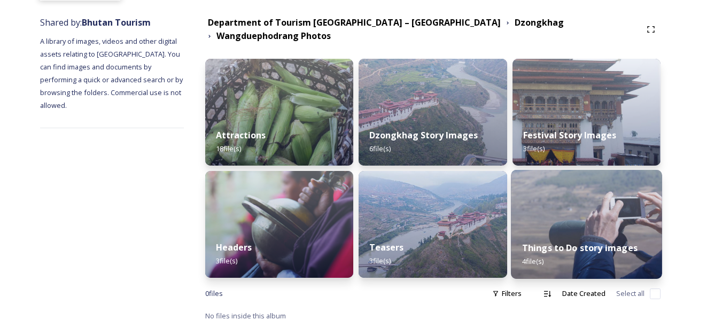
click at [565, 222] on img at bounding box center [586, 224] width 151 height 109
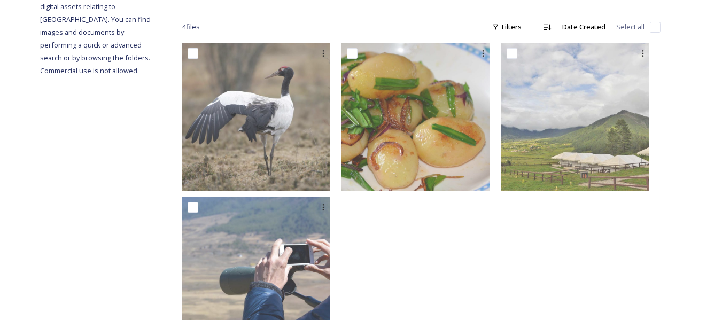
scroll to position [175, 0]
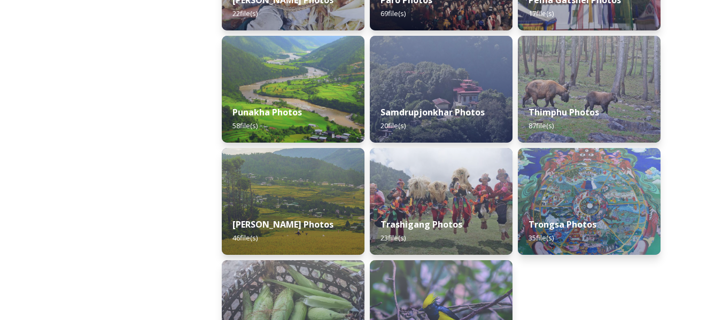
scroll to position [472, 0]
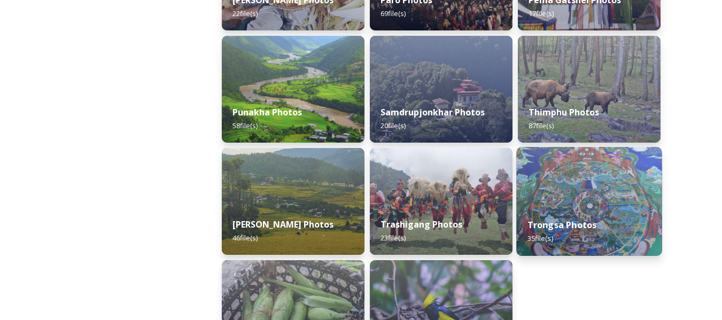
click at [549, 198] on img at bounding box center [588, 201] width 145 height 109
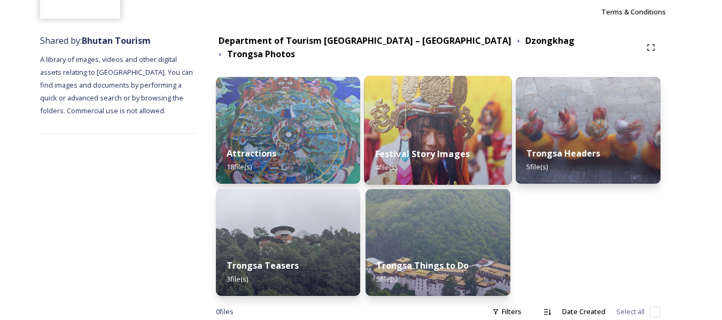
scroll to position [102, 0]
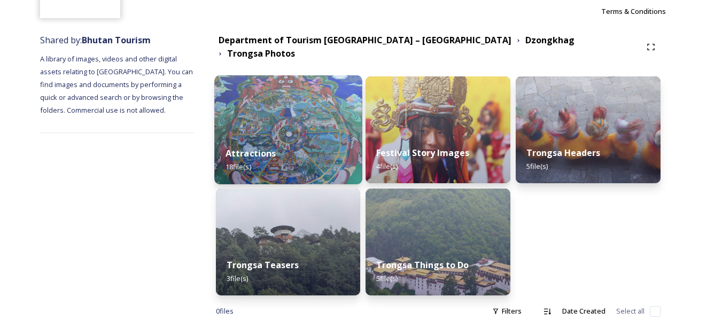
click at [316, 155] on div "Attractions 18 file(s)" at bounding box center [288, 160] width 148 height 49
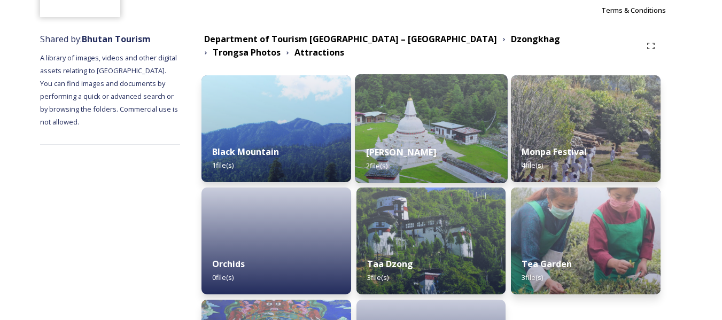
scroll to position [113, 0]
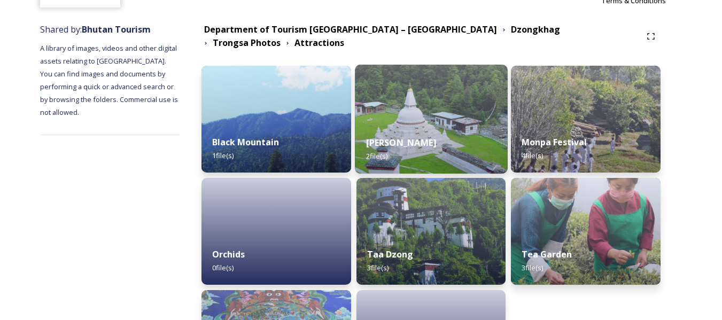
click at [390, 227] on img at bounding box center [431, 231] width 150 height 107
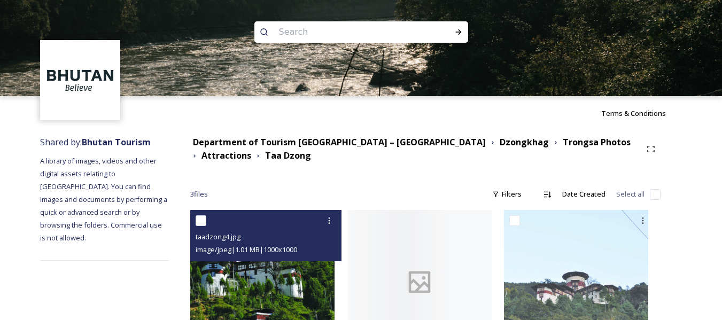
scroll to position [57, 0]
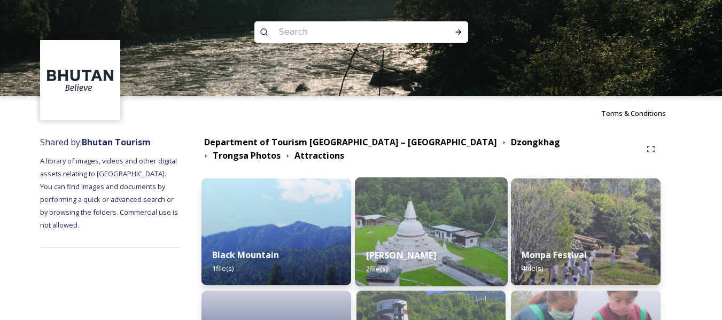
click at [435, 262] on div "Chendebji Chhorten 2 file(s)" at bounding box center [431, 262] width 152 height 49
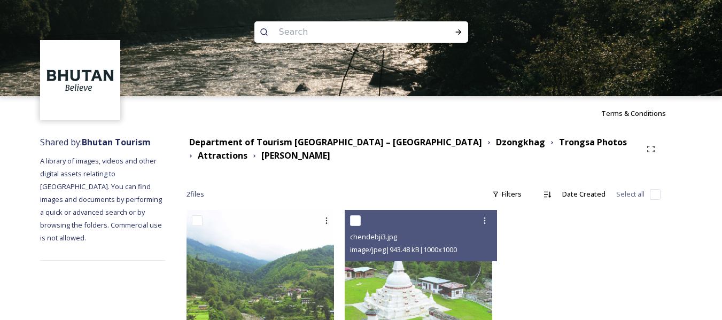
scroll to position [60, 0]
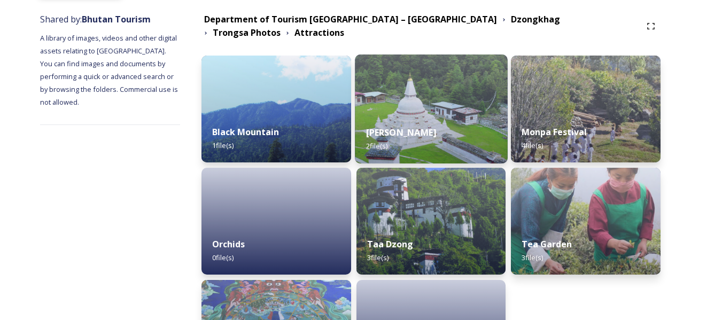
scroll to position [123, 0]
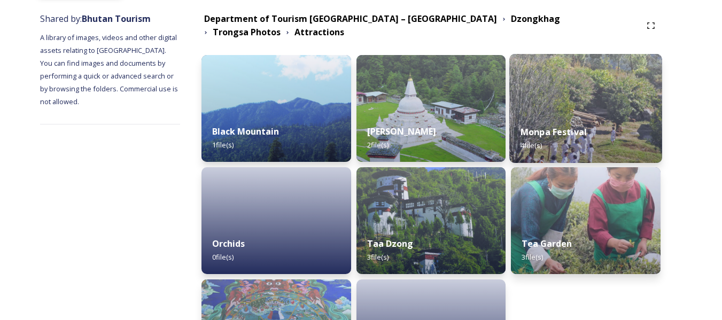
click at [565, 89] on img at bounding box center [586, 108] width 152 height 109
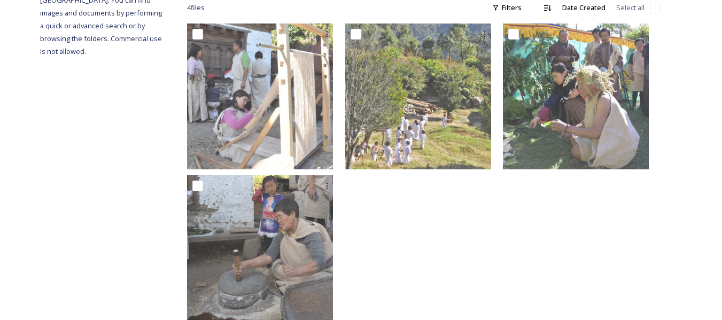
scroll to position [210, 0]
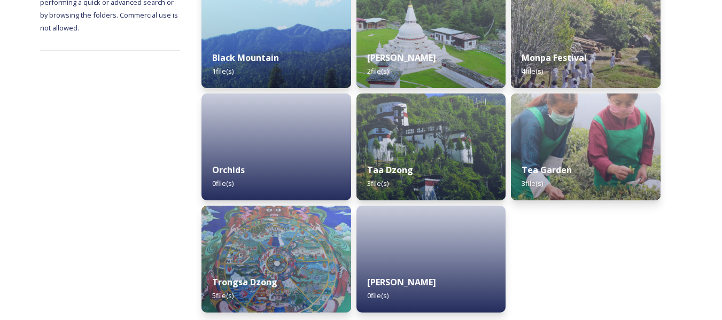
scroll to position [198, 0]
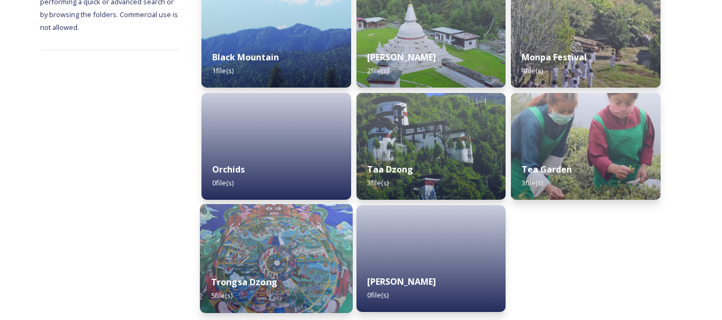
click at [333, 231] on img at bounding box center [276, 258] width 152 height 109
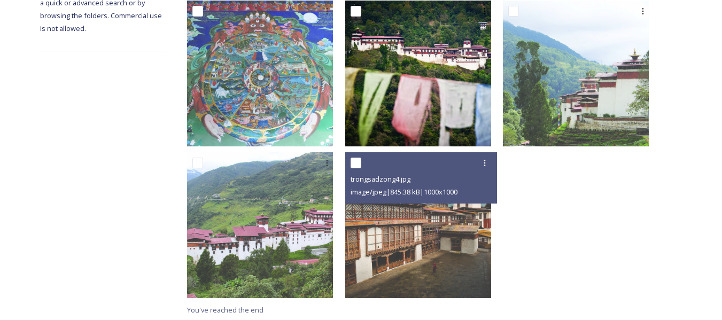
scroll to position [210, 0]
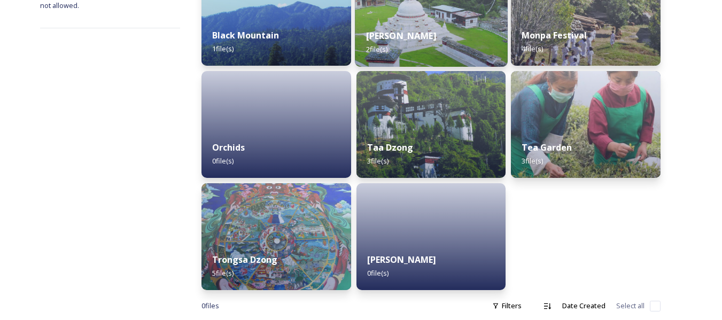
scroll to position [232, 0]
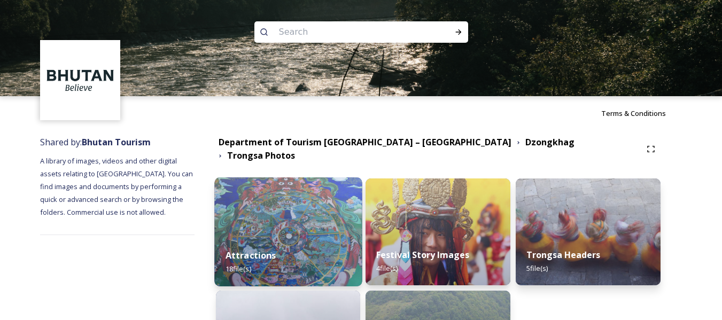
scroll to position [120, 0]
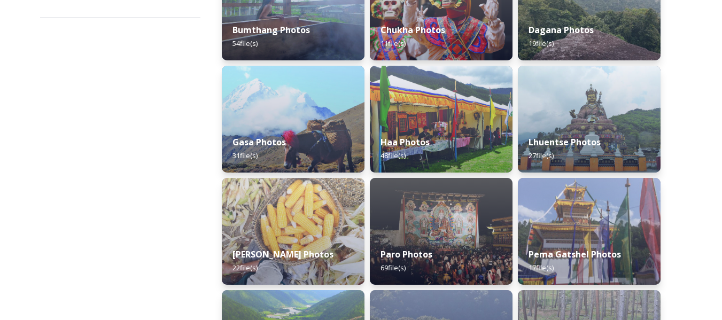
scroll to position [217, 0]
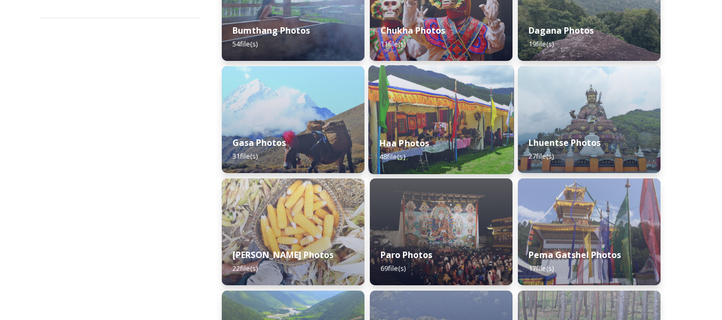
click at [432, 113] on img at bounding box center [440, 119] width 145 height 109
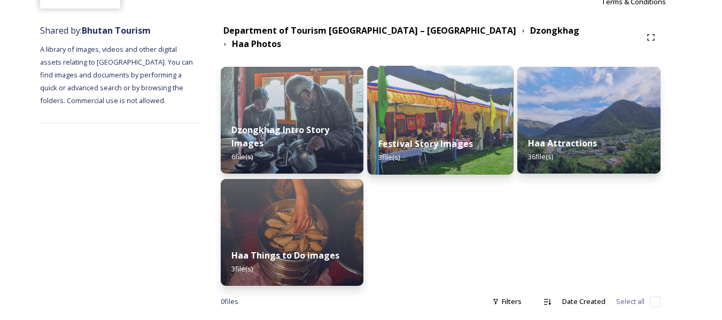
scroll to position [113, 0]
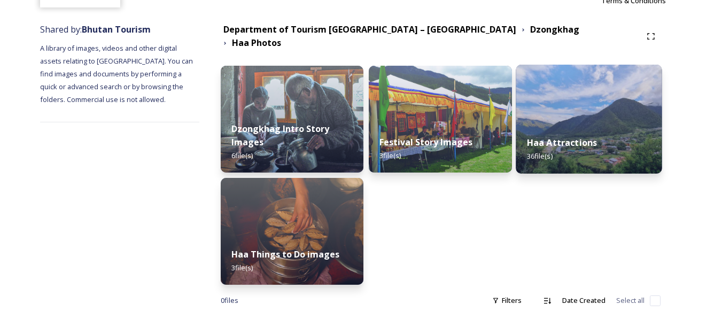
click at [564, 114] on img at bounding box center [589, 119] width 146 height 109
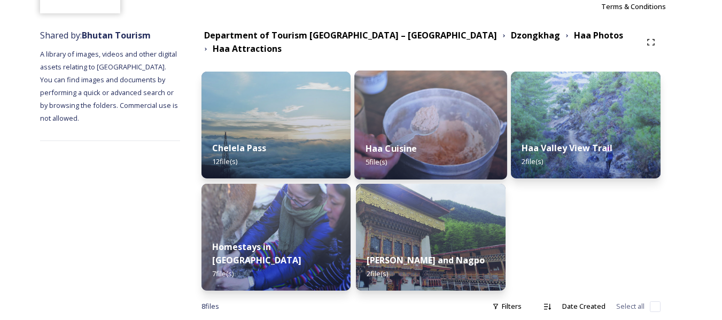
scroll to position [108, 0]
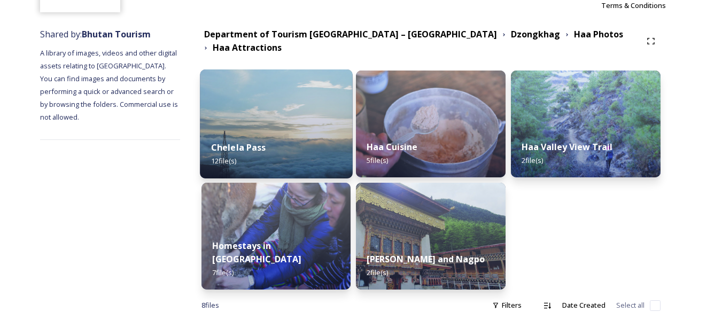
click at [288, 152] on div "Chelela Pass 12 file(s)" at bounding box center [276, 154] width 152 height 49
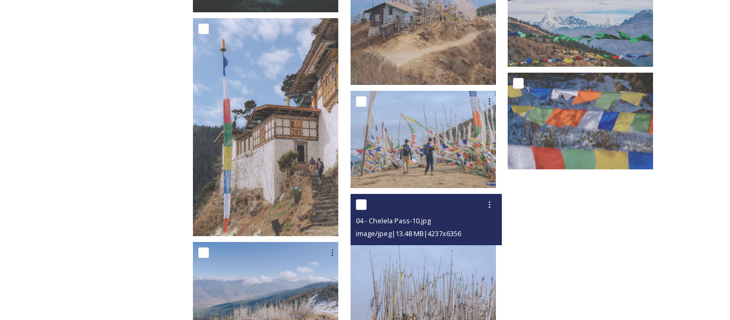
scroll to position [493, 0]
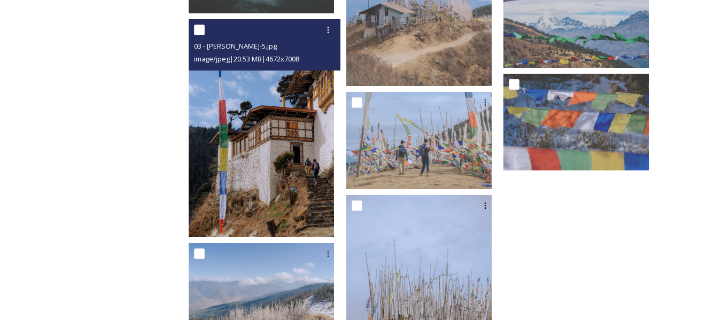
click at [296, 204] on img at bounding box center [261, 128] width 145 height 218
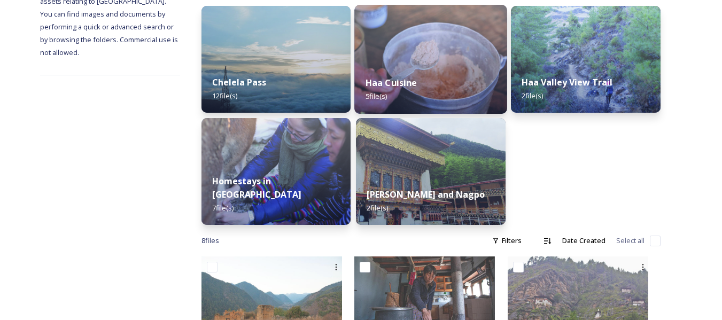
scroll to position [173, 0]
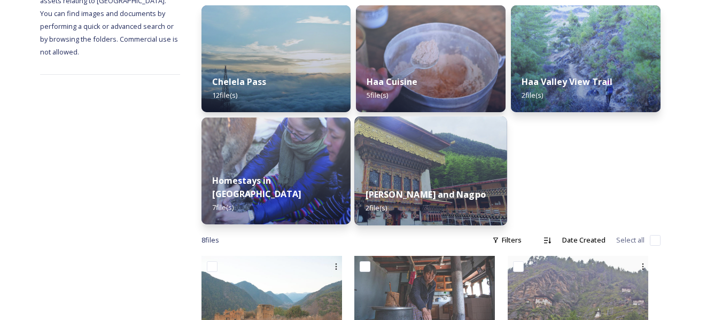
click at [442, 159] on img at bounding box center [431, 171] width 152 height 109
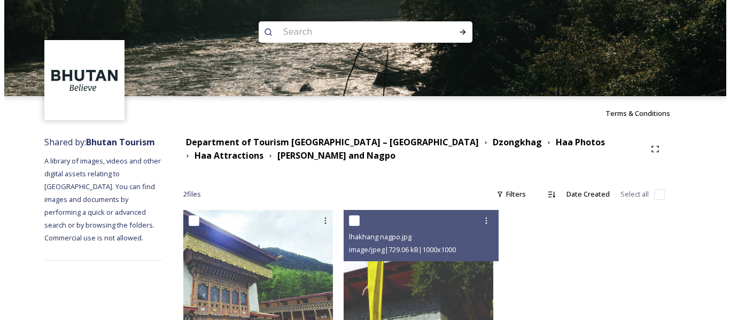
scroll to position [62, 0]
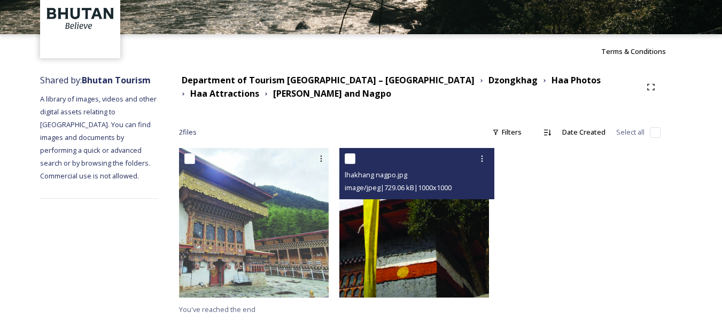
drag, startPoint x: 386, startPoint y: 259, endPoint x: 368, endPoint y: 261, distance: 18.9
click at [368, 261] on img at bounding box center [414, 223] width 150 height 150
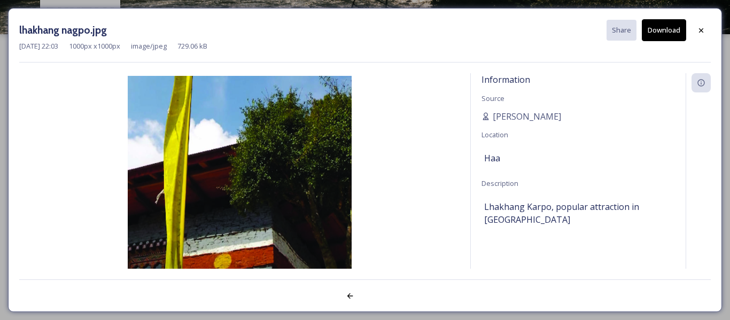
click at [368, 261] on img at bounding box center [239, 188] width 440 height 224
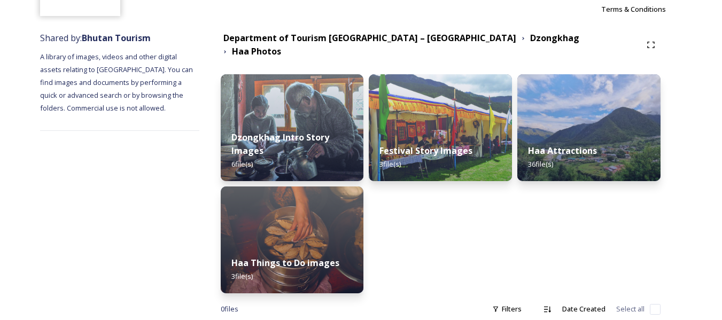
scroll to position [107, 0]
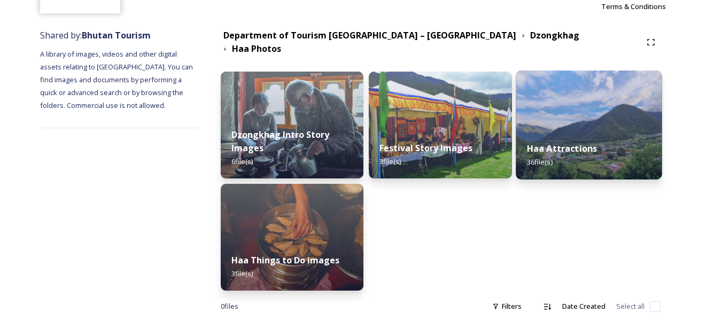
click at [580, 123] on img at bounding box center [589, 125] width 146 height 109
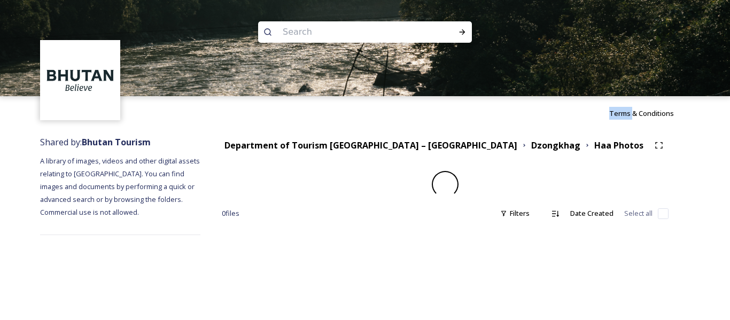
click at [580, 123] on div "Terms & Conditions" at bounding box center [365, 113] width 730 height 34
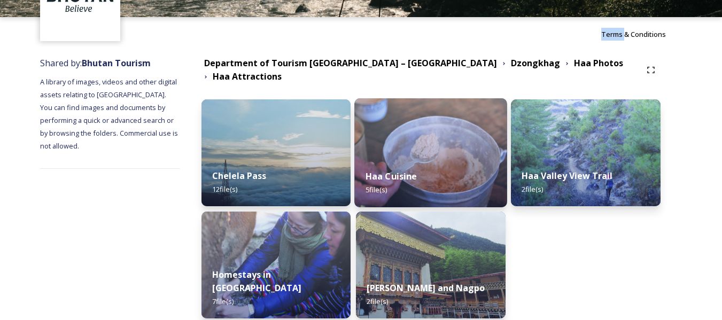
scroll to position [80, 0]
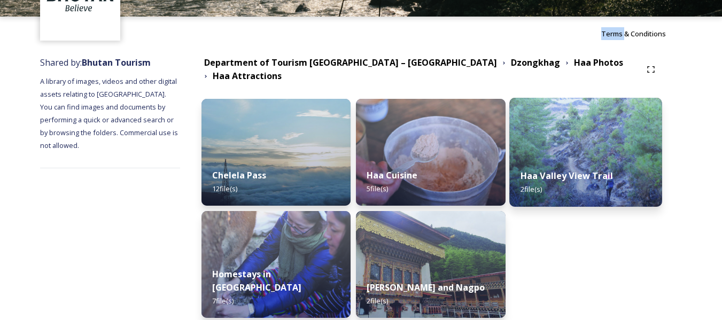
click at [567, 149] on img at bounding box center [585, 152] width 152 height 109
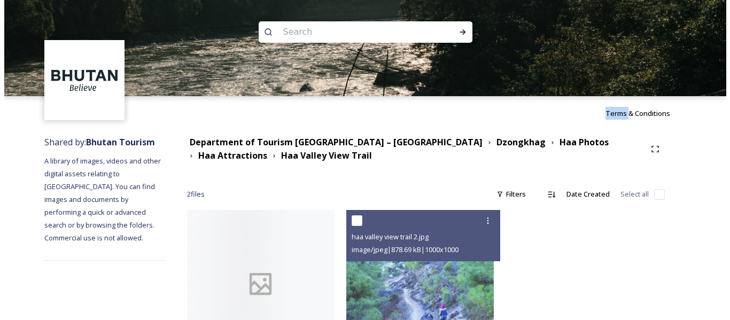
scroll to position [60, 0]
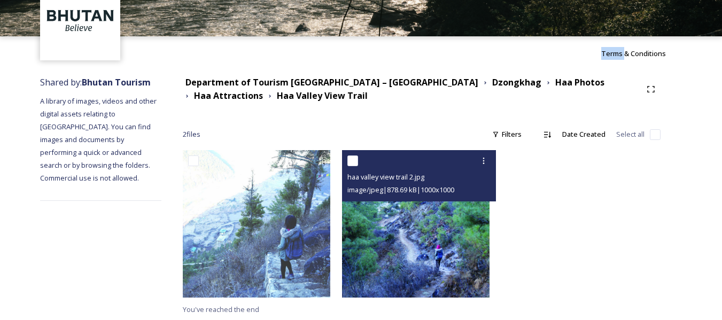
click at [365, 249] on img at bounding box center [416, 224] width 148 height 148
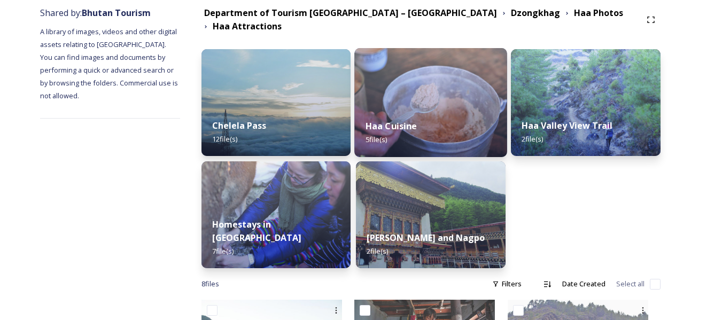
scroll to position [146, 0]
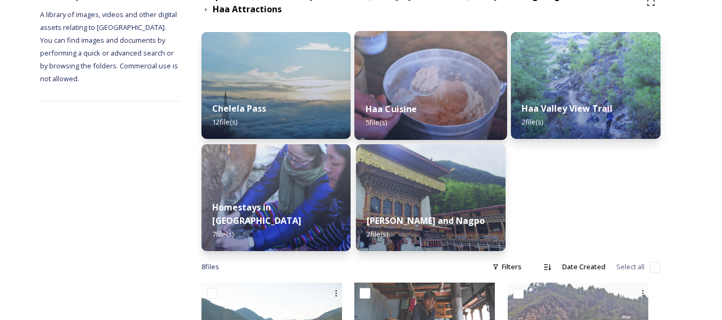
click at [397, 94] on div "Haa Cuisine 5 file(s)" at bounding box center [431, 115] width 152 height 49
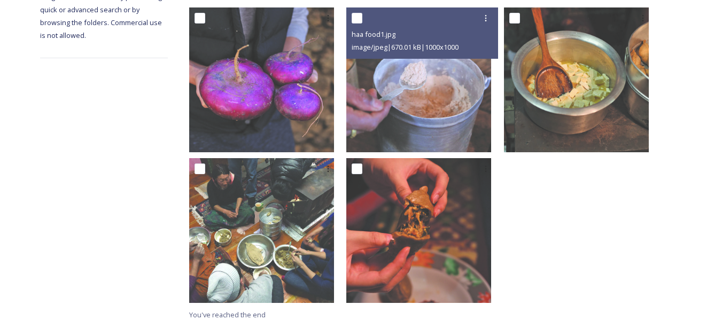
scroll to position [208, 0]
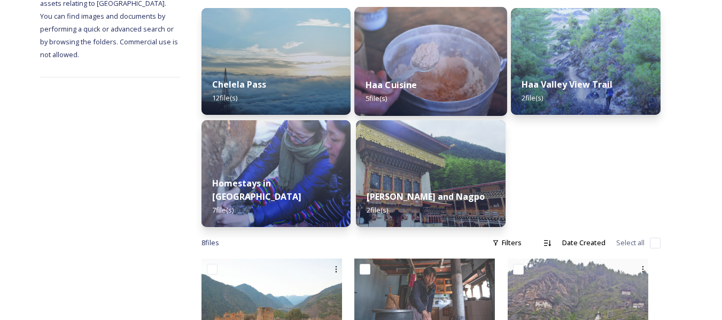
scroll to position [171, 0]
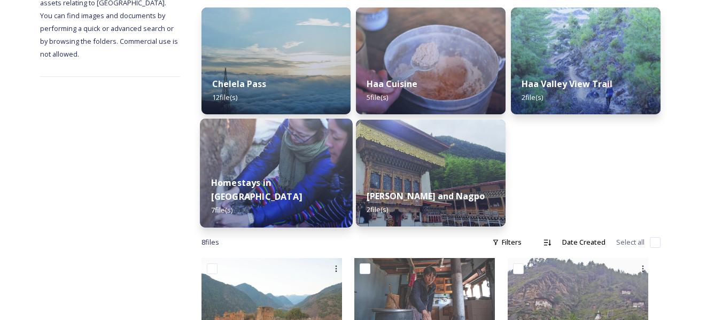
click at [337, 170] on img at bounding box center [276, 173] width 152 height 109
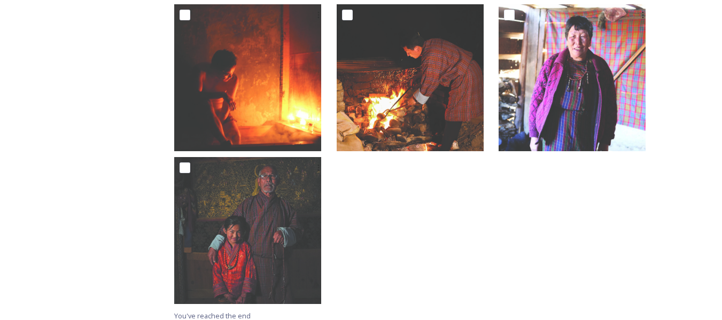
scroll to position [365, 0]
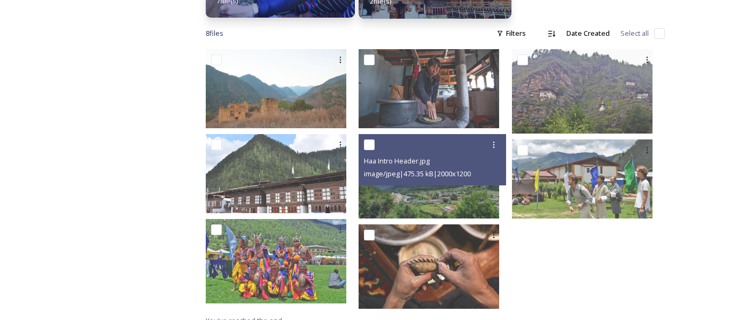
scroll to position [385, 0]
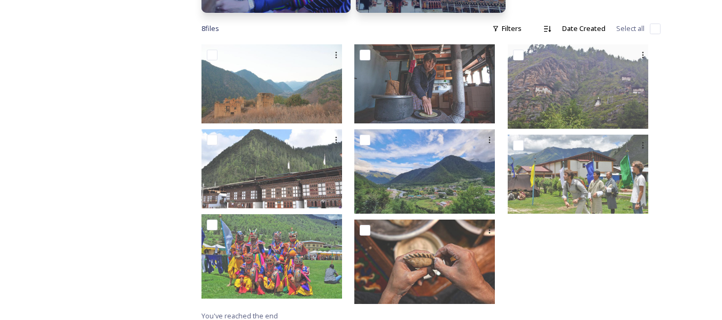
click at [548, 277] on div at bounding box center [584, 176] width 153 height 265
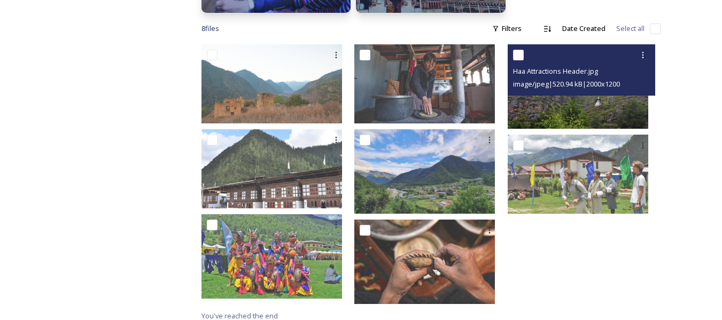
click at [554, 117] on img at bounding box center [578, 86] width 141 height 84
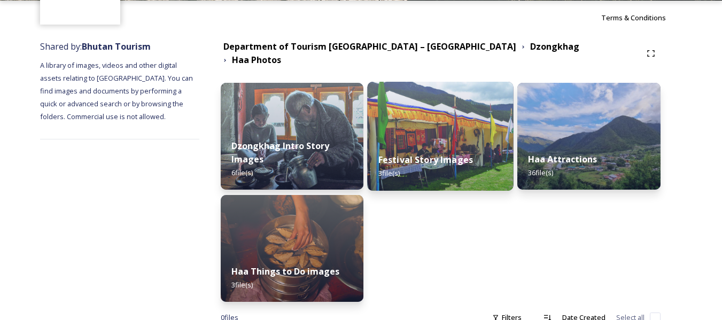
scroll to position [120, 0]
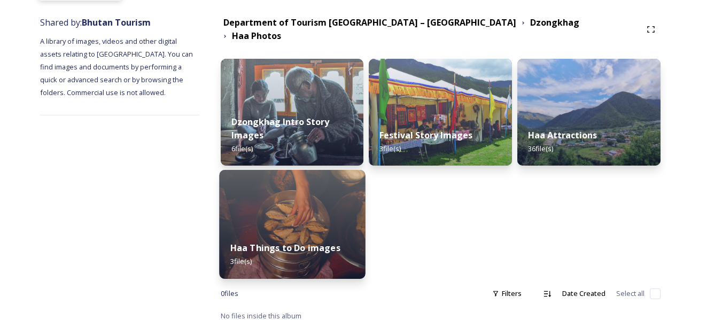
click at [320, 212] on img at bounding box center [292, 224] width 146 height 109
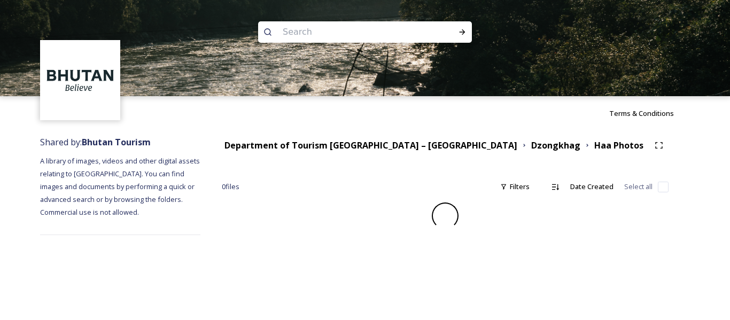
click at [320, 212] on div "Department of Tourism Bhutan – Brand Centre Dzongkhag Haa Photos 0 file s Filte…" at bounding box center [445, 185] width 490 height 110
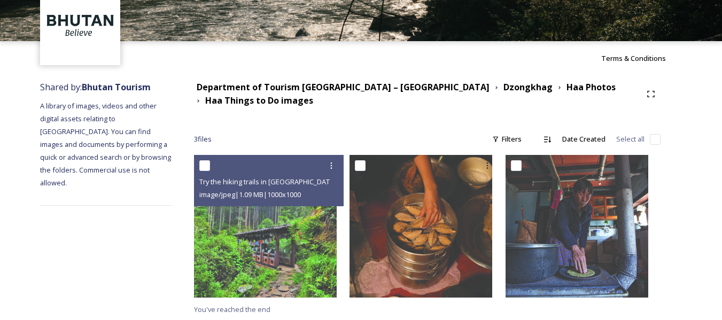
scroll to position [55, 0]
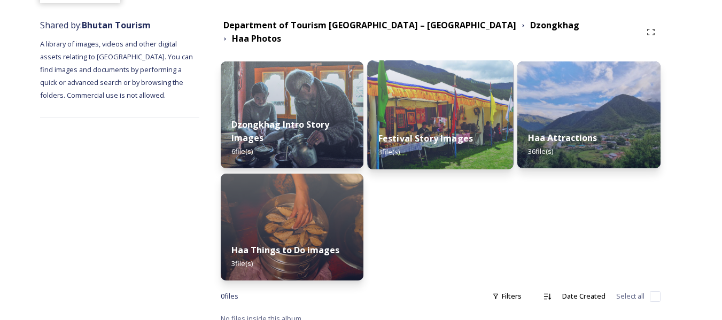
scroll to position [120, 0]
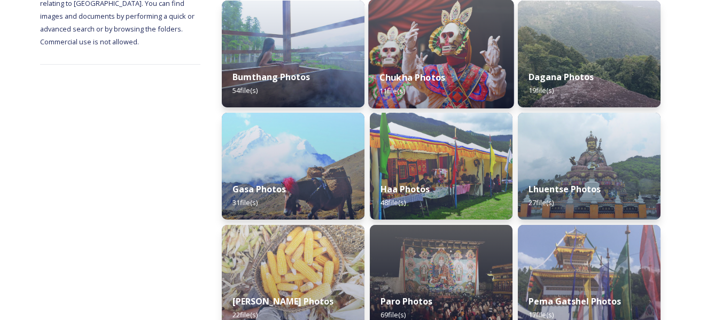
scroll to position [171, 0]
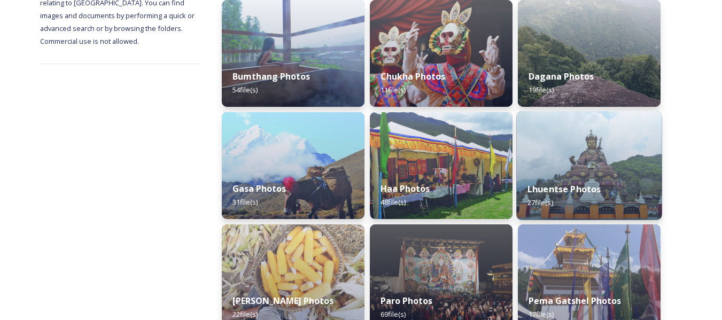
click at [556, 164] on img at bounding box center [588, 165] width 145 height 109
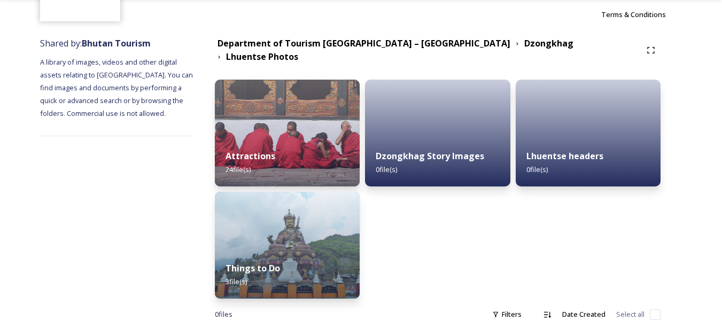
scroll to position [99, 0]
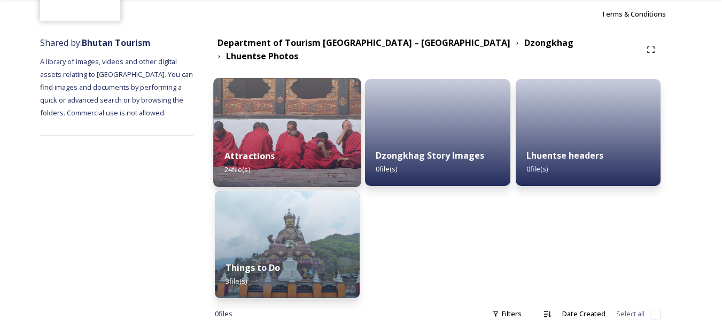
click at [306, 143] on div "Attractions 24 file(s)" at bounding box center [287, 162] width 148 height 49
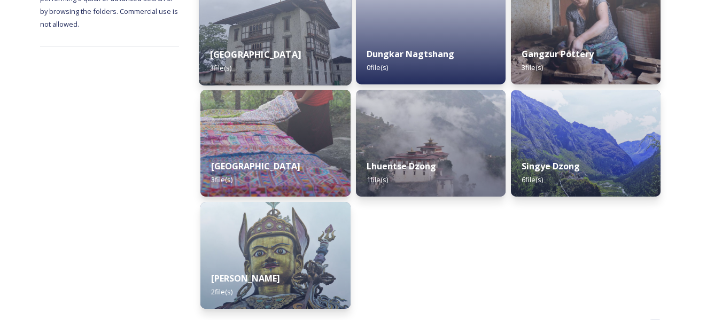
scroll to position [220, 0]
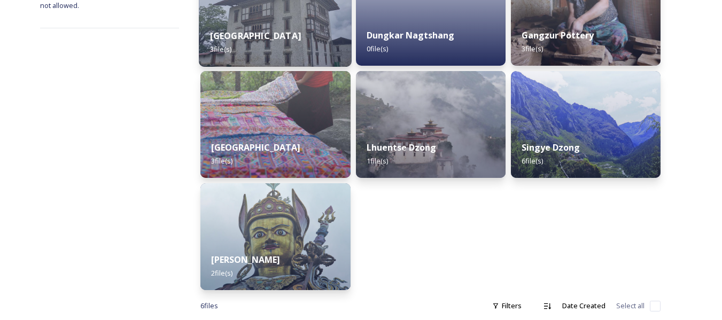
click at [278, 35] on div "Dungkar Museum 3 file(s)" at bounding box center [275, 42] width 153 height 49
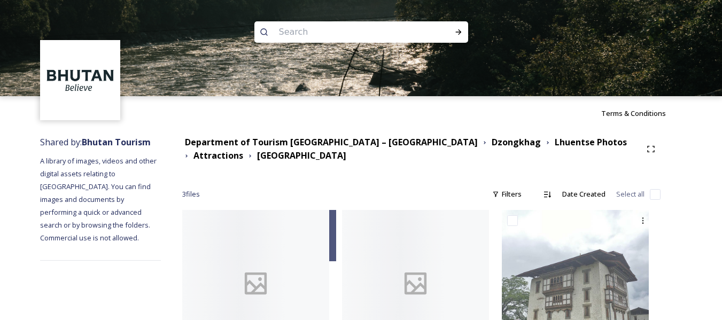
scroll to position [59, 0]
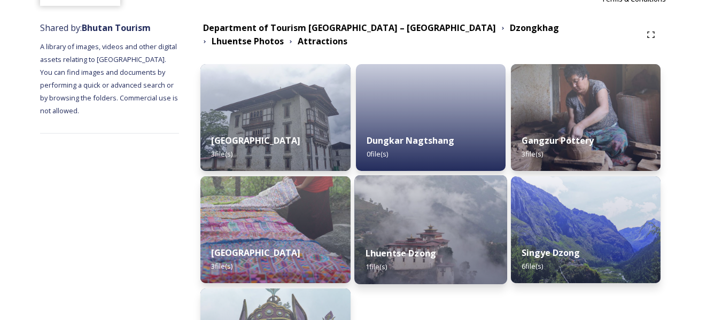
scroll to position [115, 0]
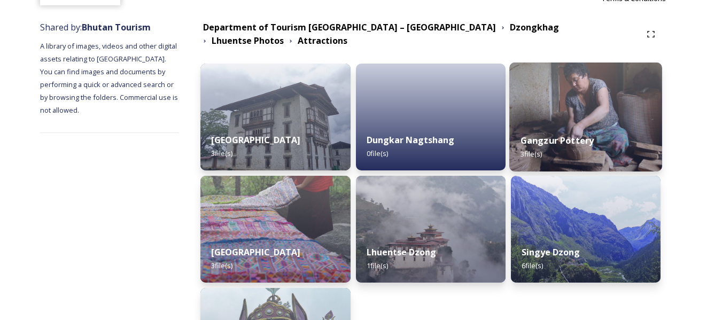
click at [564, 105] on img at bounding box center [585, 117] width 153 height 109
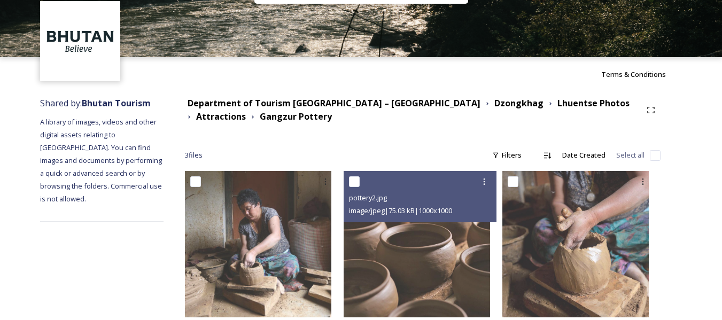
scroll to position [59, 0]
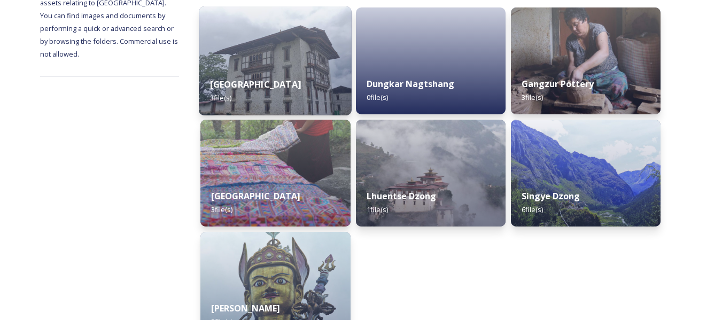
scroll to position [174, 0]
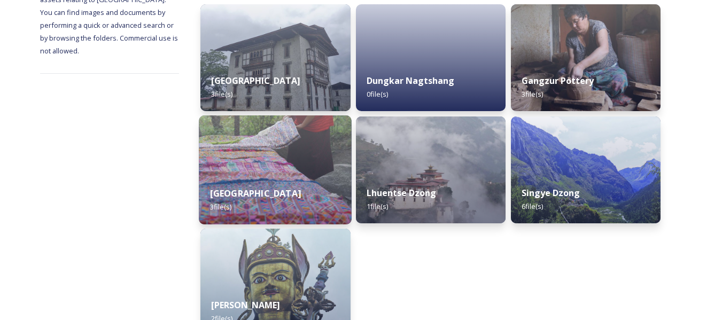
drag, startPoint x: 314, startPoint y: 187, endPoint x: 276, endPoint y: 134, distance: 64.4
click at [276, 134] on img at bounding box center [275, 169] width 153 height 109
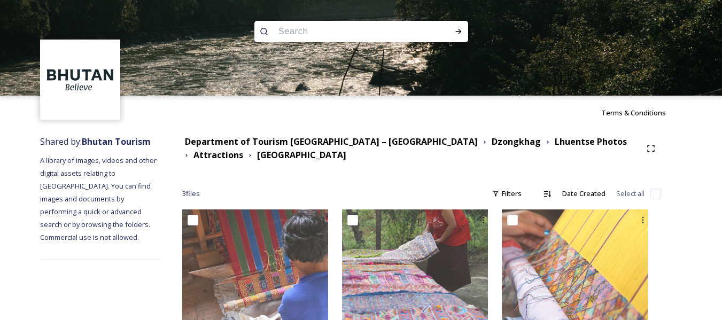
scroll to position [58, 0]
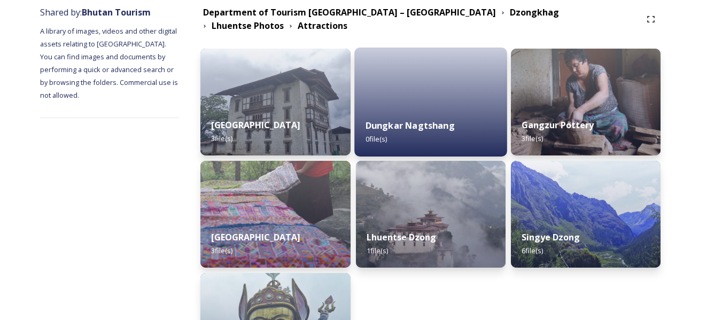
scroll to position [130, 0]
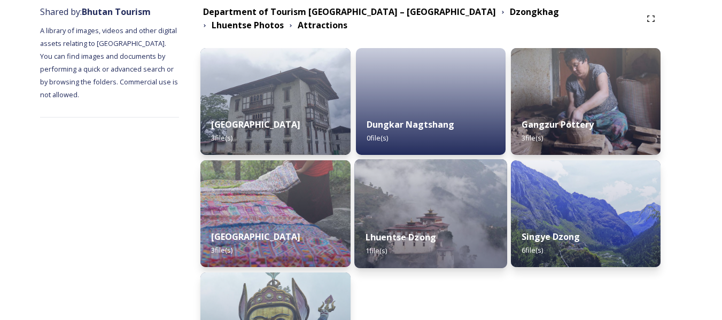
click at [456, 220] on div "Lhuentse Dzong 1 file(s)" at bounding box center [430, 244] width 153 height 49
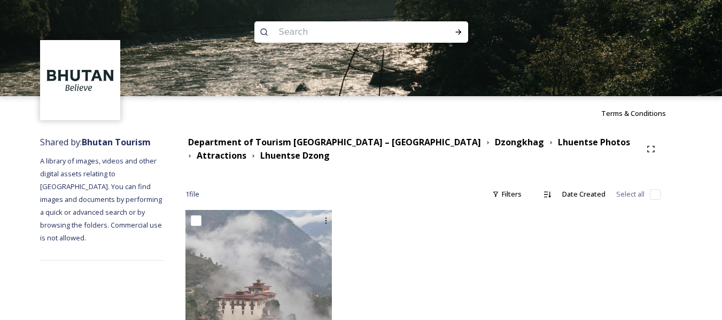
drag, startPoint x: 349, startPoint y: 173, endPoint x: 267, endPoint y: 176, distance: 81.8
click at [267, 176] on div "Department of Tourism Bhutan – Brand Centre Dzongkhag Lhuentse Photos Attractio…" at bounding box center [423, 255] width 518 height 250
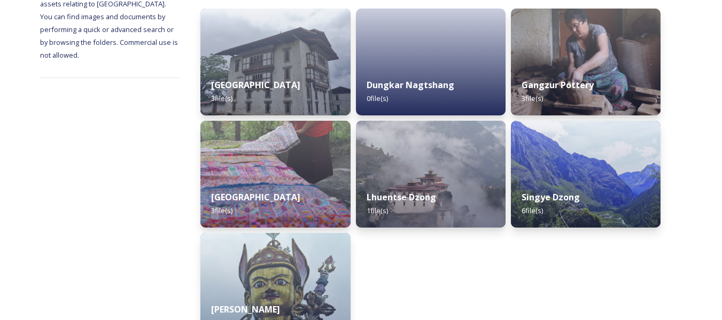
scroll to position [170, 0]
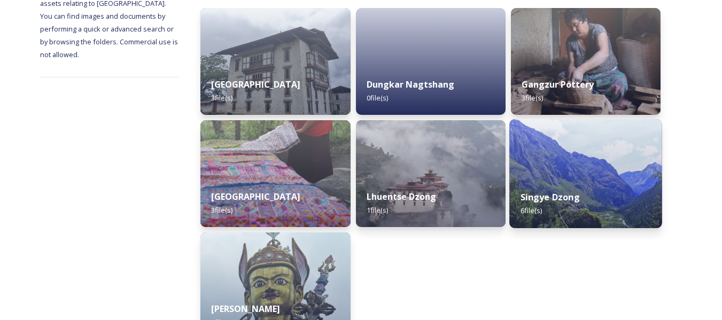
click at [544, 193] on strong "Singye Dzong" at bounding box center [549, 197] width 59 height 12
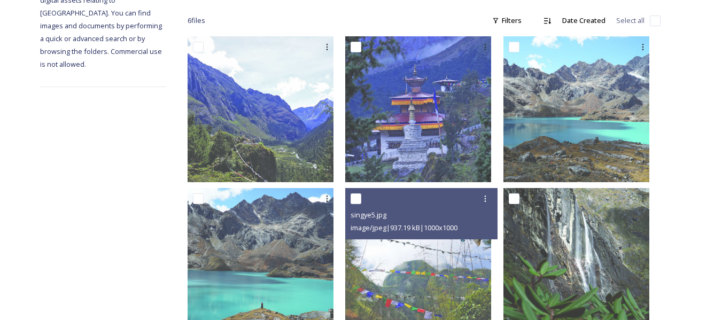
scroll to position [174, 0]
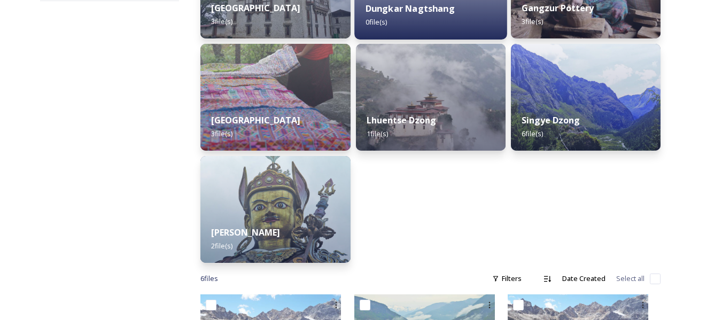
scroll to position [247, 0]
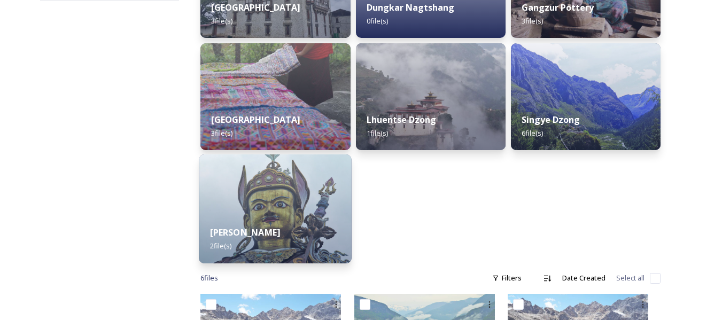
click at [316, 215] on div "Takila 2 file(s)" at bounding box center [275, 239] width 153 height 49
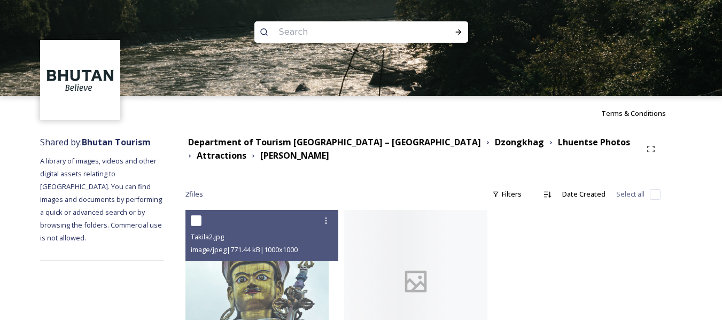
scroll to position [56, 0]
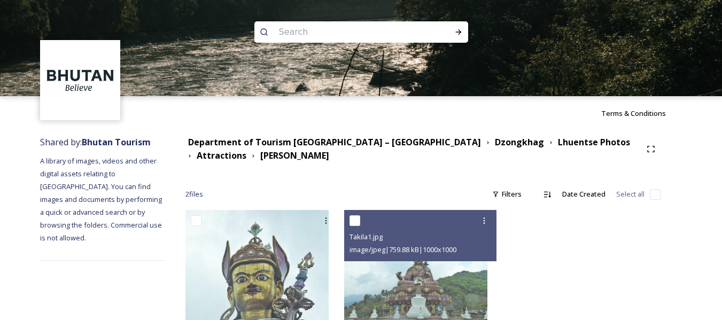
scroll to position [56, 0]
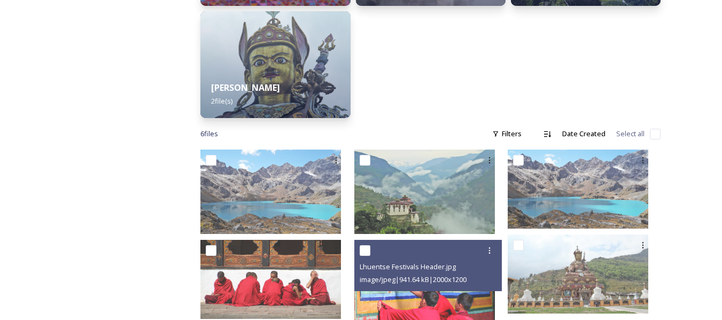
scroll to position [412, 0]
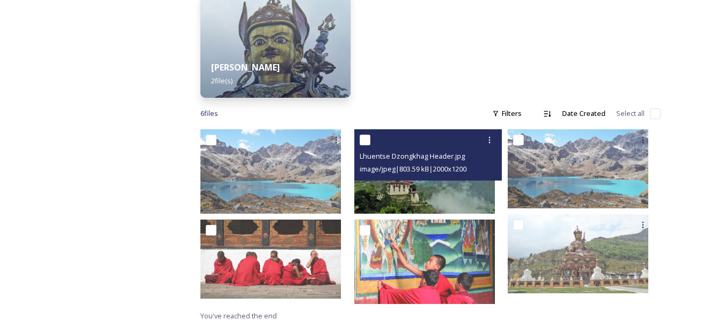
click at [445, 199] on img at bounding box center [424, 171] width 141 height 84
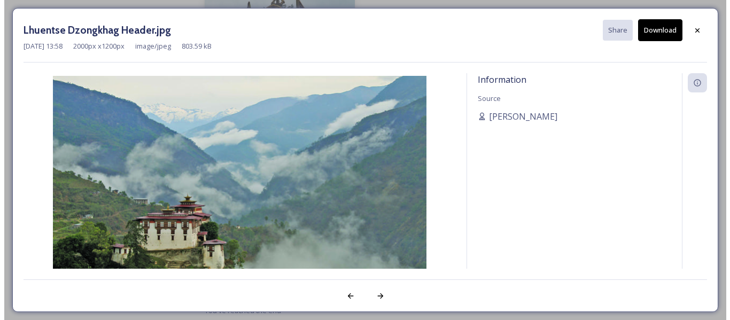
scroll to position [407, 0]
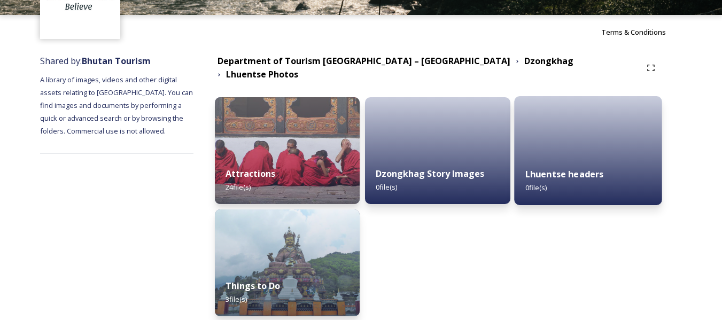
scroll to position [87, 0]
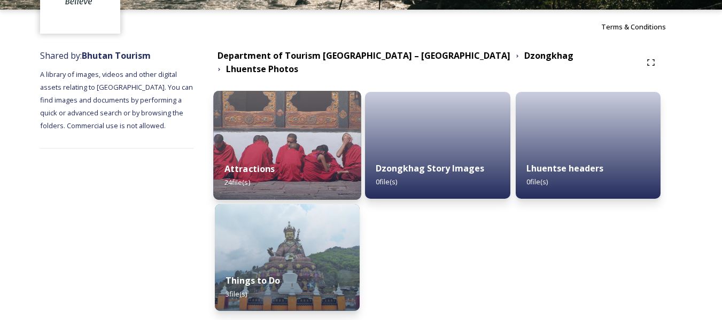
click at [332, 154] on div "Attractions 24 file(s)" at bounding box center [287, 175] width 148 height 49
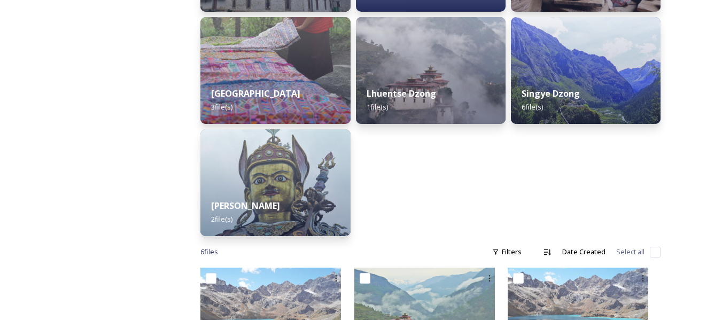
scroll to position [274, 0]
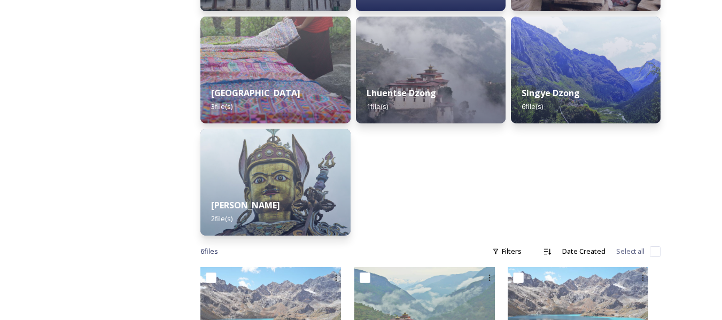
click at [513, 230] on div "Department of Tourism [GEOGRAPHIC_DATA] – [GEOGRAPHIC_DATA] Dzongkhag Lhuentse …" at bounding box center [430, 160] width 503 height 609
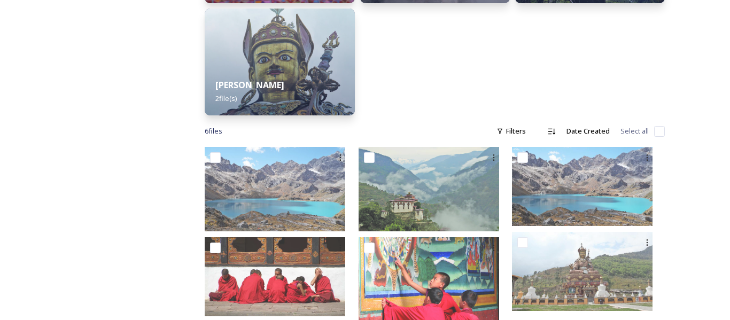
scroll to position [395, 0]
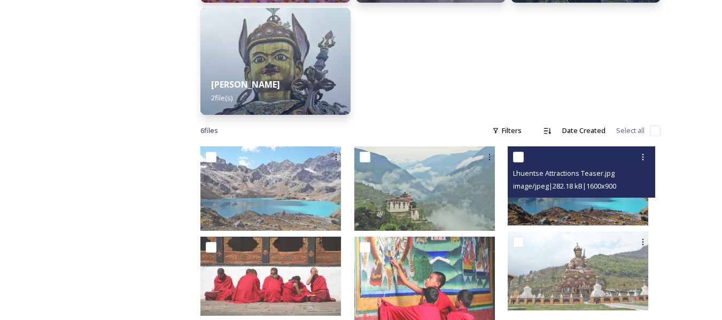
click at [555, 207] on img at bounding box center [578, 185] width 141 height 79
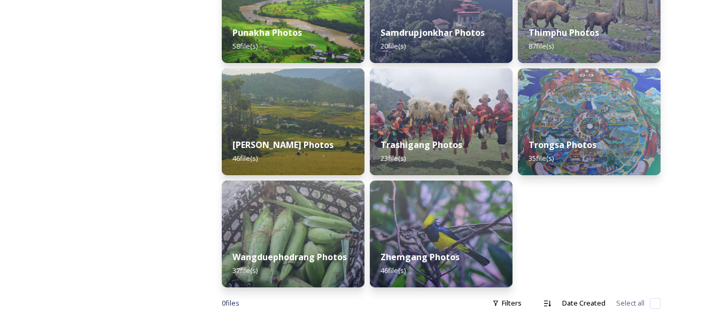
scroll to position [569, 0]
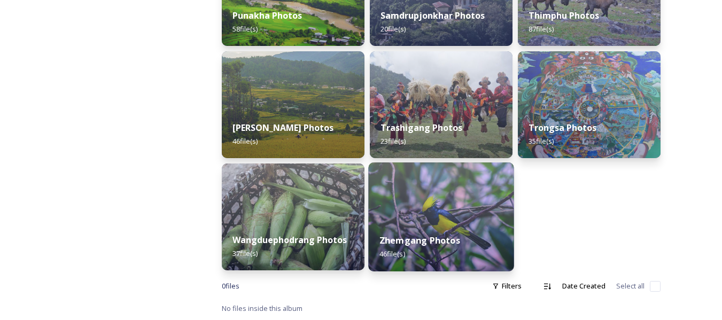
click at [464, 238] on div "Zhemgang Photos 46 file(s)" at bounding box center [440, 247] width 145 height 49
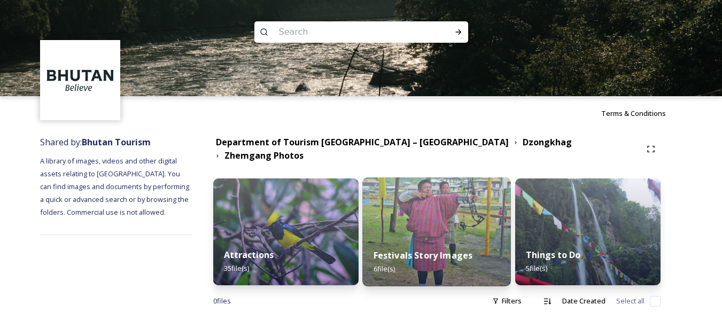
click at [464, 218] on img at bounding box center [436, 231] width 149 height 109
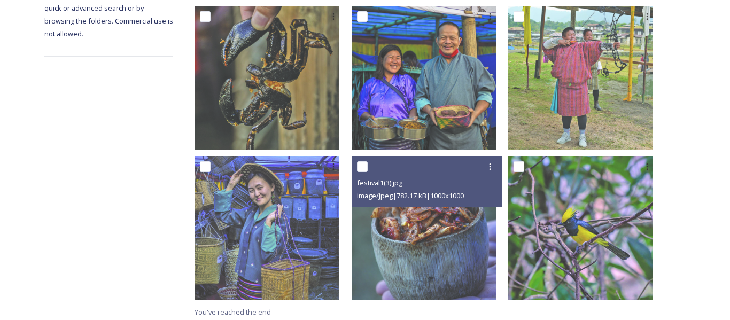
scroll to position [207, 0]
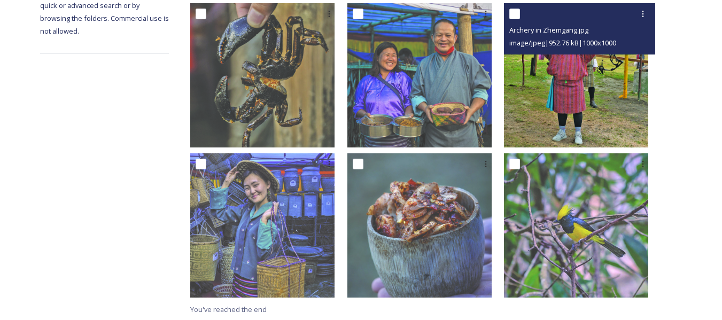
click at [544, 131] on img at bounding box center [576, 75] width 144 height 144
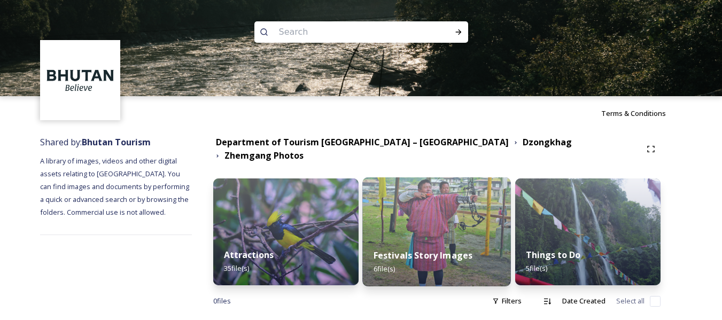
scroll to position [7, 0]
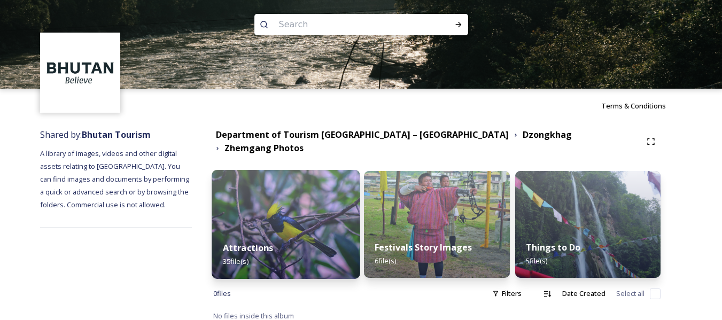
click at [319, 216] on img at bounding box center [286, 224] width 149 height 109
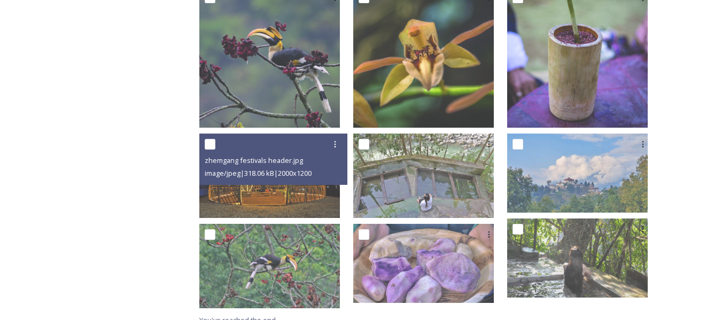
scroll to position [705, 0]
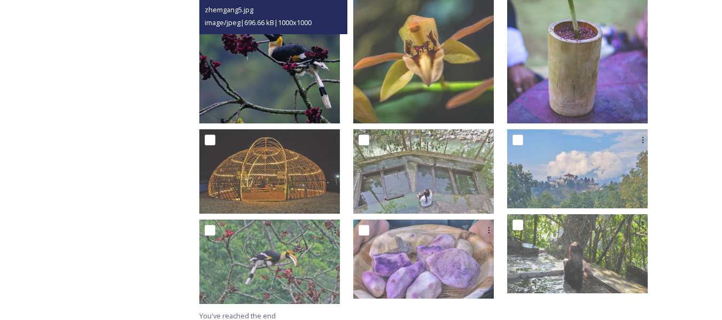
click at [266, 106] on img at bounding box center [269, 53] width 141 height 141
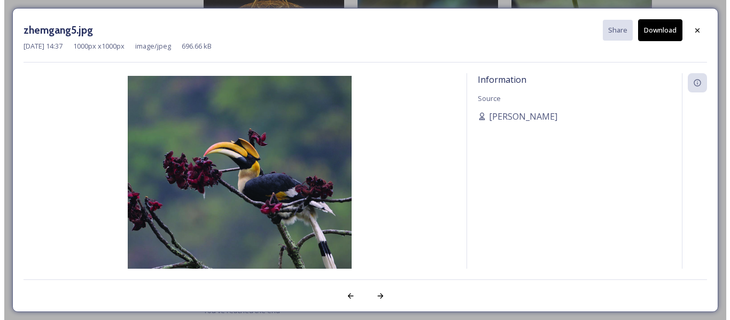
scroll to position [700, 0]
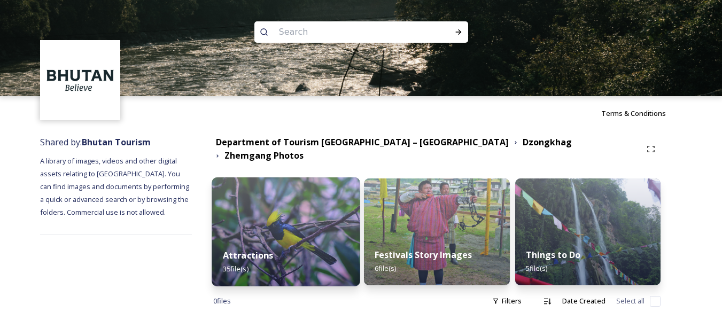
click at [300, 268] on div "Attractions 35 file(s)" at bounding box center [286, 262] width 149 height 49
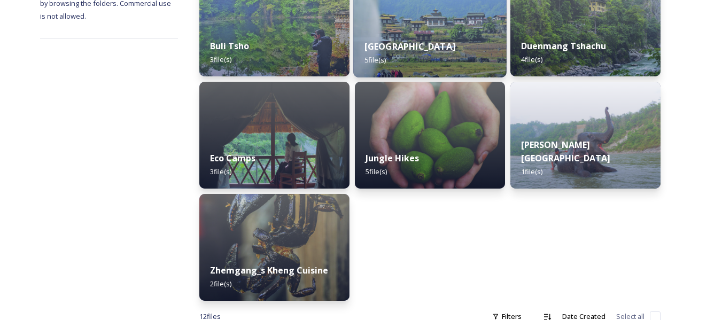
scroll to position [210, 0]
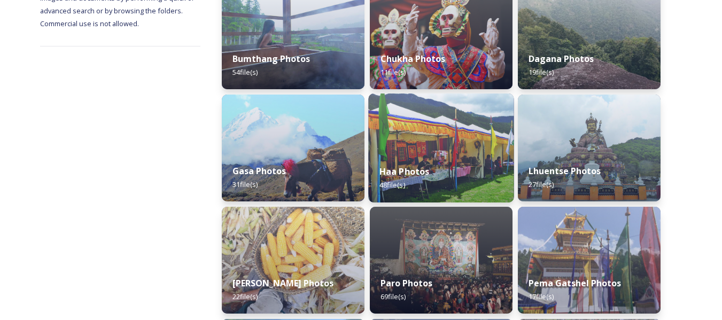
scroll to position [190, 0]
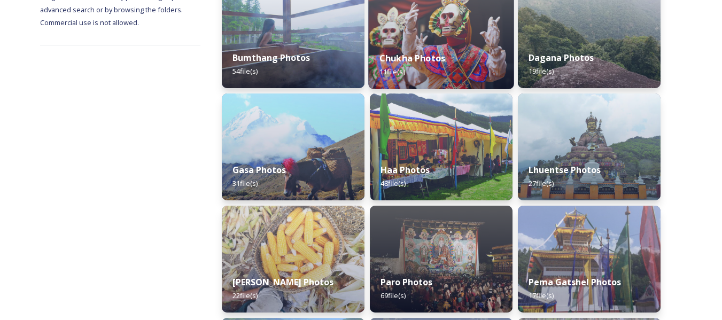
click at [439, 62] on strong "Chukha Photos" at bounding box center [412, 58] width 66 height 12
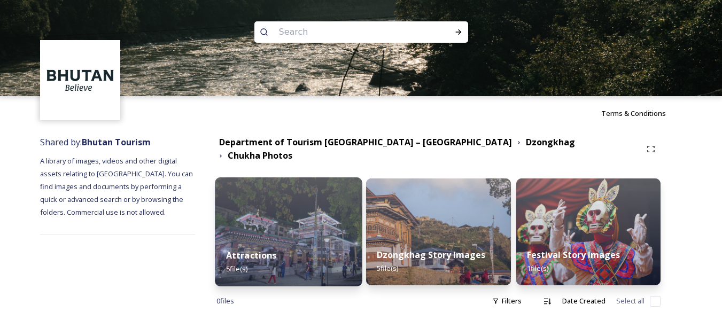
click at [329, 239] on div "Attractions 5 file(s)" at bounding box center [289, 262] width 148 height 49
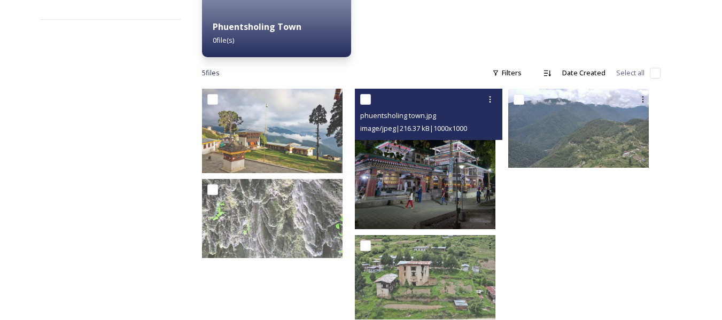
scroll to position [244, 0]
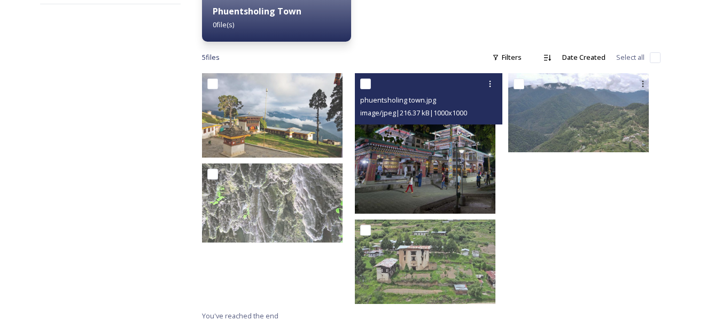
click at [396, 178] on img at bounding box center [425, 143] width 141 height 141
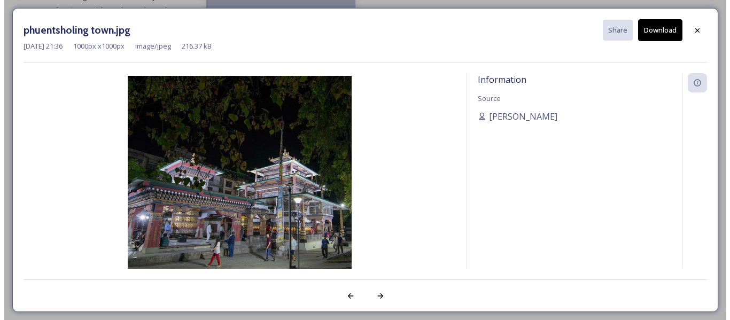
scroll to position [182, 0]
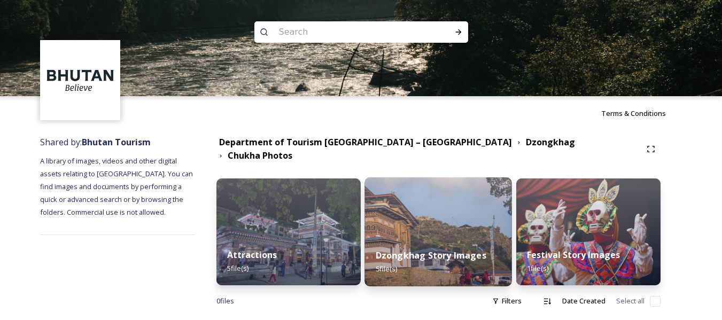
click at [391, 250] on strong "Dzongkhag Story Images" at bounding box center [431, 256] width 111 height 12
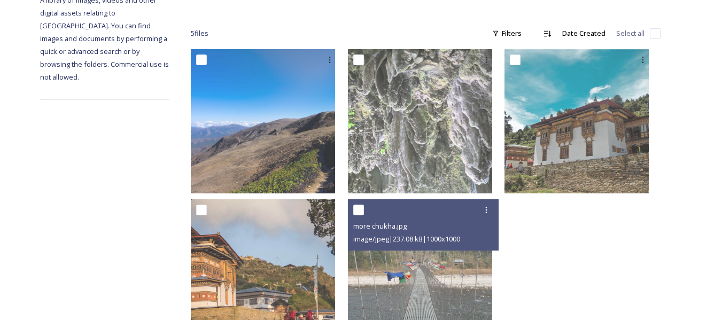
scroll to position [207, 0]
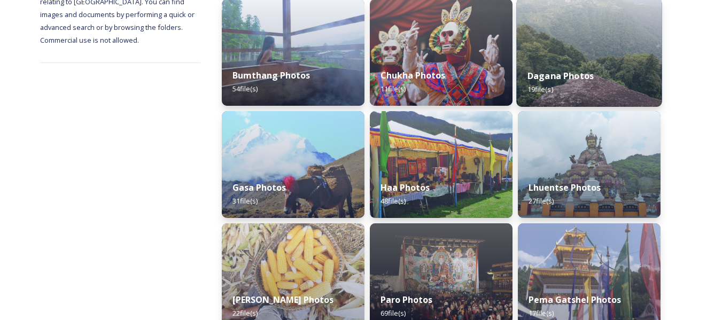
scroll to position [173, 0]
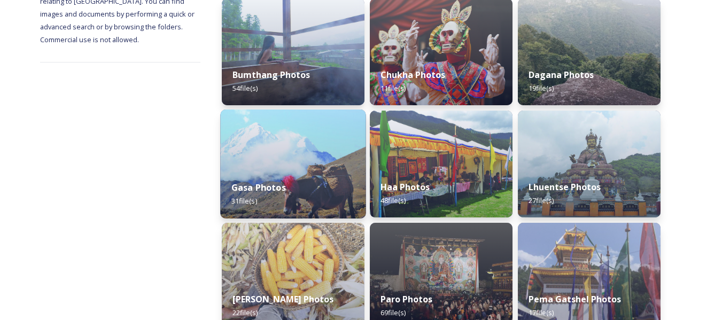
click at [315, 184] on div "Gasa Photos 31 file(s)" at bounding box center [292, 194] width 145 height 49
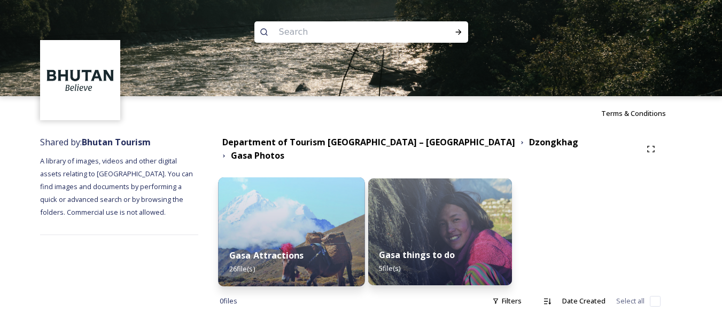
click at [327, 222] on img at bounding box center [291, 231] width 146 height 109
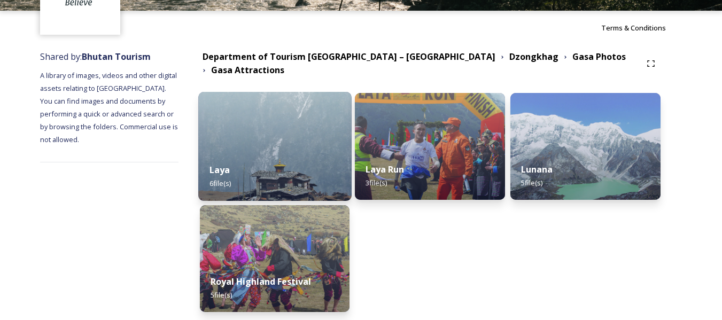
scroll to position [107, 0]
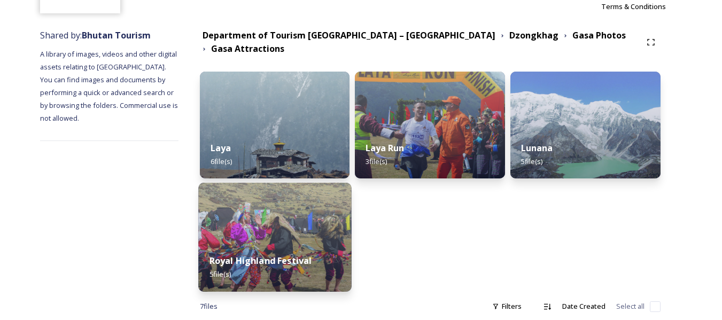
click at [312, 255] on strong "Royal Highland Festival" at bounding box center [260, 261] width 103 height 12
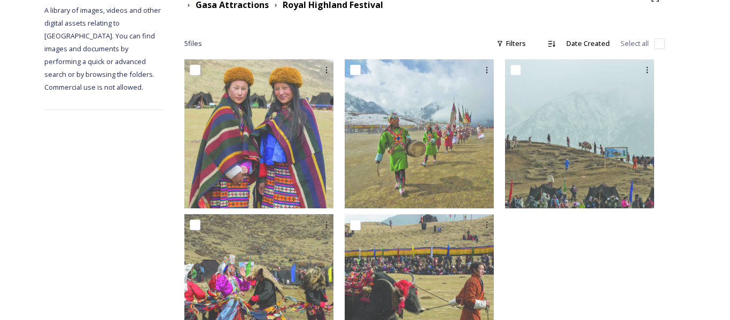
scroll to position [151, 0]
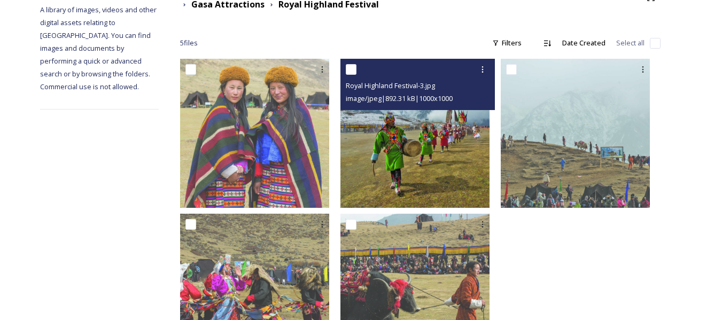
click at [378, 165] on img at bounding box center [414, 133] width 149 height 149
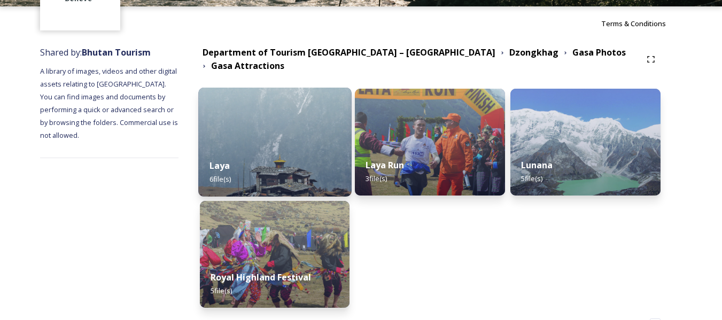
scroll to position [110, 0]
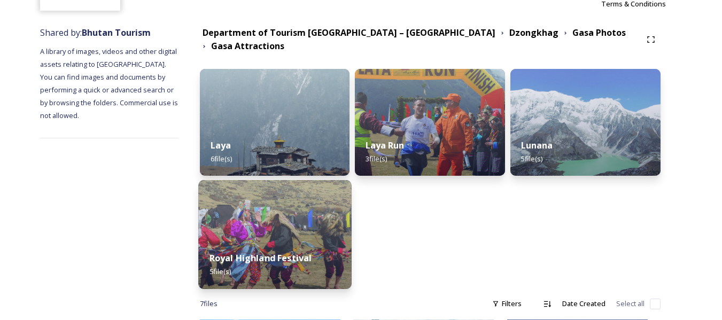
click at [336, 241] on div "Royal Highland Festival 5 file(s)" at bounding box center [274, 265] width 153 height 49
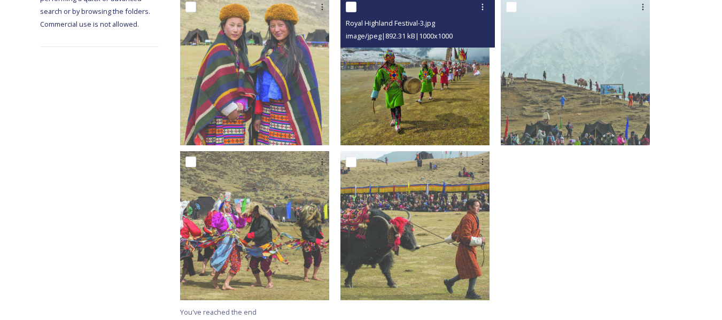
scroll to position [216, 0]
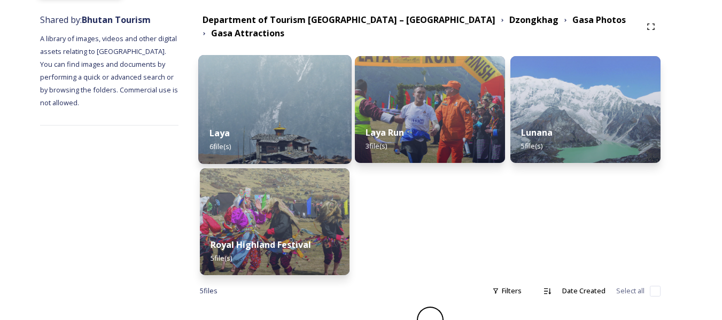
scroll to position [123, 0]
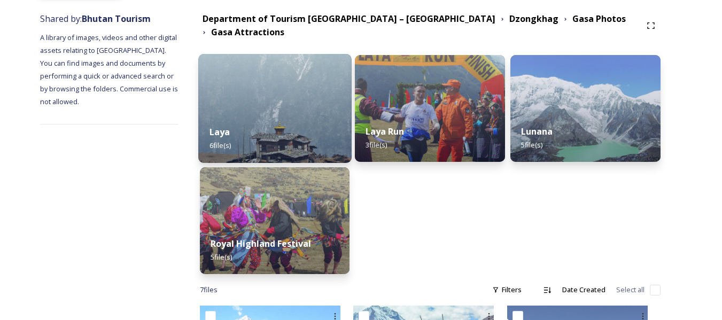
click at [314, 146] on div "Laya 6 file(s)" at bounding box center [274, 138] width 153 height 49
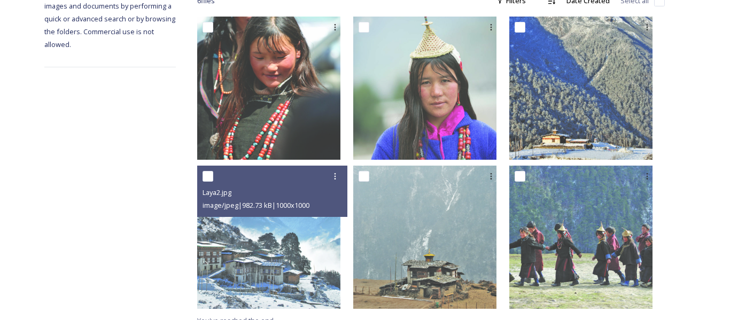
scroll to position [205, 0]
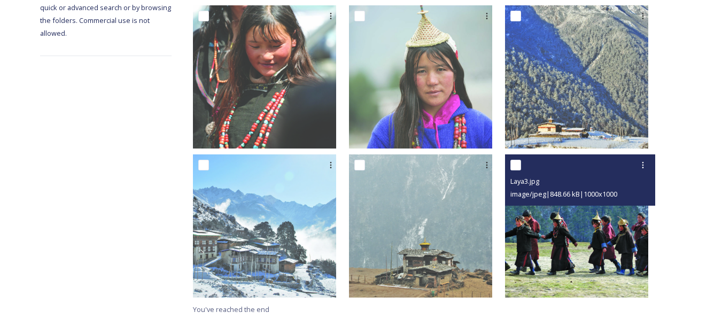
click at [534, 239] on img at bounding box center [576, 225] width 143 height 143
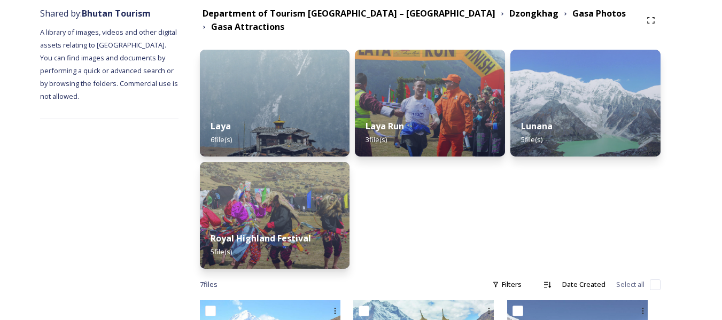
scroll to position [129, 0]
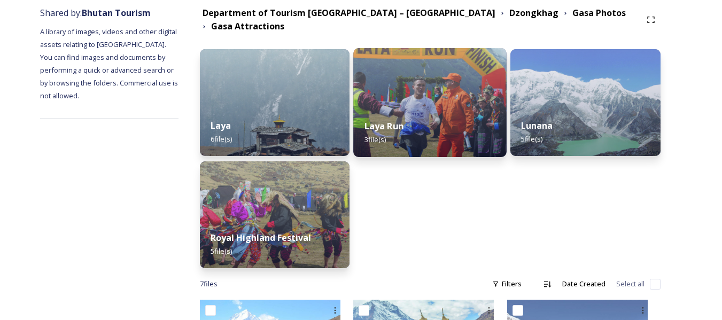
click at [467, 122] on div "Laya Run 3 file(s)" at bounding box center [430, 132] width 153 height 49
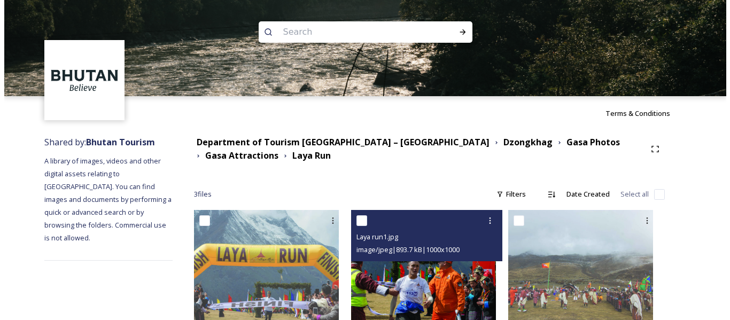
scroll to position [57, 0]
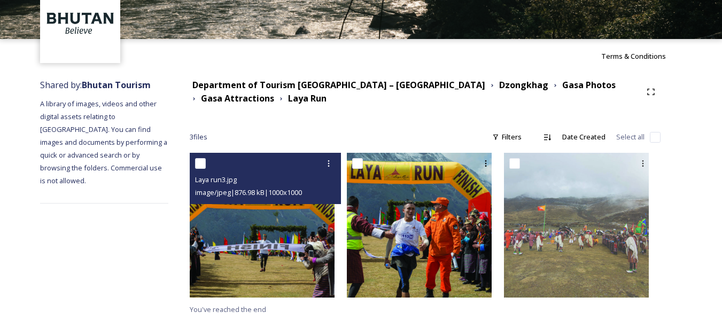
click at [315, 245] on img at bounding box center [262, 225] width 145 height 145
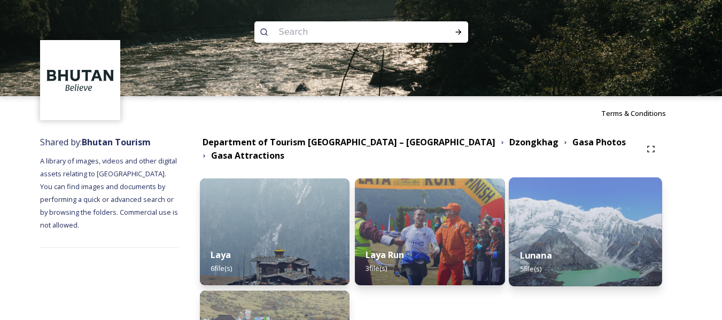
click at [570, 238] on div "Lunana 5 file(s)" at bounding box center [585, 262] width 153 height 49
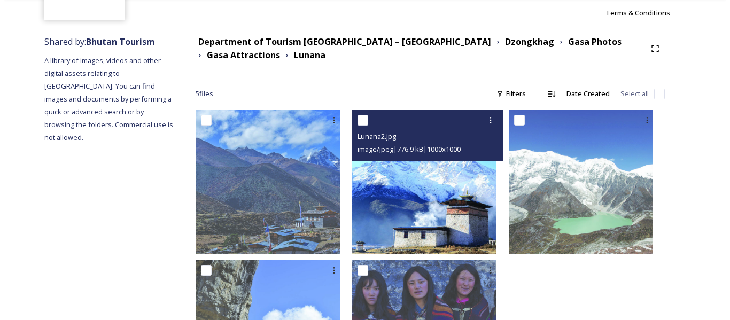
scroll to position [101, 0]
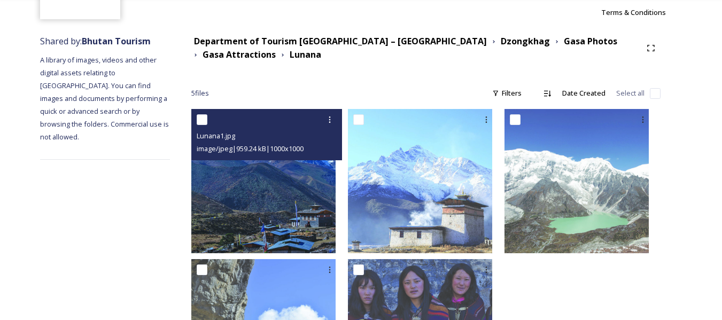
click at [336, 222] on img at bounding box center [263, 181] width 144 height 144
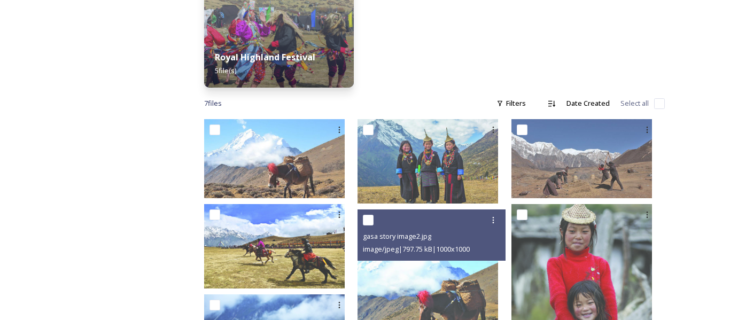
scroll to position [312, 0]
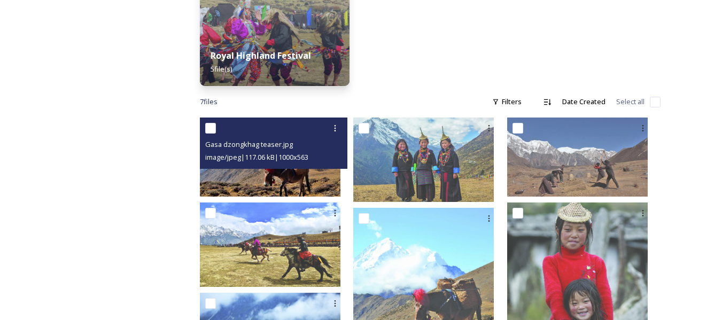
click at [282, 179] on img at bounding box center [270, 157] width 141 height 79
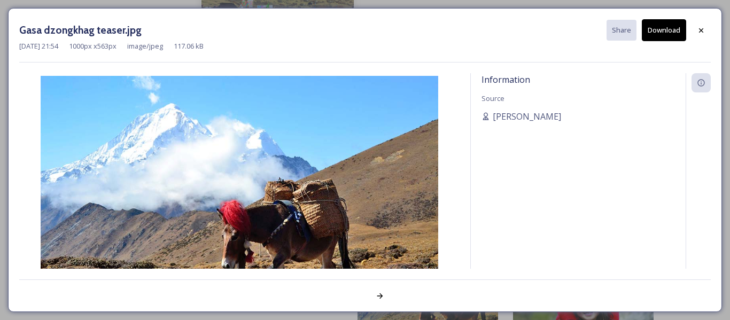
click at [282, 179] on img at bounding box center [239, 188] width 440 height 224
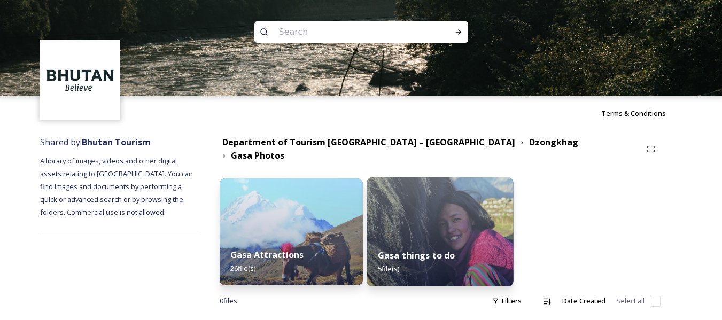
click at [422, 226] on img at bounding box center [440, 231] width 146 height 109
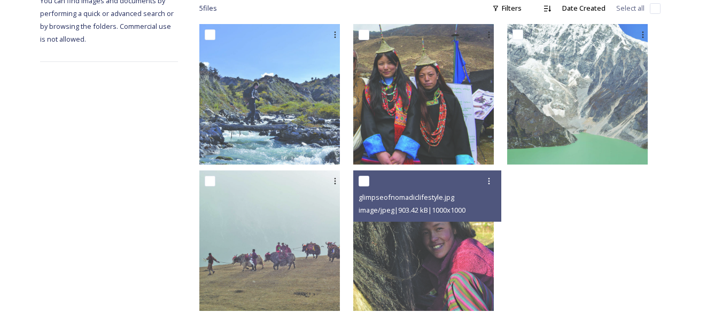
scroll to position [199, 0]
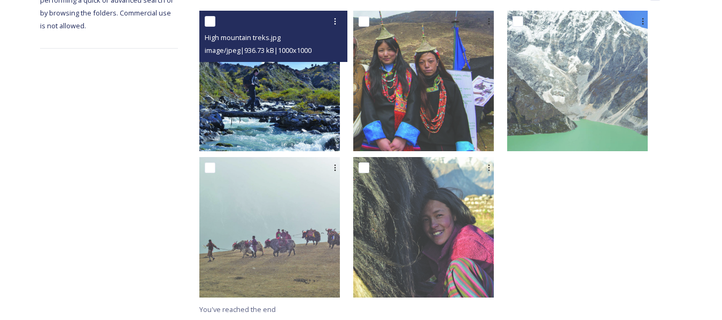
click at [303, 128] on img at bounding box center [269, 81] width 141 height 141
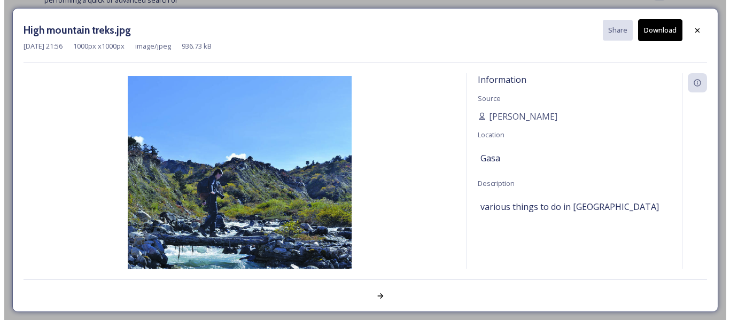
scroll to position [193, 0]
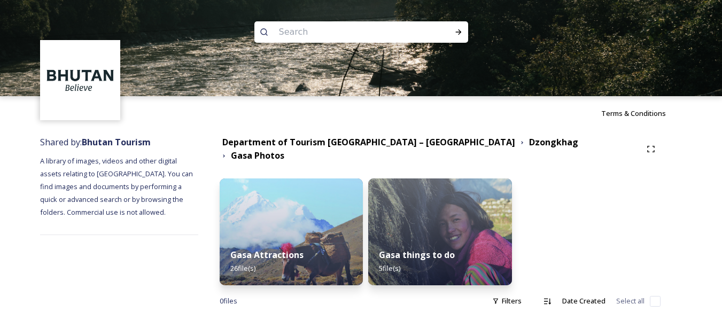
scroll to position [7, 0]
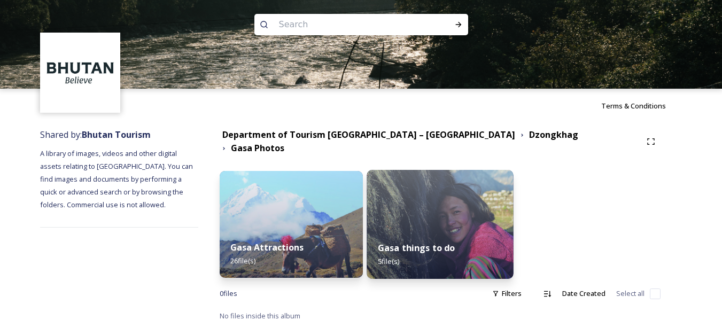
click at [472, 230] on div "Gasa things to do 5 file(s)" at bounding box center [440, 254] width 146 height 49
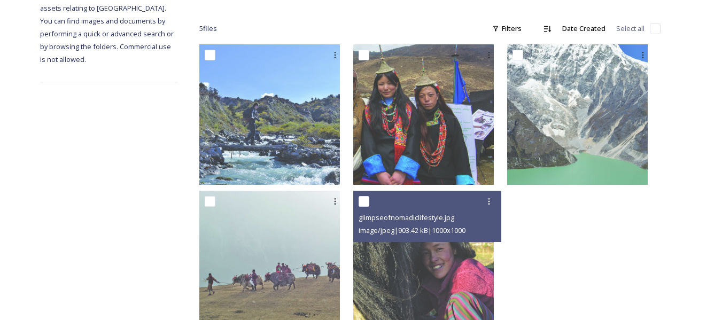
scroll to position [199, 0]
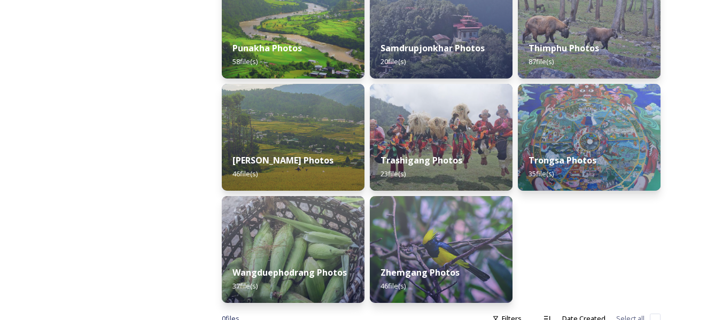
scroll to position [569, 0]
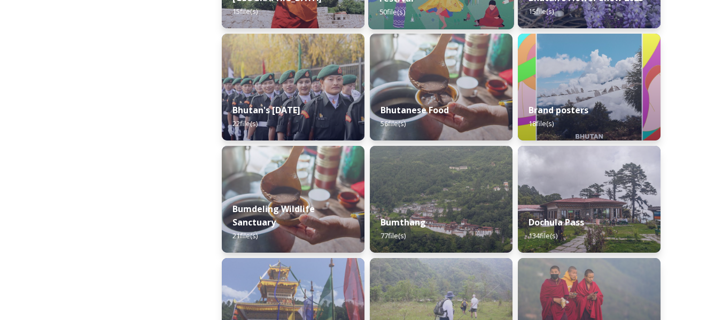
scroll to position [250, 0]
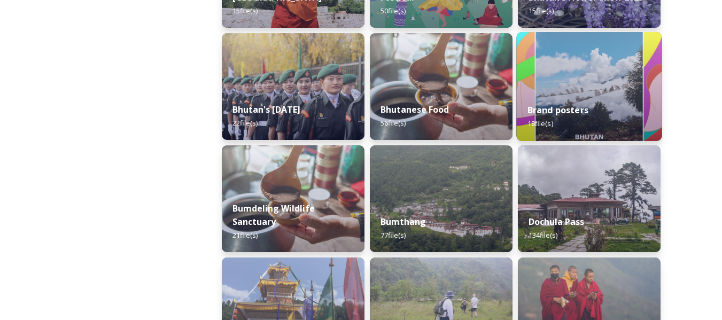
click at [561, 93] on div "Brand posters 18 file(s)" at bounding box center [588, 116] width 145 height 49
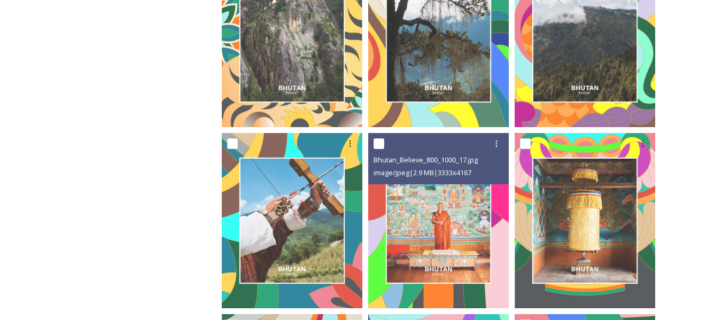
scroll to position [645, 0]
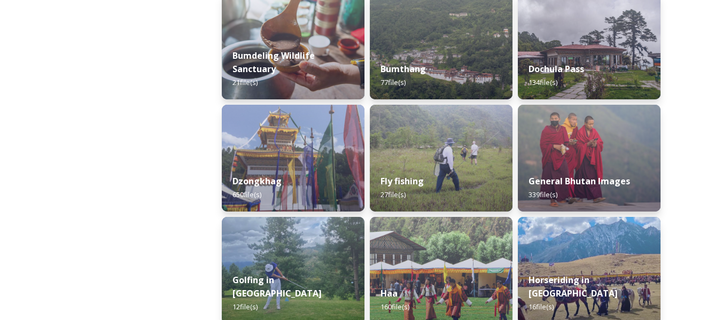
scroll to position [404, 0]
drag, startPoint x: 323, startPoint y: 253, endPoint x: 173, endPoint y: 238, distance: 150.9
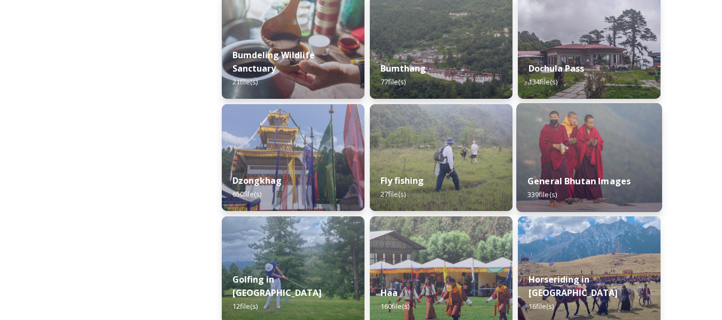
click at [578, 162] on img at bounding box center [588, 157] width 145 height 109
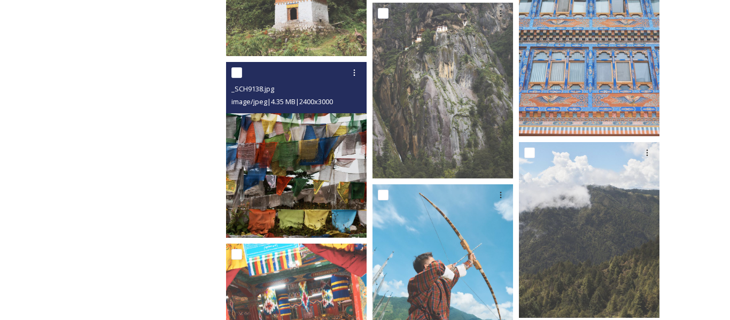
scroll to position [2237, 0]
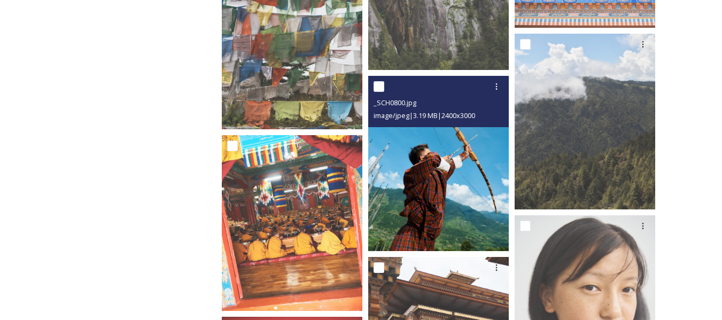
click at [408, 200] on img at bounding box center [438, 164] width 141 height 176
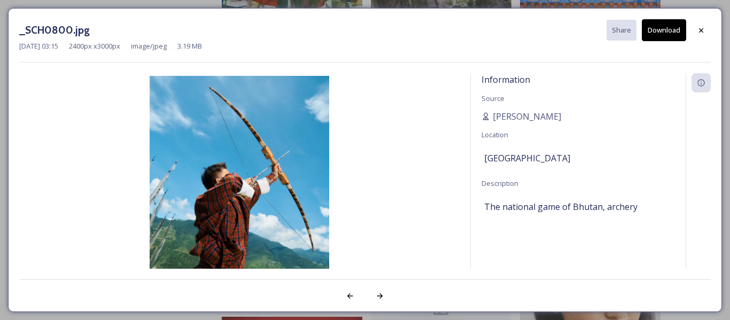
click at [408, 200] on img at bounding box center [239, 188] width 440 height 224
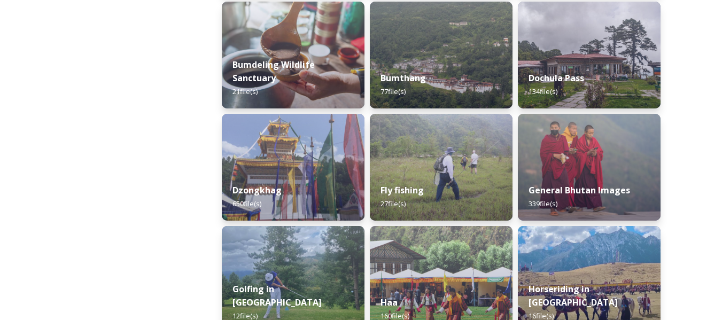
scroll to position [394, 0]
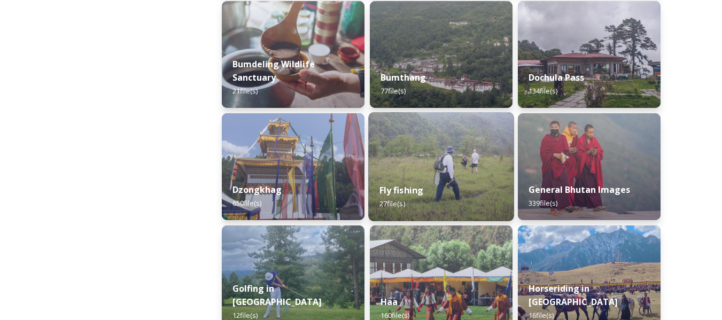
click at [462, 188] on div "Fly fishing 27 file(s)" at bounding box center [440, 197] width 145 height 49
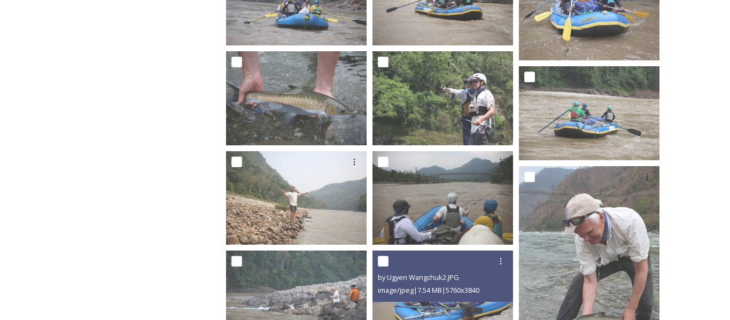
scroll to position [451, 0]
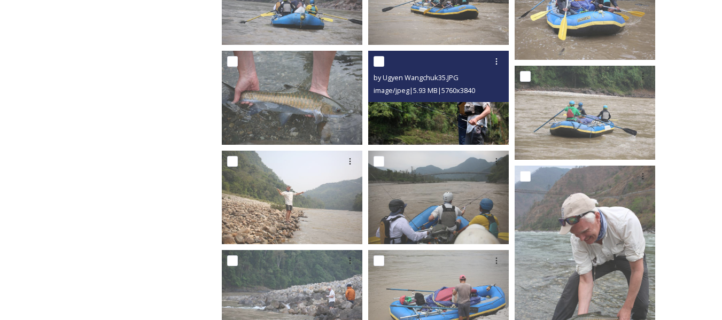
click at [447, 130] on img at bounding box center [438, 98] width 141 height 94
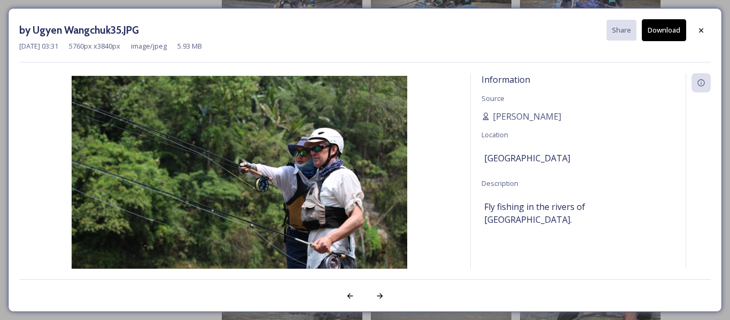
click at [357, 173] on img at bounding box center [239, 188] width 440 height 224
click at [301, 183] on img at bounding box center [239, 188] width 440 height 224
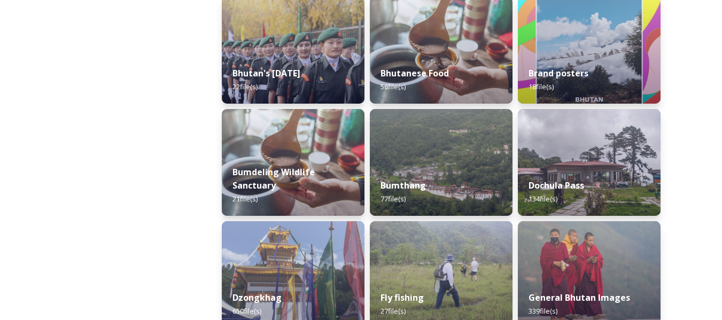
scroll to position [287, 0]
click at [426, 255] on img at bounding box center [440, 274] width 145 height 109
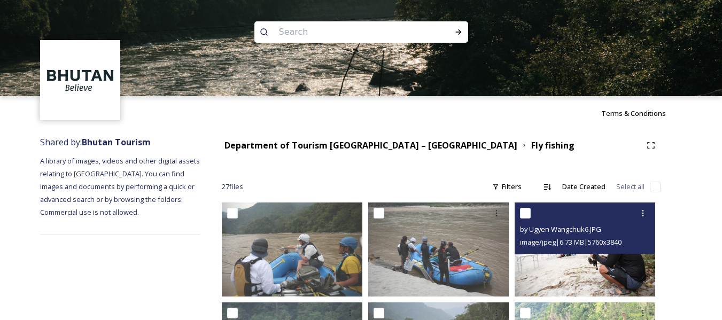
click at [554, 261] on img at bounding box center [585, 250] width 141 height 94
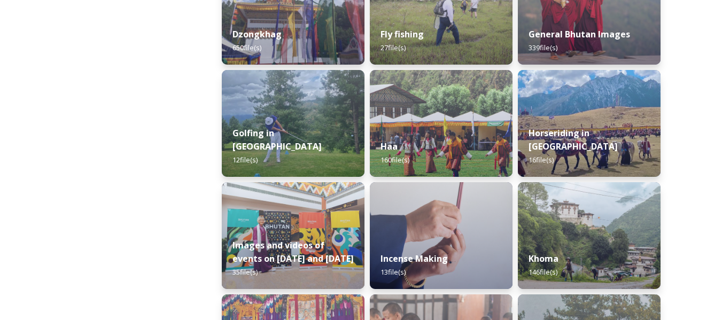
scroll to position [551, 0]
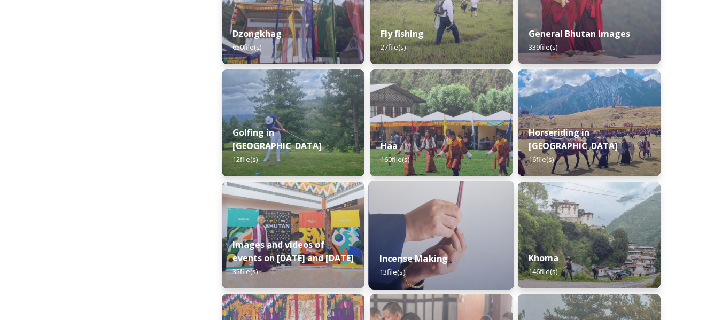
click at [441, 229] on img at bounding box center [440, 235] width 145 height 109
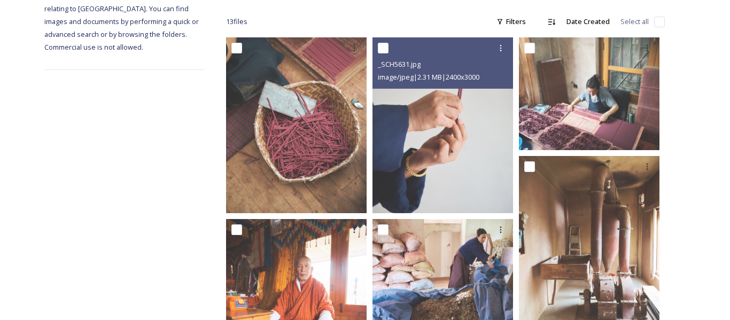
scroll to position [166, 0]
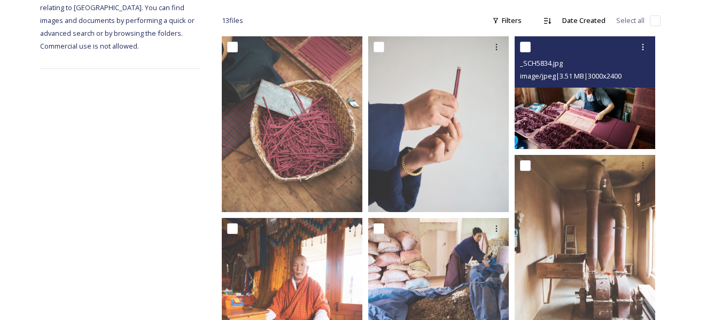
click at [597, 137] on img at bounding box center [585, 92] width 141 height 112
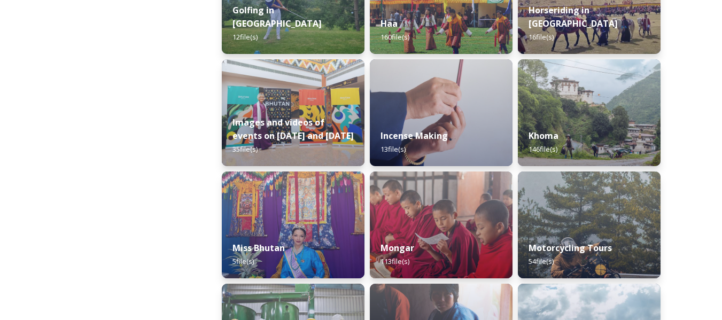
scroll to position [672, 0]
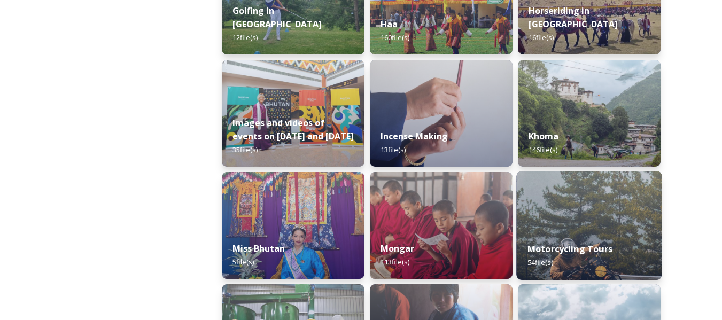
click at [576, 237] on div "Motorcycling Tours 54 file(s)" at bounding box center [588, 255] width 145 height 49
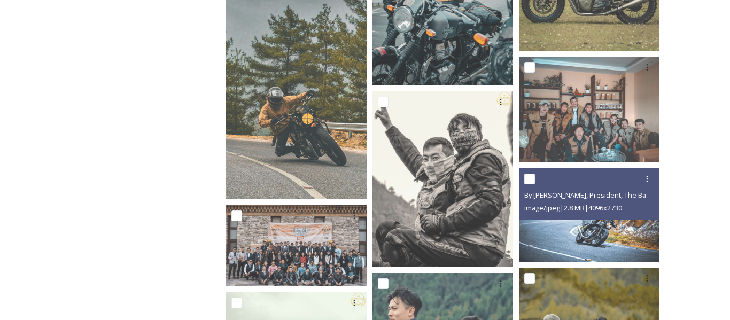
scroll to position [621, 0]
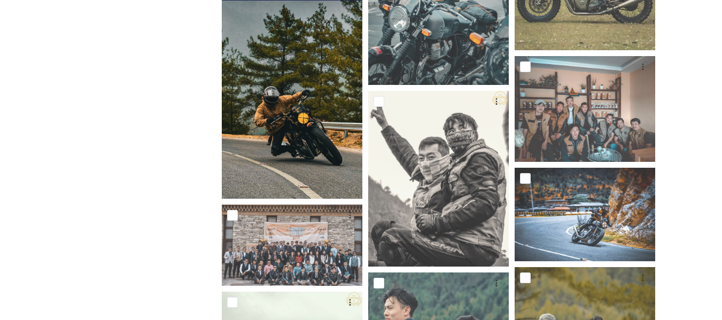
click at [339, 182] on img at bounding box center [292, 74] width 141 height 250
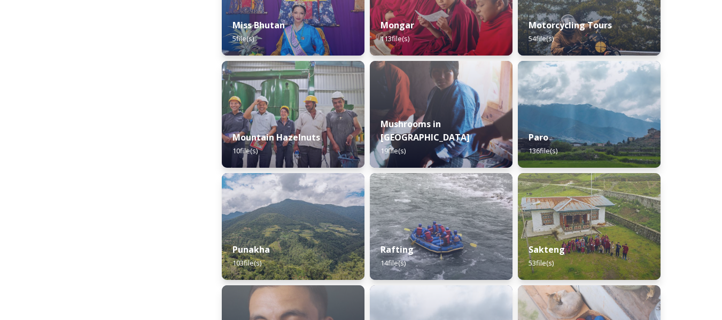
scroll to position [897, 0]
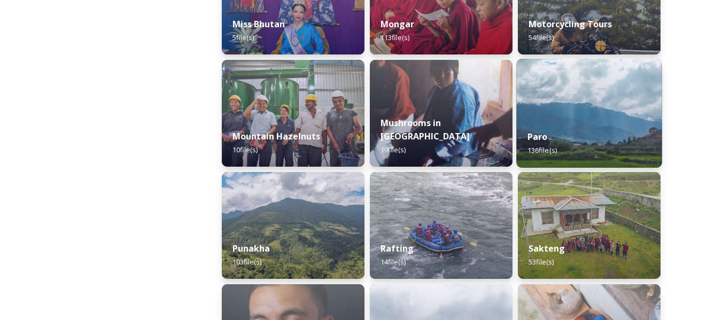
click at [550, 145] on div "Paro 136 file(s)" at bounding box center [588, 143] width 145 height 49
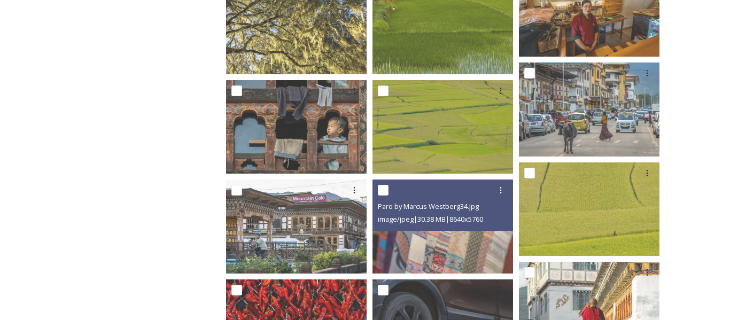
scroll to position [439, 0]
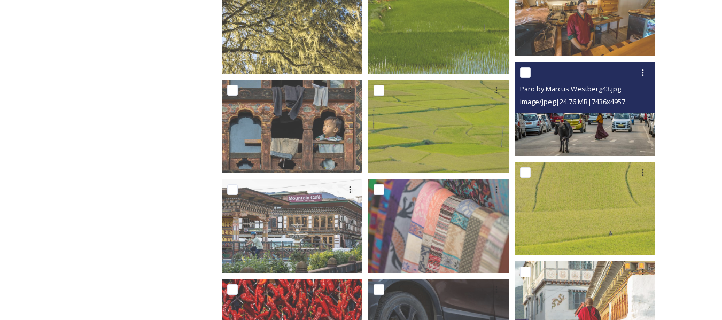
click at [557, 146] on img at bounding box center [585, 109] width 141 height 94
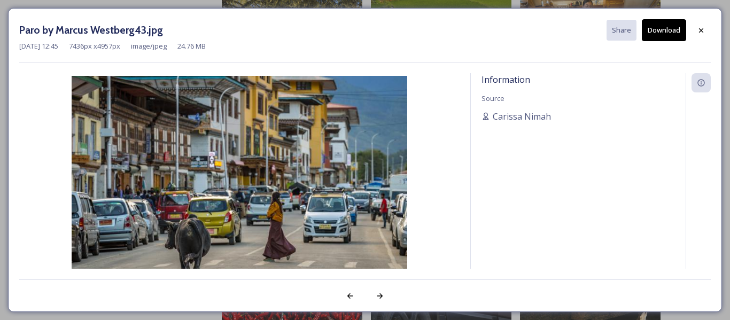
click at [305, 188] on img at bounding box center [239, 188] width 440 height 224
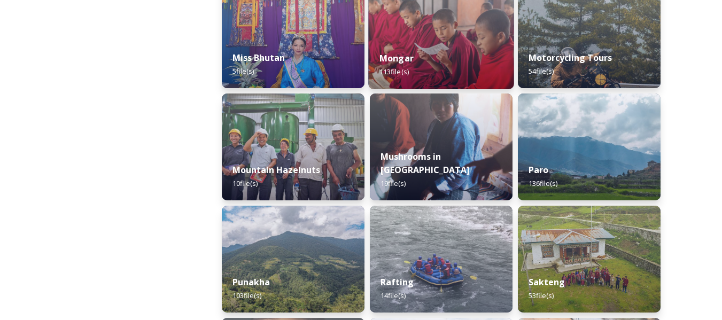
scroll to position [864, 0]
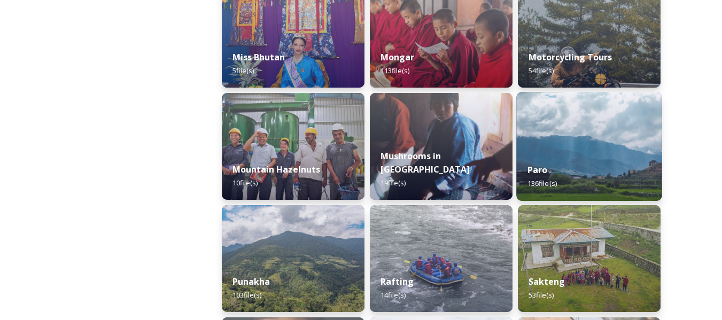
click at [576, 158] on div "Paro 136 file(s)" at bounding box center [588, 176] width 145 height 49
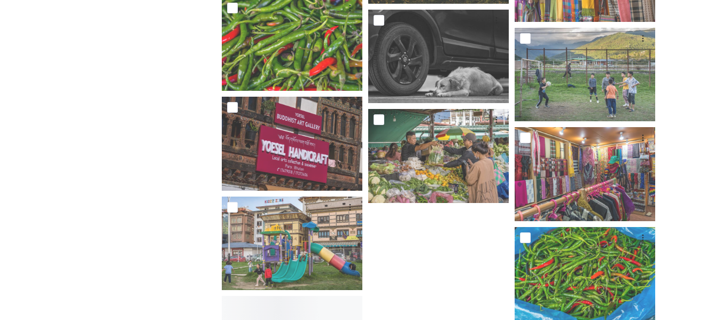
scroll to position [5505, 0]
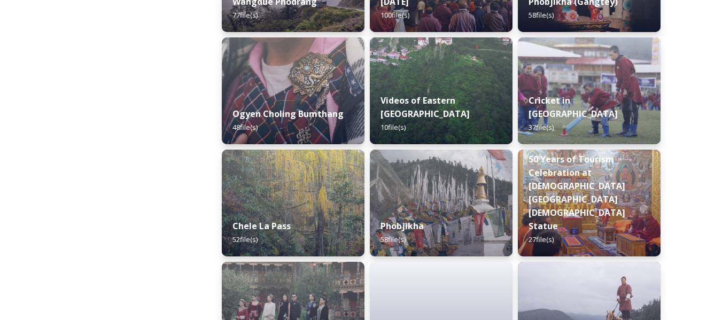
scroll to position [1707, 0]
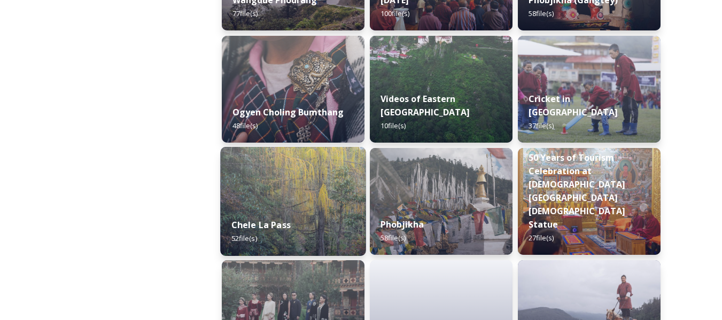
click at [344, 221] on div "Chele La Pass 52 file(s)" at bounding box center [292, 231] width 145 height 49
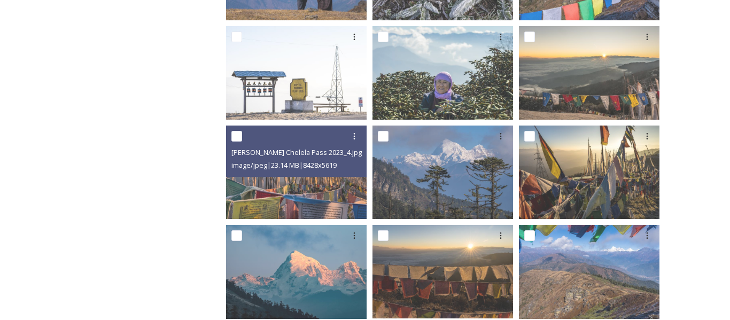
scroll to position [277, 0]
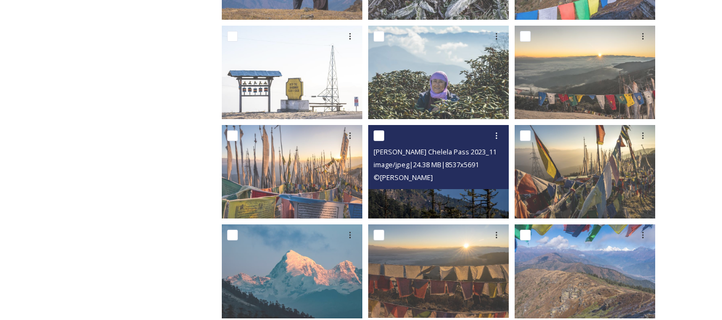
click at [415, 193] on img at bounding box center [438, 172] width 141 height 94
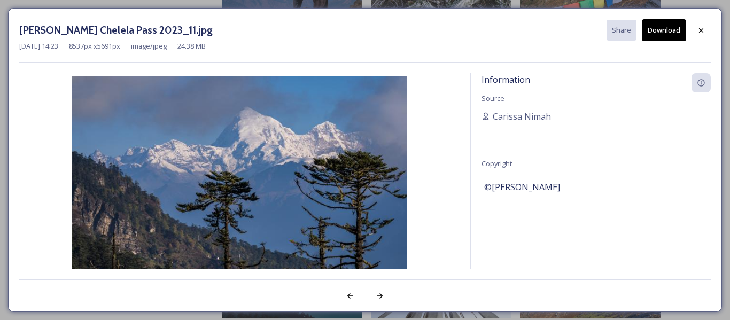
click at [346, 196] on img at bounding box center [239, 188] width 440 height 224
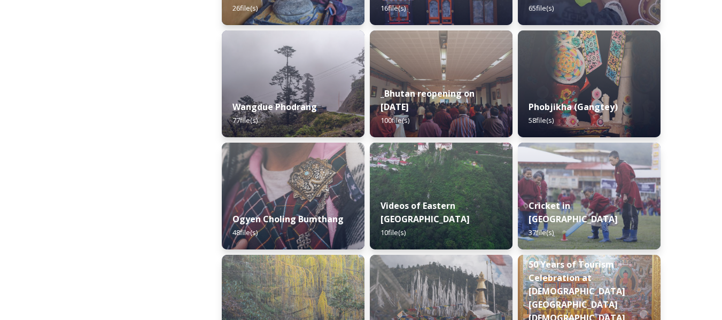
scroll to position [1599, 0]
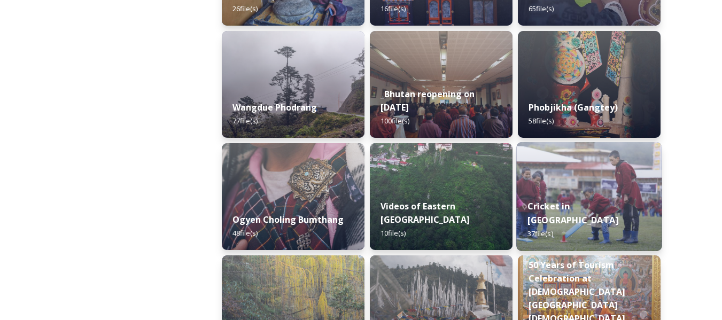
click at [539, 186] on img at bounding box center [588, 196] width 145 height 109
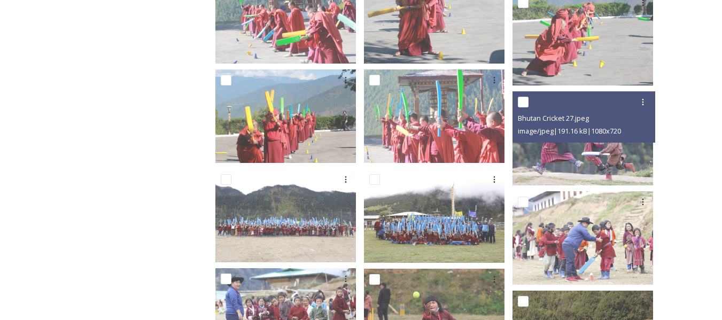
scroll to position [444, 0]
